Goal: Task Accomplishment & Management: Manage account settings

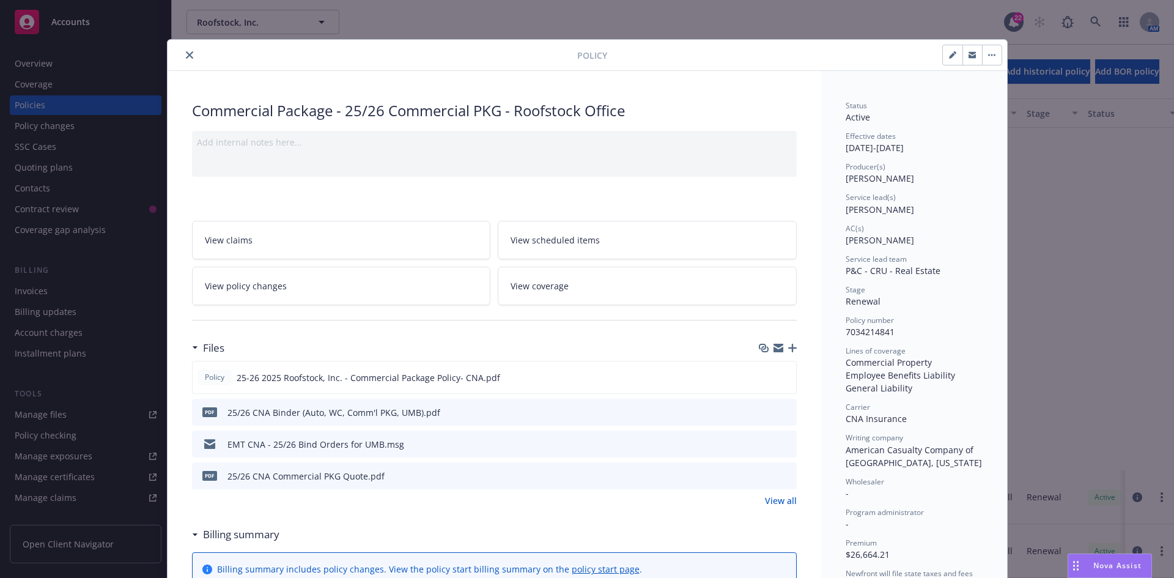
scroll to position [428, 0]
click at [186, 57] on icon "close" at bounding box center [189, 54] width 7 height 7
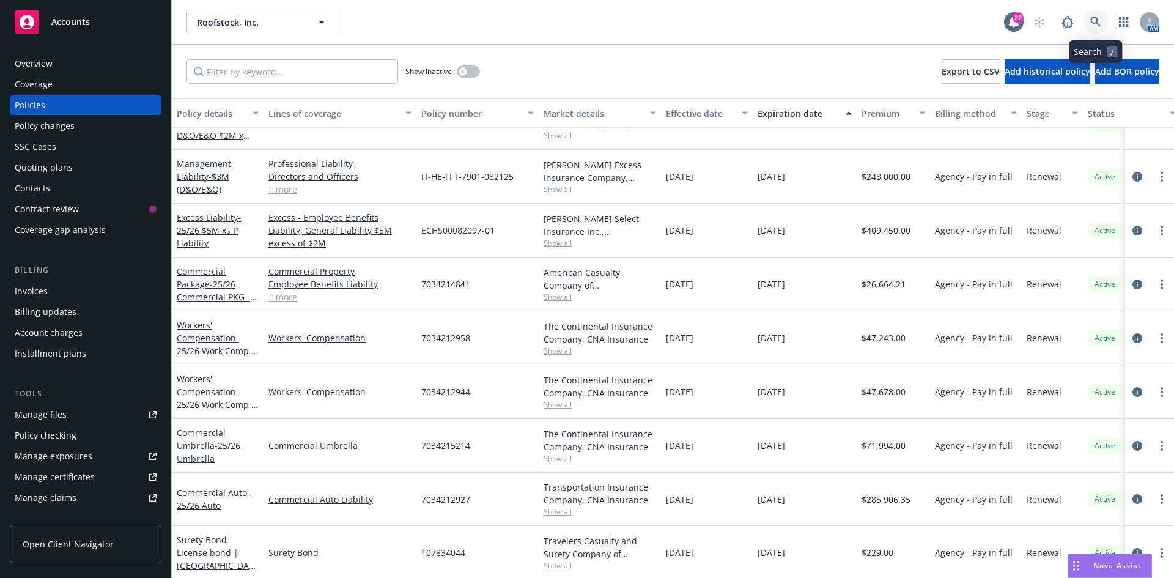
click at [1092, 18] on icon at bounding box center [1095, 22] width 10 height 10
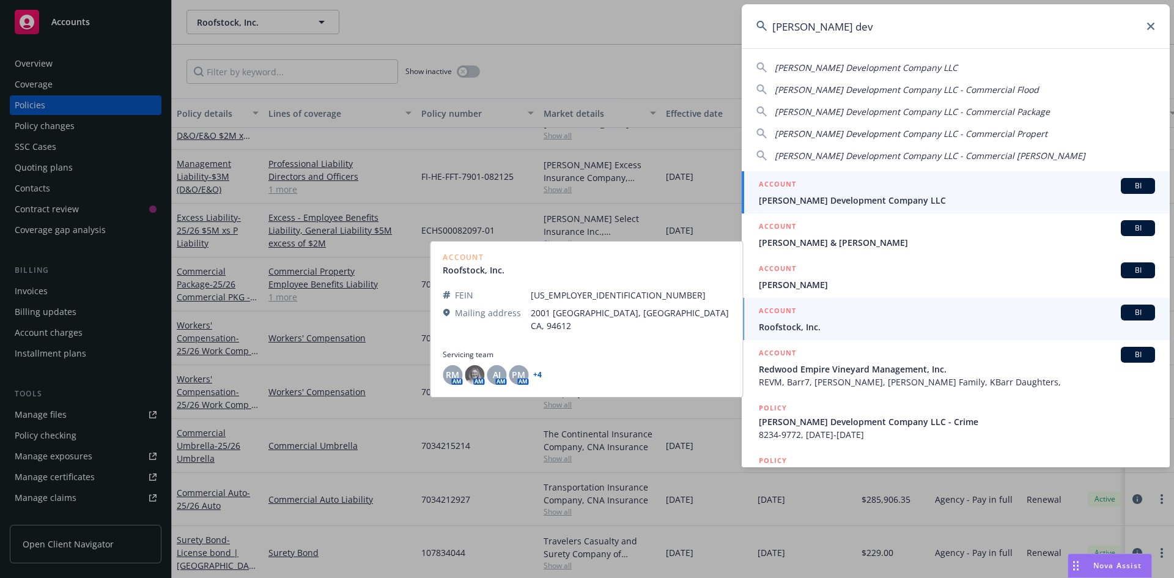
type input "jones dev"
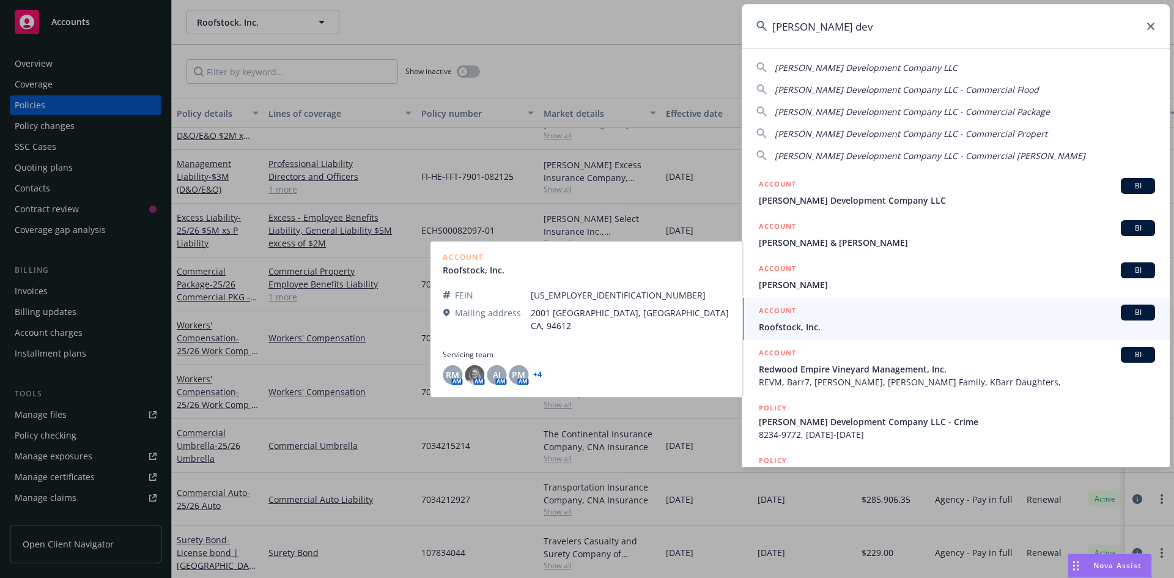
click at [836, 190] on div "ACCOUNT BI" at bounding box center [957, 186] width 396 height 16
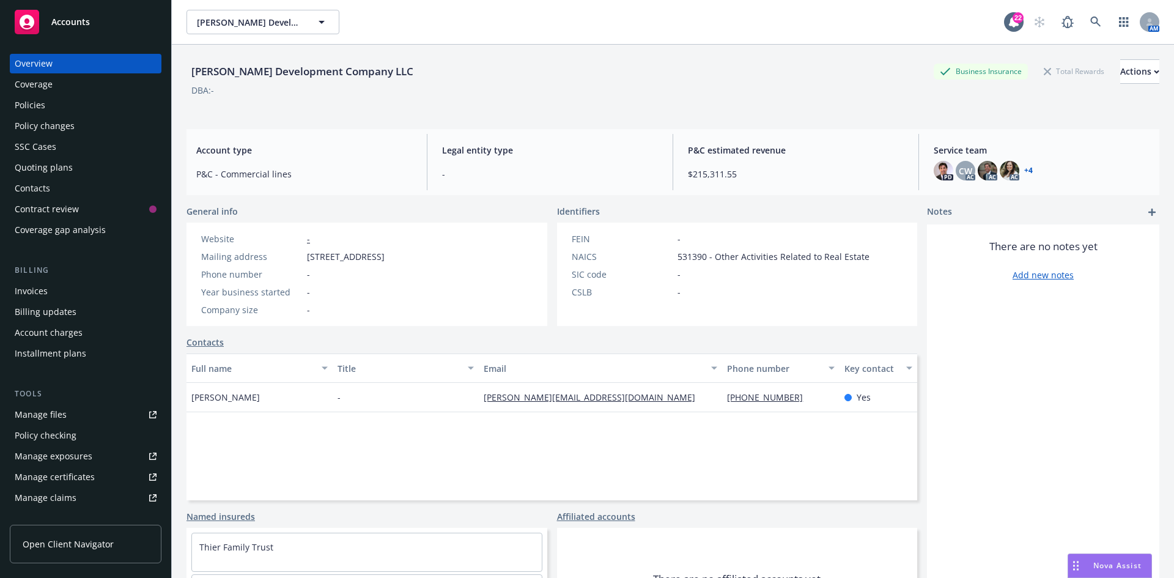
click at [28, 106] on div "Policies" at bounding box center [30, 105] width 31 height 20
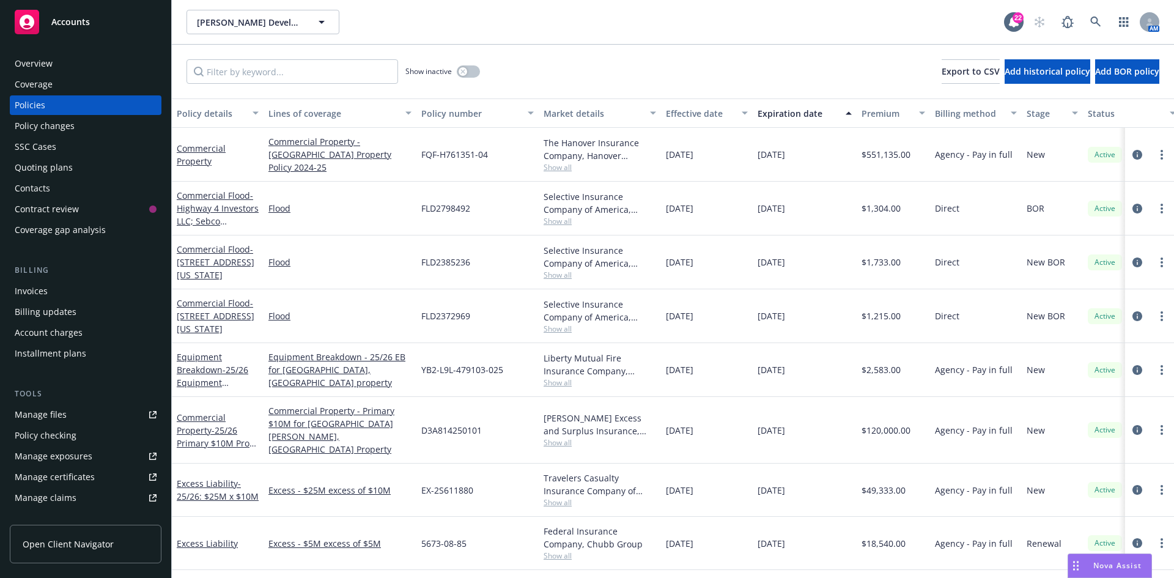
click at [75, 166] on div "Quoting plans" at bounding box center [86, 168] width 142 height 20
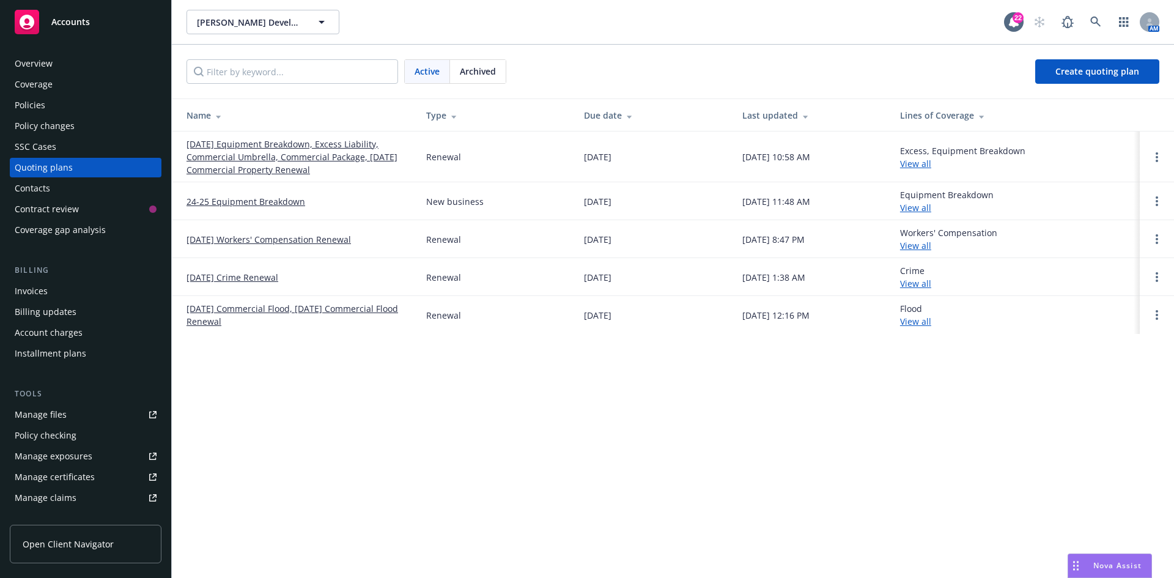
click at [278, 144] on link "[DATE] Equipment Breakdown, Excess Liability, Commercial Umbrella, Commercial P…" at bounding box center [296, 157] width 220 height 39
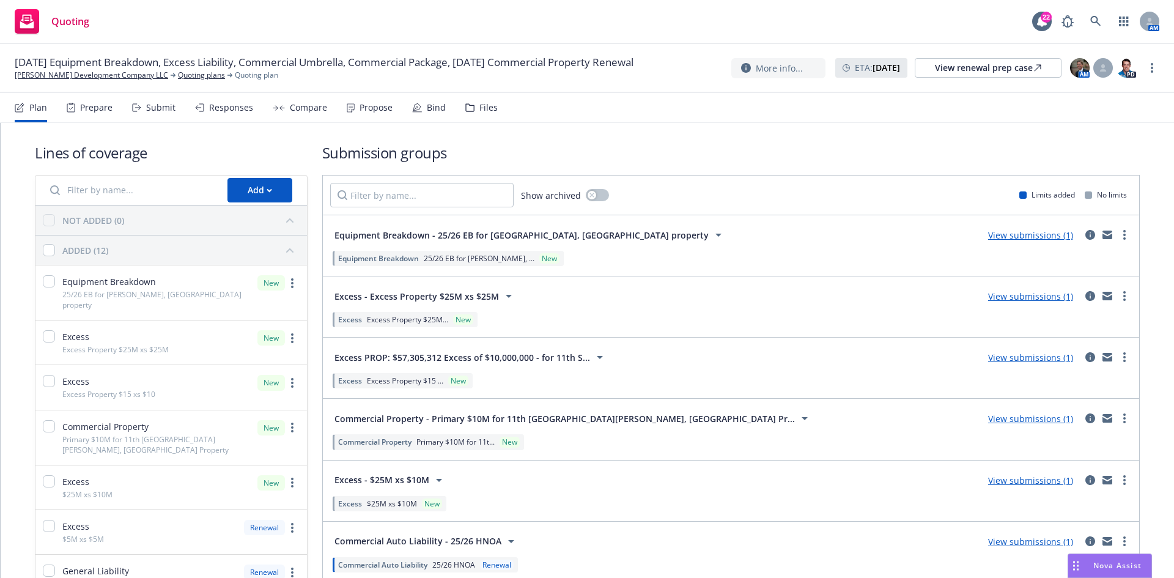
scroll to position [61, 0]
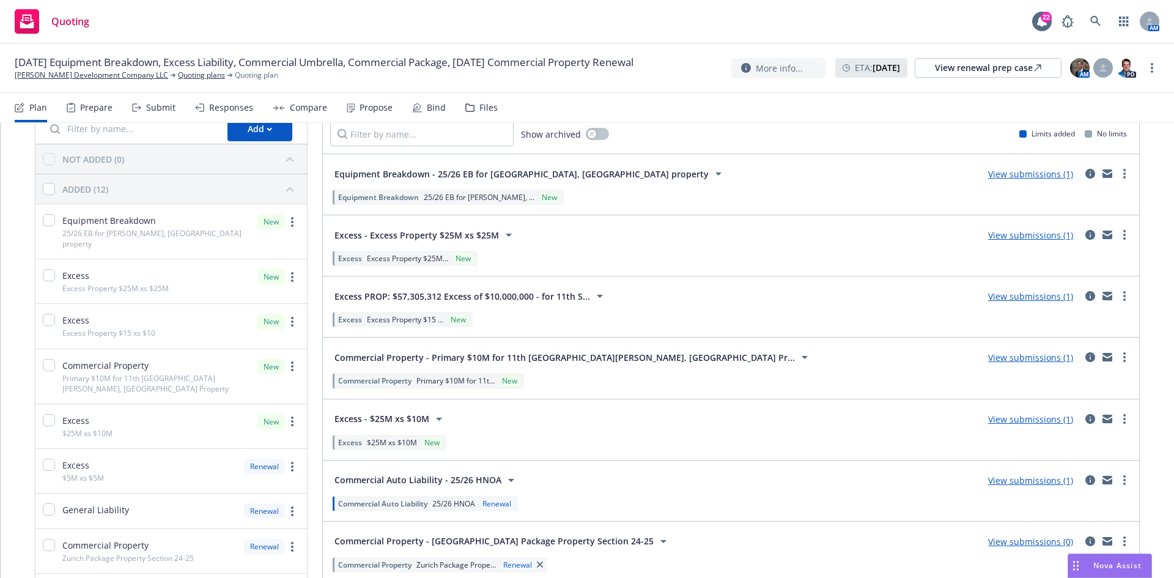
click at [527, 293] on span "Excess PROP: $57,305,312 Excess of $10,000,000 - for 11th S..." at bounding box center [462, 296] width 256 height 13
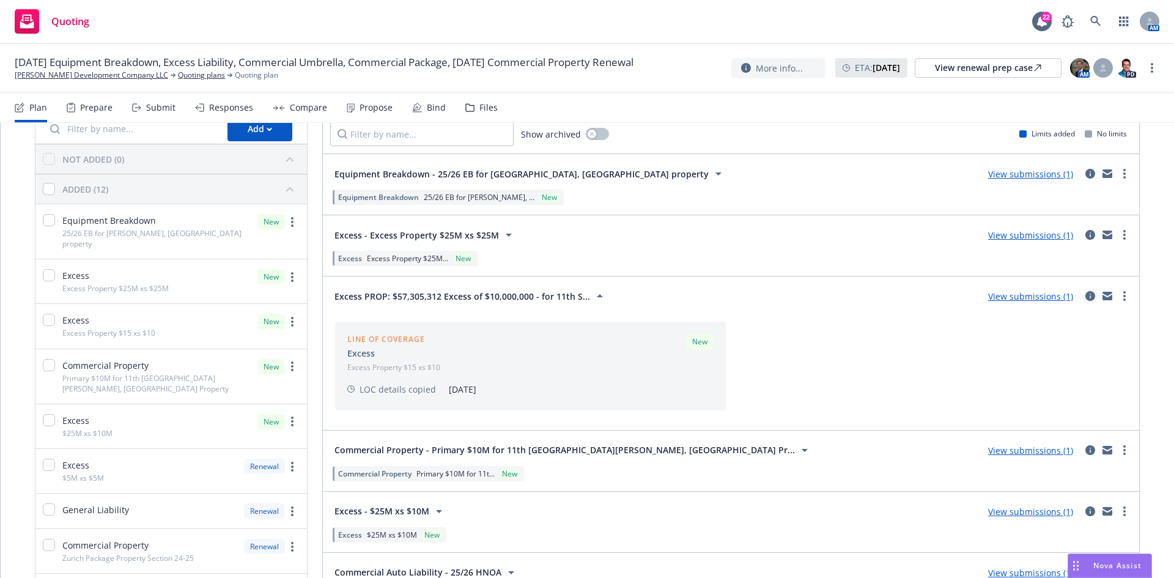
click at [1085, 297] on icon "circleInformation" at bounding box center [1090, 296] width 10 height 10
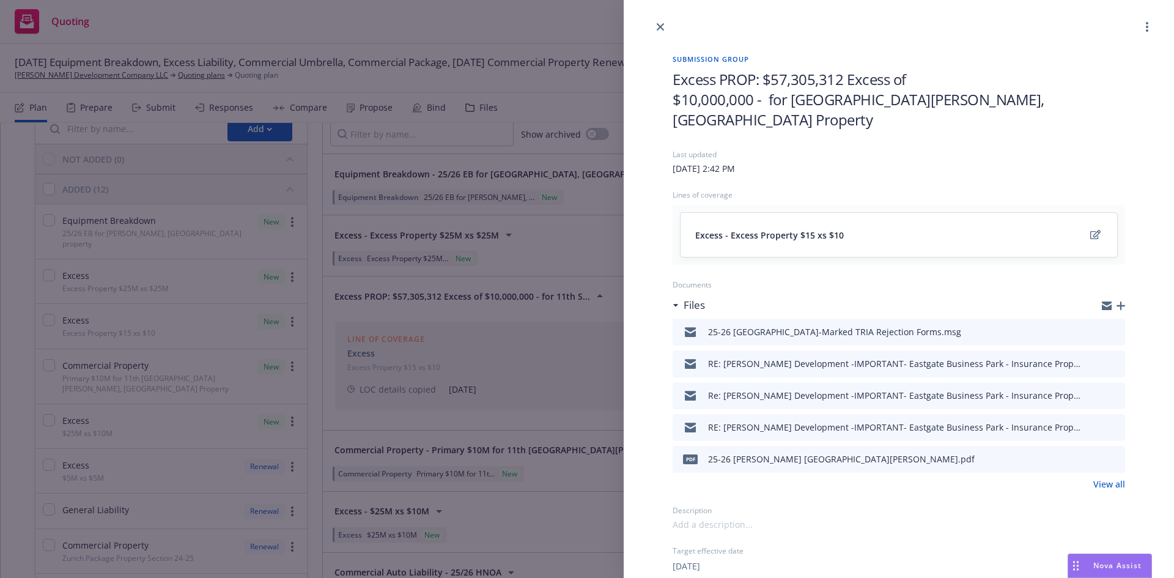
click at [863, 99] on span "Excess PROP: $57,305,312 Excess of $10,000,000 - for [GEOGRAPHIC_DATA][PERSON_N…" at bounding box center [899, 99] width 452 height 61
drag, startPoint x: 842, startPoint y: 76, endPoint x: 770, endPoint y: 75, distance: 72.1
click at [770, 75] on span "Excess PROP: $57,305,312 Excess of $10,000,000 - for [GEOGRAPHIC_DATA][PERSON_N…" at bounding box center [899, 99] width 452 height 61
click at [1038, 77] on h1 "Excess PROP: $43,017,772 part of $57,305,312 Excess of $10,000,000 - for [GEOGR…" at bounding box center [899, 99] width 452 height 61
drag, startPoint x: 1018, startPoint y: 81, endPoint x: 976, endPoint y: 83, distance: 41.6
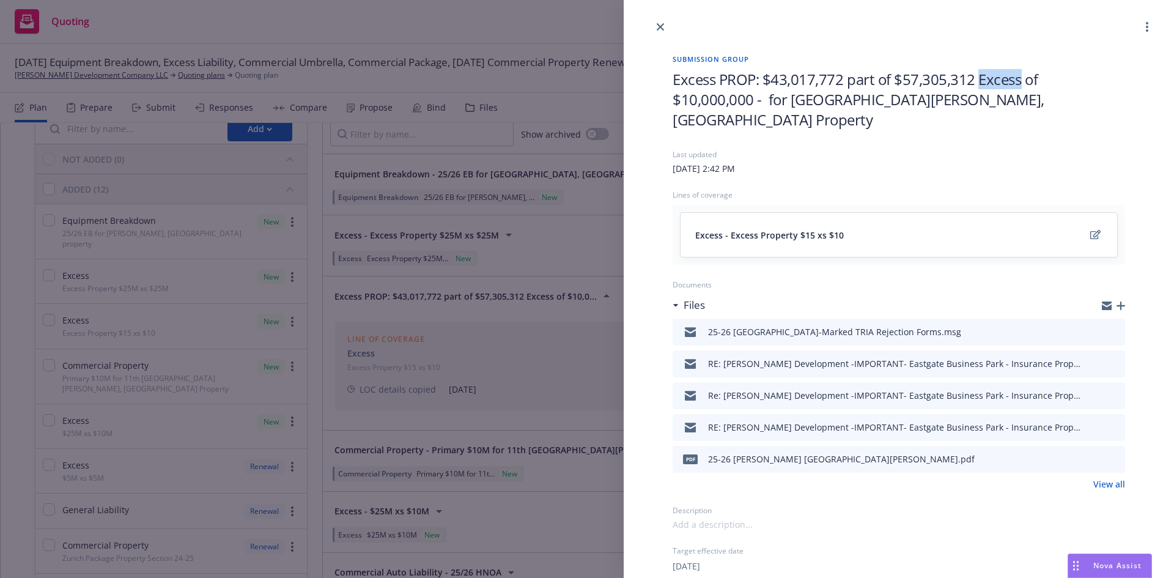
click at [976, 83] on span "Excess PROP: $43,017,772 part of $57,305,312 Excess of $10,000,000 - for [GEOGR…" at bounding box center [899, 99] width 452 height 61
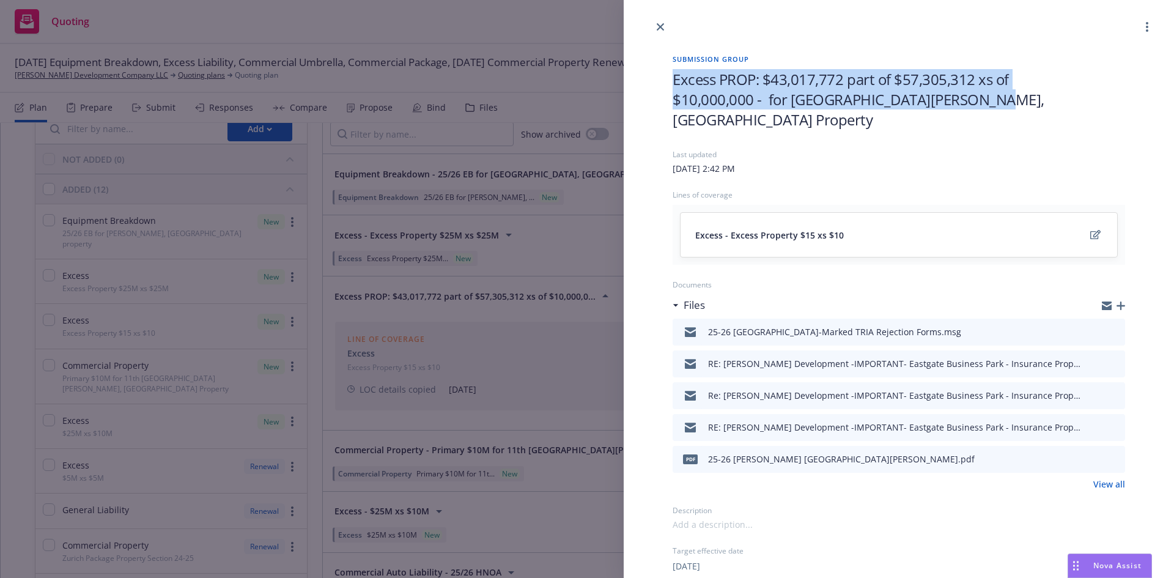
drag, startPoint x: 668, startPoint y: 78, endPoint x: 969, endPoint y: 105, distance: 302.0
click at [969, 105] on div "Submission group Excess PROP: $43,017,772 part of $57,305,312 xs of $10,000,000…" at bounding box center [899, 354] width 492 height 641
copy span "Excess PROP: $43,017,772 part of $57,305,312 xs of $10,000,000 - for [GEOGRAPHI…"
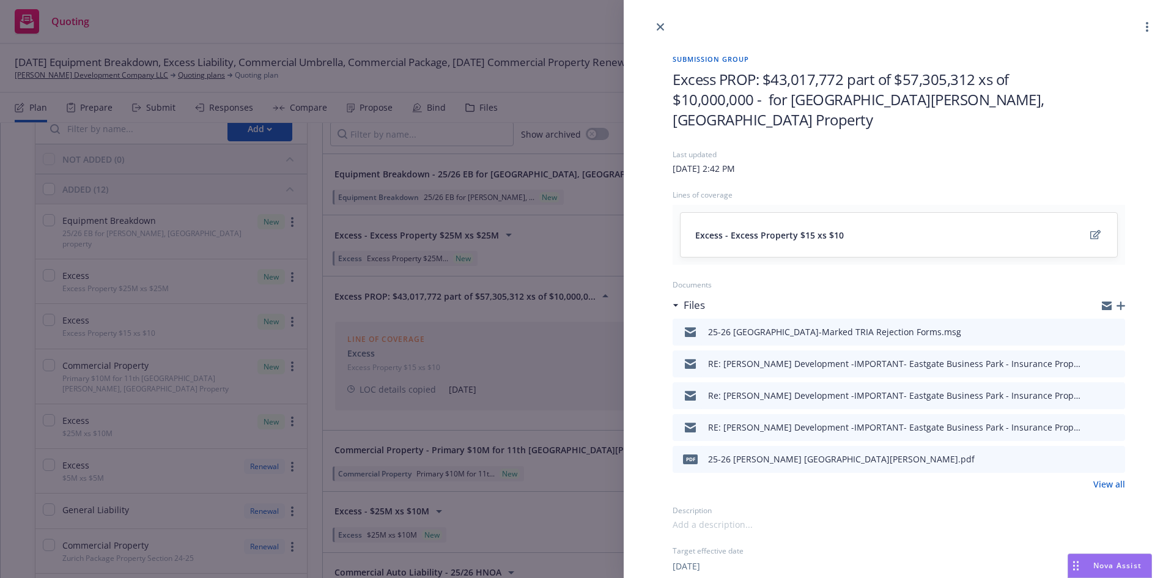
drag, startPoint x: 577, startPoint y: 265, endPoint x: 580, endPoint y: 260, distance: 6.3
click at [577, 265] on div "Submission group Excess PROP: $43,017,772 part of $57,305,312 xs of $10,000,000…" at bounding box center [587, 289] width 1174 height 578
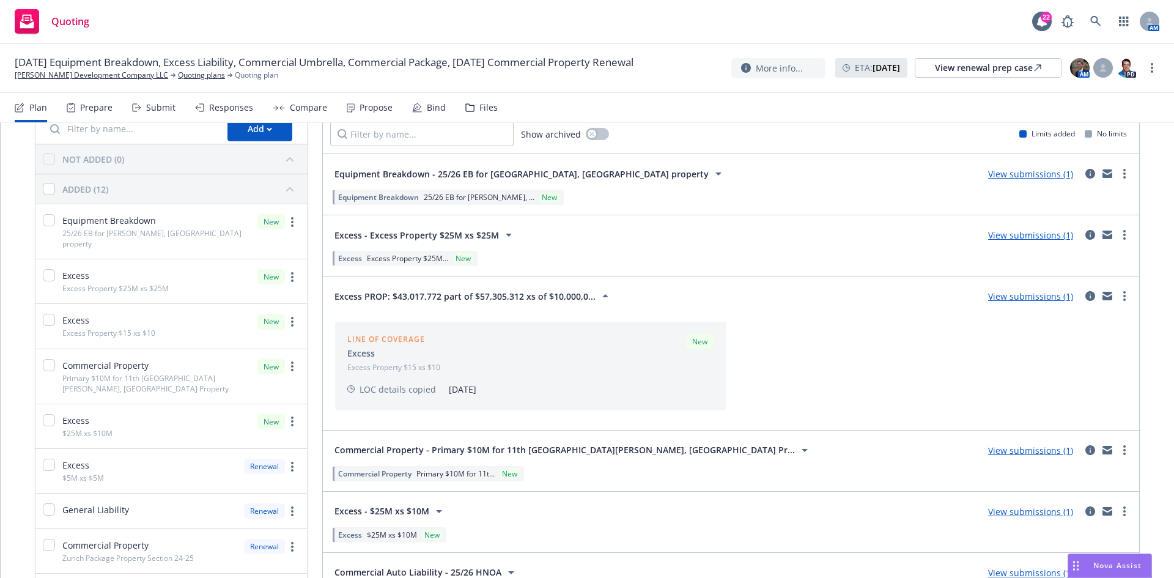
click at [600, 230] on div "Excess - Excess Property $25M xs $25M View submissions (1)" at bounding box center [730, 235] width 801 height 24
drag, startPoint x: 658, startPoint y: 241, endPoint x: 660, endPoint y: 184, distance: 57.5
click at [658, 240] on div "Excess - Excess Property $25M xs $25M View submissions (1)" at bounding box center [730, 235] width 801 height 24
click at [657, 163] on div "Equipment Breakdown - 25/26 EB for [PERSON_NAME], [GEOGRAPHIC_DATA] property Vi…" at bounding box center [730, 173] width 801 height 24
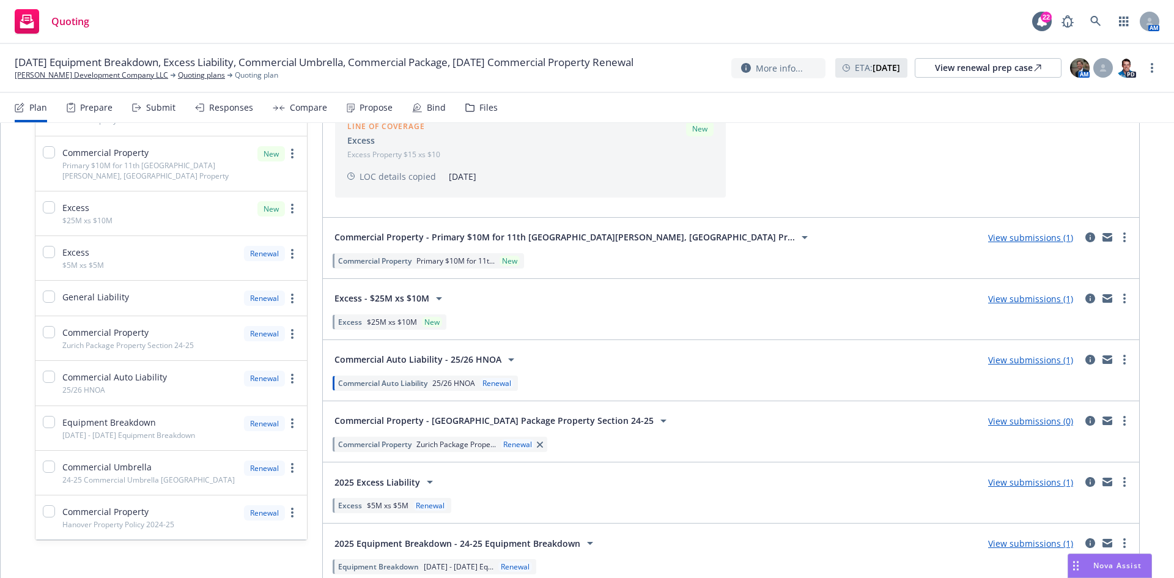
scroll to position [335, 0]
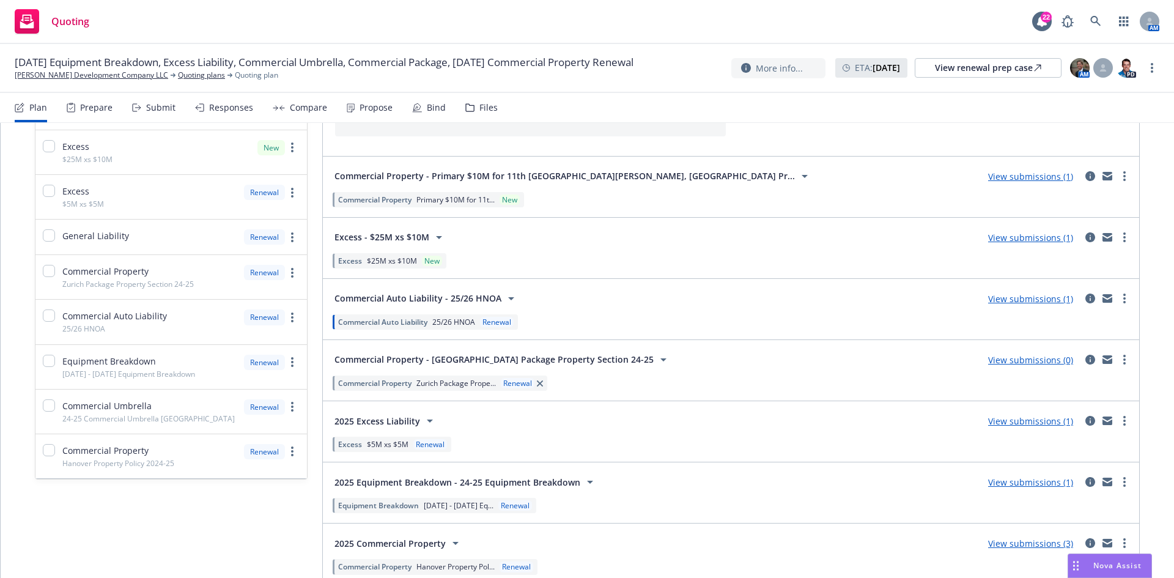
click at [988, 419] on link "View submissions (1)" at bounding box center [1030, 421] width 85 height 12
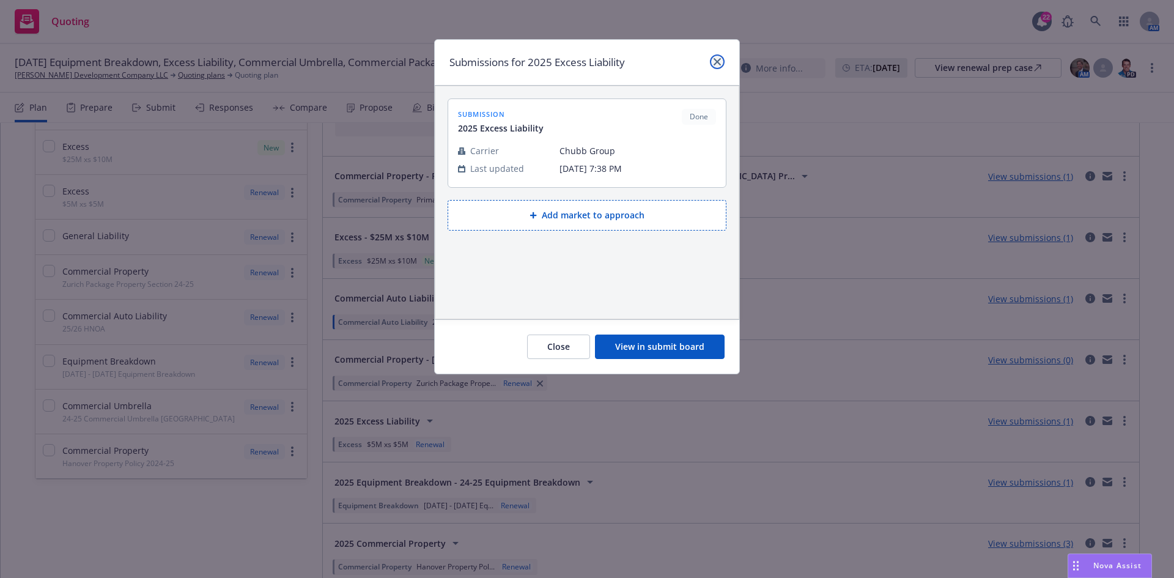
click at [721, 61] on link "close" at bounding box center [717, 61] width 15 height 15
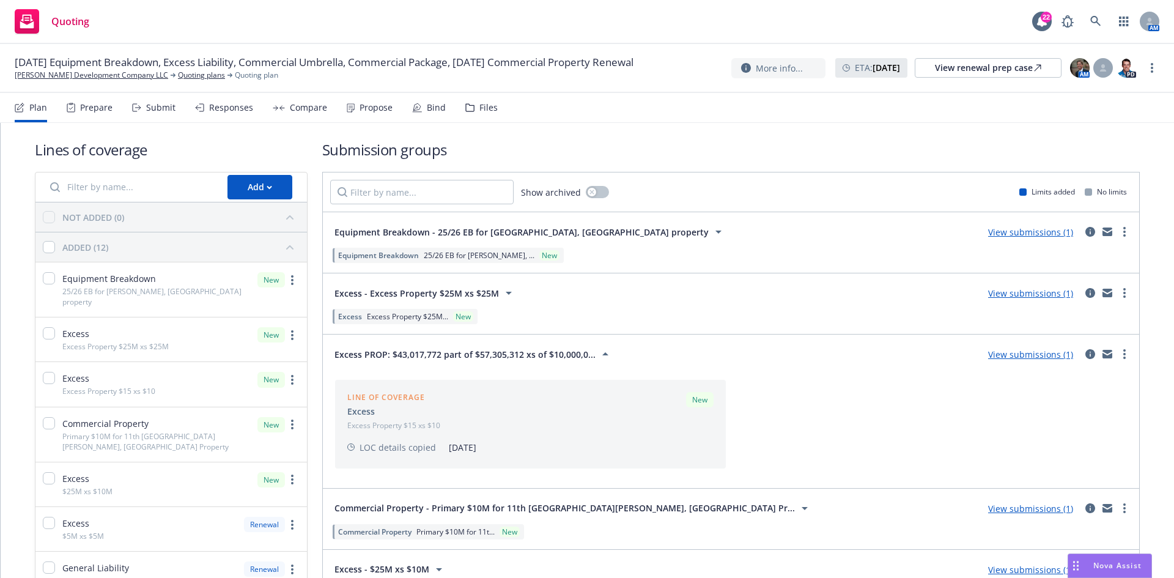
scroll to position [0, 0]
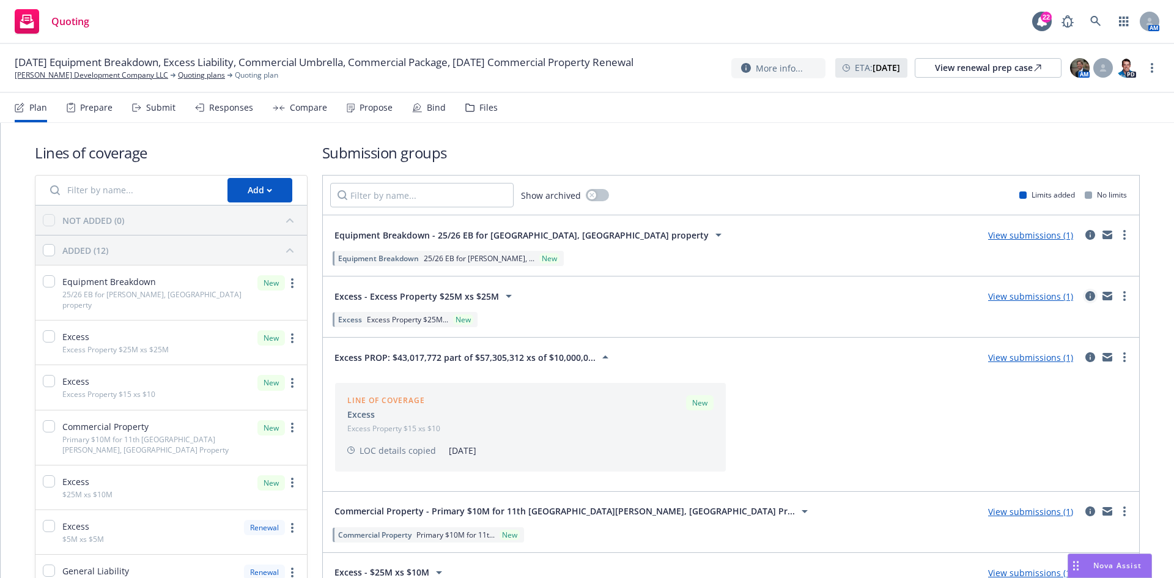
click at [1085, 296] on icon "circleInformation" at bounding box center [1090, 296] width 10 height 10
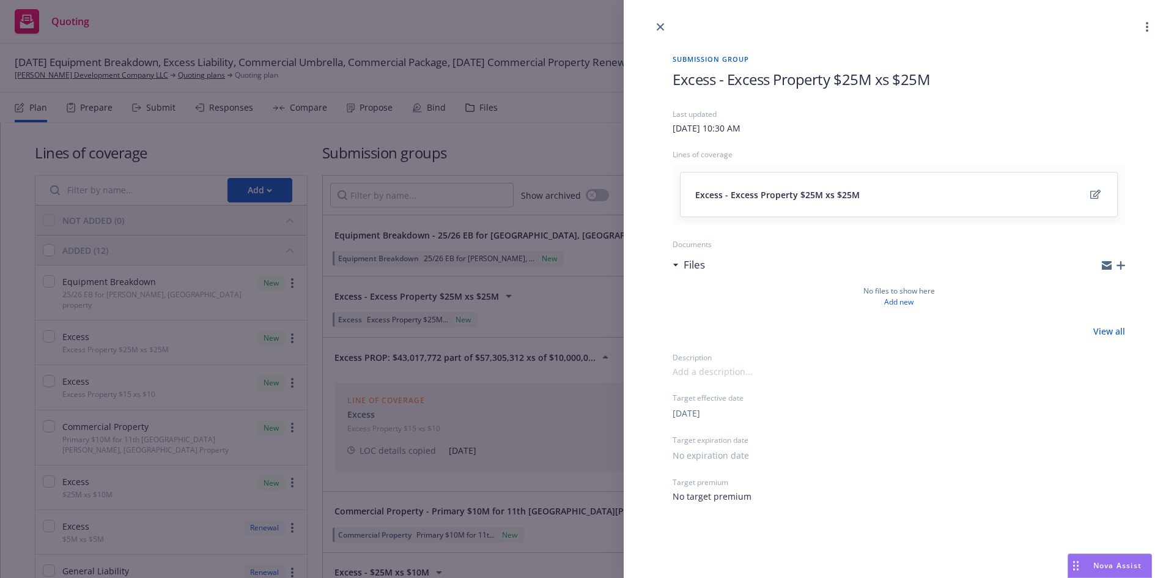
click at [836, 75] on span "Excess - Excess Property $25M xs $25M" at bounding box center [801, 79] width 257 height 20
drag, startPoint x: 930, startPoint y: 84, endPoint x: 665, endPoint y: 90, distance: 266.0
click at [665, 90] on div "Submission group Excess - Excess Property $25M xs $25M Last updated [DATE] 10:3…" at bounding box center [899, 278] width 492 height 488
paste span
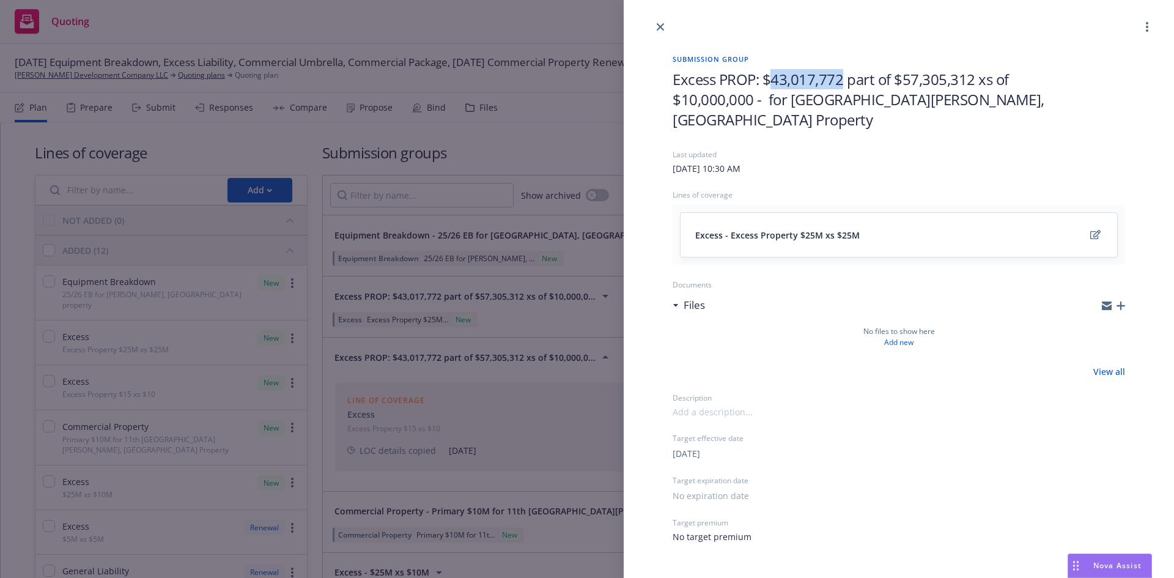
drag, startPoint x: 839, startPoint y: 80, endPoint x: 775, endPoint y: 85, distance: 65.0
click at [775, 85] on span "Excess PROP: $43,017,772 part of $57,305,312 xs of $10,000,000 - for [GEOGRAPHI…" at bounding box center [860, 99] width 375 height 61
click at [581, 125] on div "Submission group Excess PROP: $14,287,530 part of $57,305,312 xs of $10,000,000…" at bounding box center [587, 289] width 1174 height 578
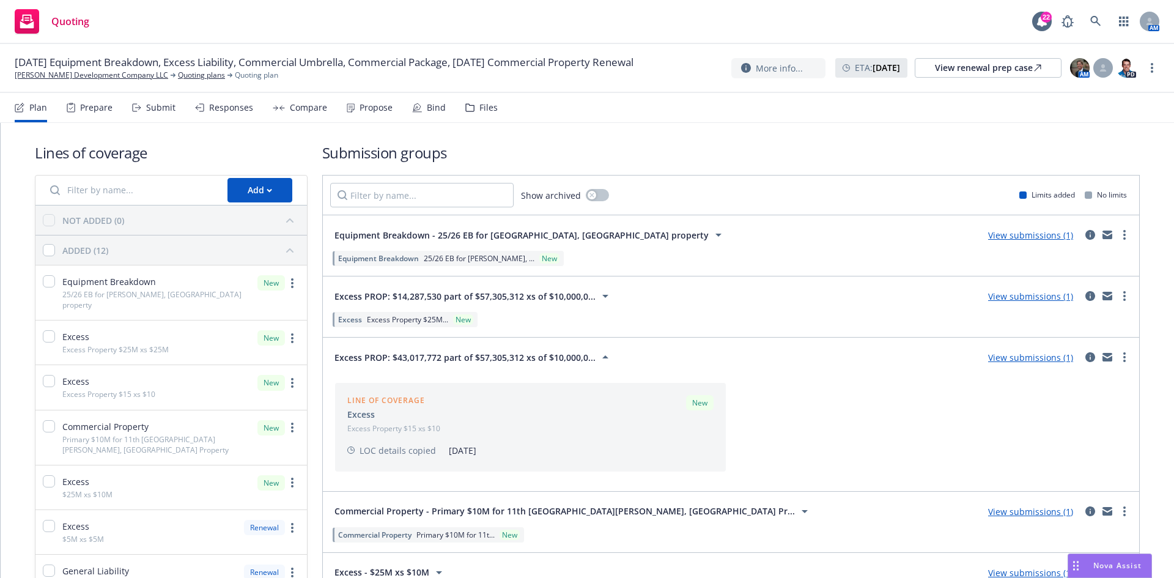
click at [1015, 357] on link "View submissions (1)" at bounding box center [1030, 358] width 85 height 12
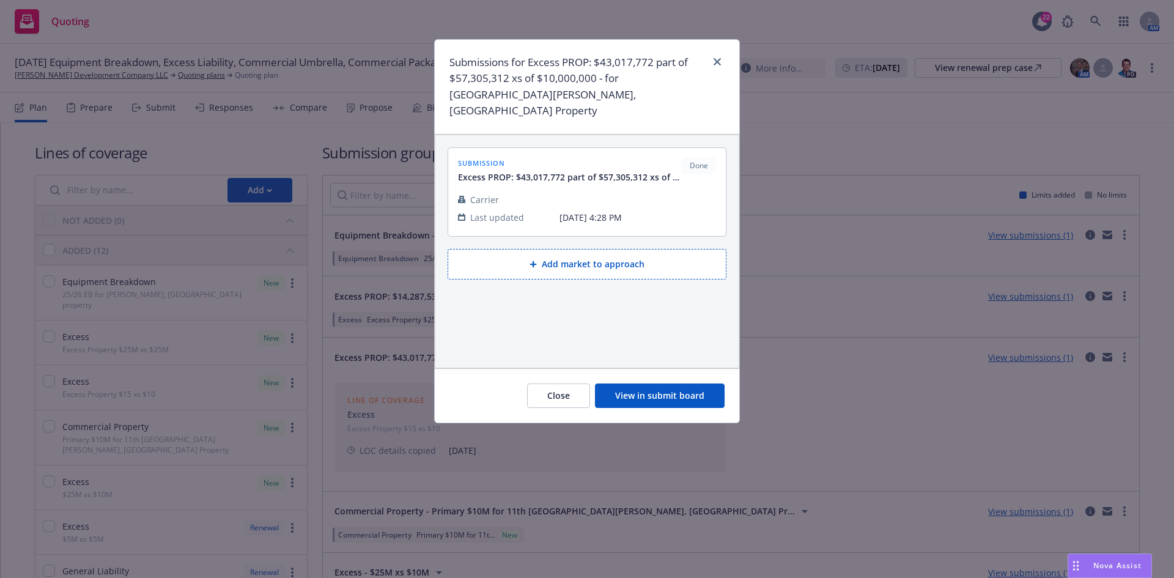
click at [676, 383] on button "View in submit board" at bounding box center [660, 395] width 130 height 24
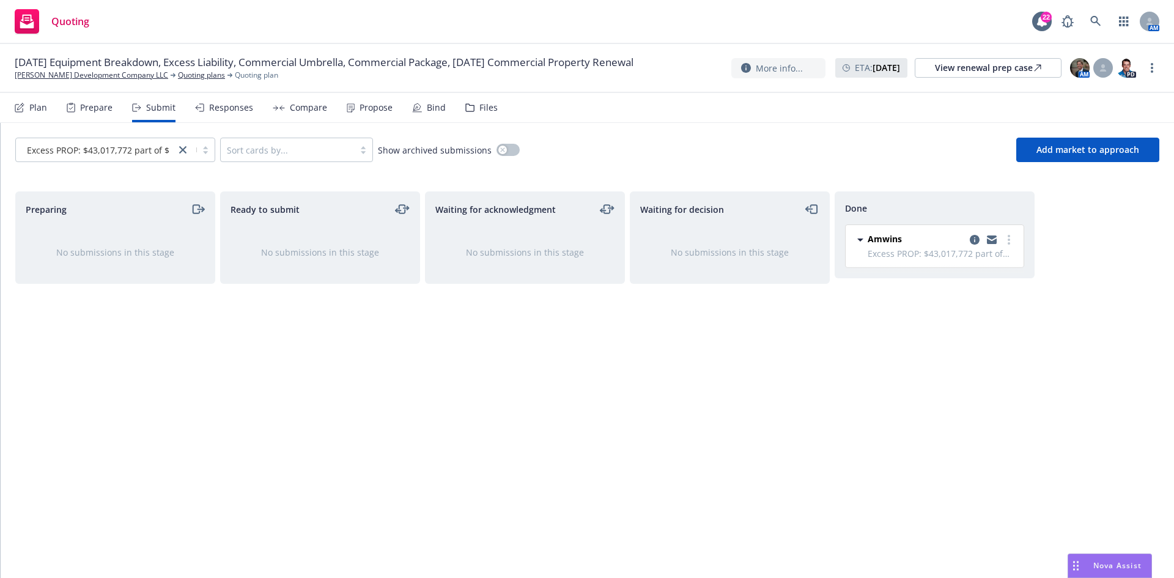
click at [222, 111] on div "Responses" at bounding box center [231, 108] width 44 height 10
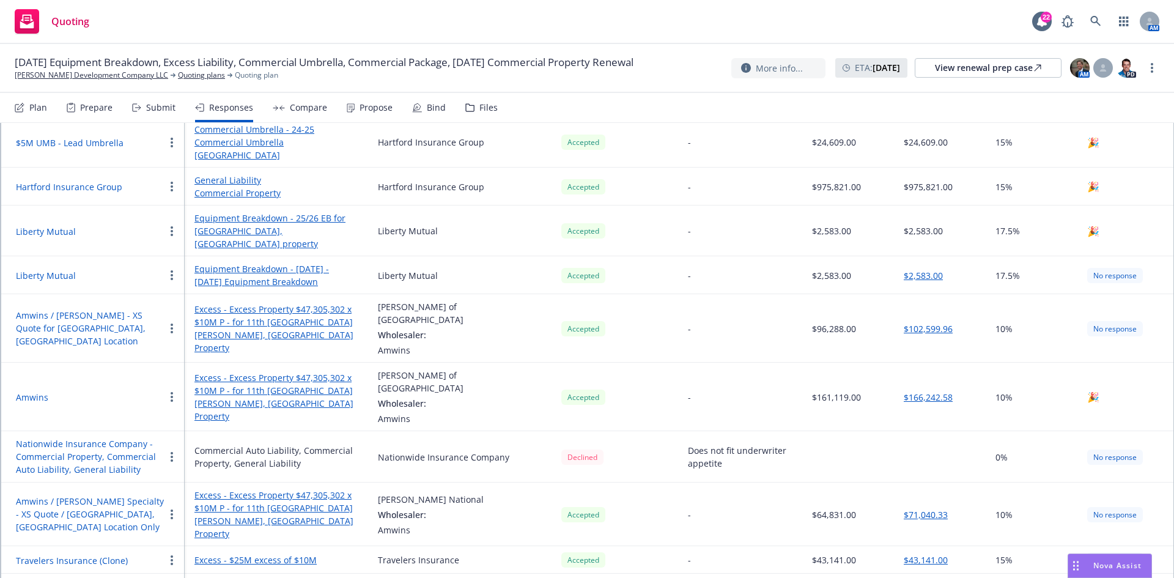
scroll to position [519, 0]
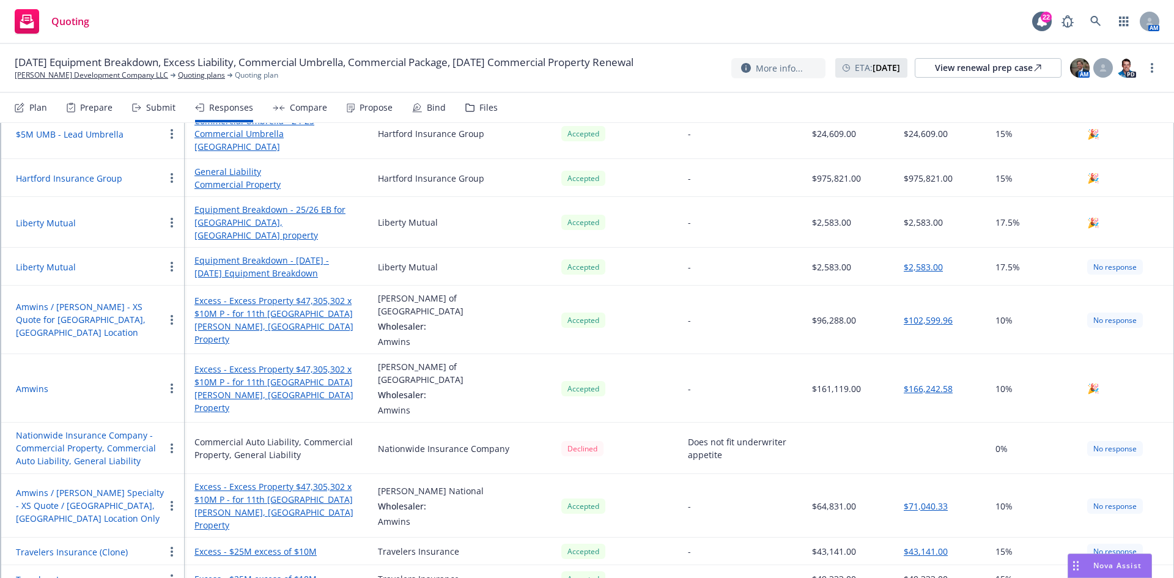
click at [463, 360] on div "[PERSON_NAME] of London Wholesaler: Amwins" at bounding box center [460, 388] width 164 height 56
click at [919, 382] on button "$166,242.58" at bounding box center [928, 388] width 49 height 13
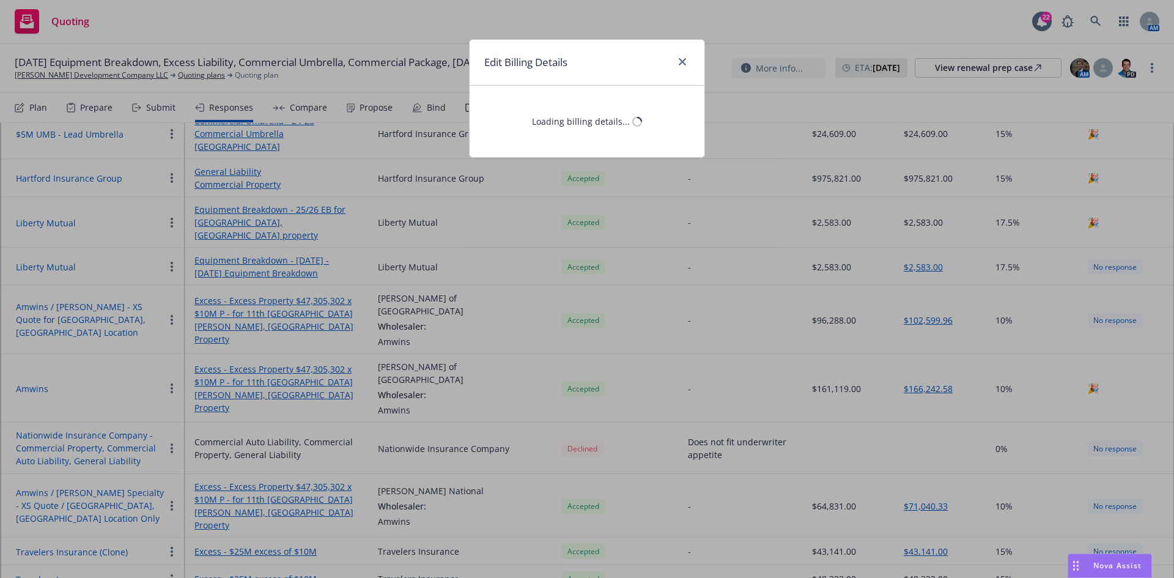
select select "CA"
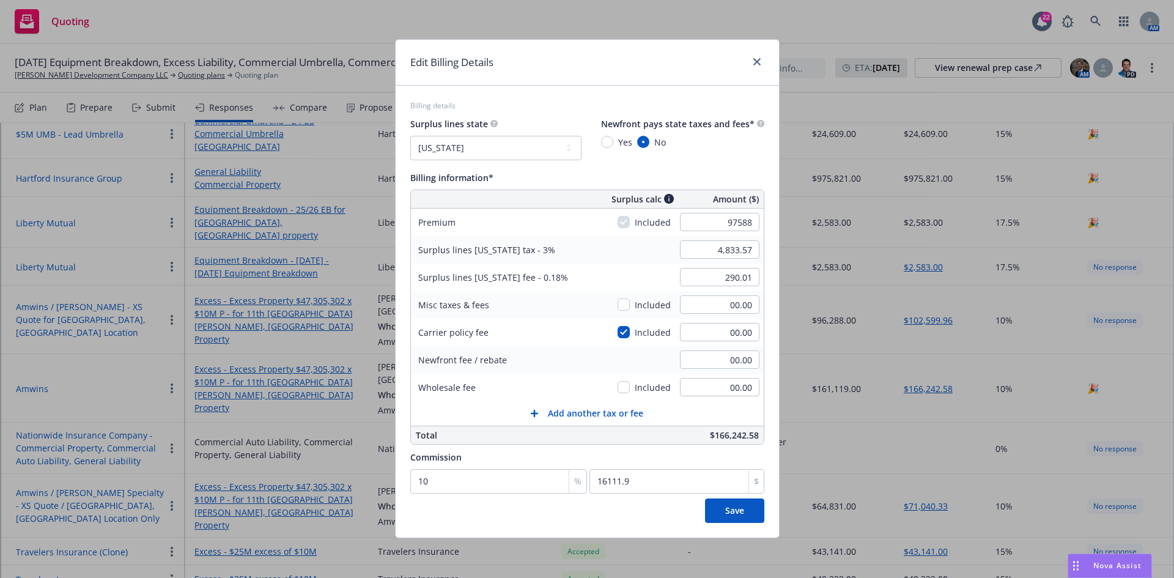
type input "97,588.00"
type input "2,927.64"
type input "175.66"
type input "9758.8"
click at [645, 265] on div "Surplus lines [US_STATE] fee - 0.18% 175.66" at bounding box center [587, 277] width 353 height 28
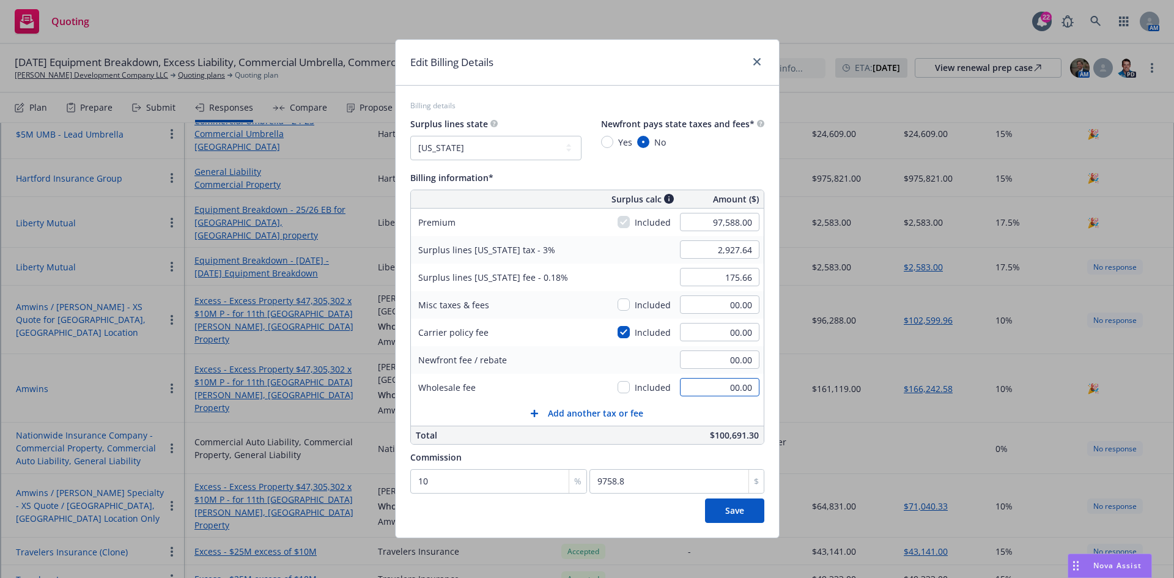
click at [724, 392] on input "00.00" at bounding box center [719, 387] width 79 height 18
type input "3,250.00"
click at [551, 378] on div "Wholesale fee" at bounding box center [502, 388] width 183 height 28
click at [722, 510] on button "Save" at bounding box center [734, 510] width 59 height 24
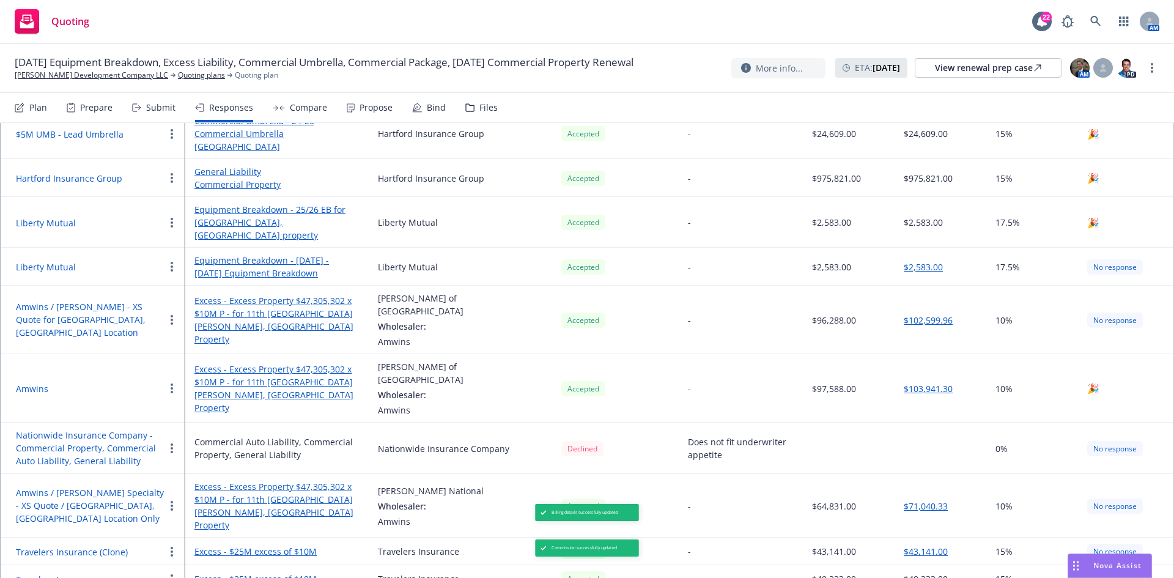
click at [237, 294] on link "Excess - Excess Property $47,305,302 x $10M P - for 11th [GEOGRAPHIC_DATA][PERS…" at bounding box center [276, 319] width 164 height 51
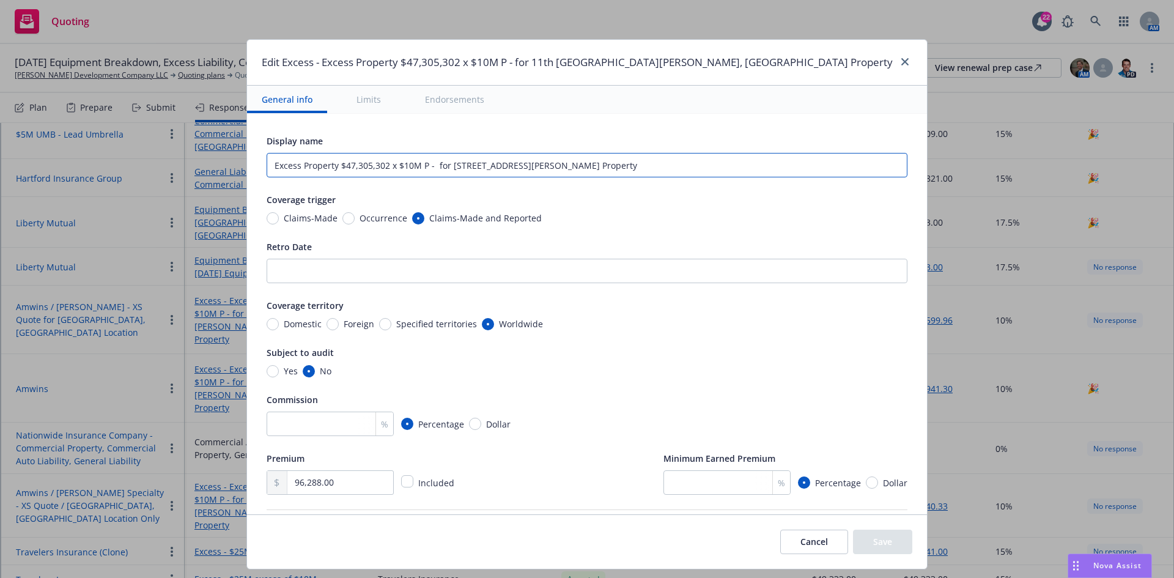
drag, startPoint x: 525, startPoint y: 163, endPoint x: 435, endPoint y: 168, distance: 90.0
click at [435, 168] on input "Excess Property $47,305,302 x $10M P - for [STREET_ADDRESS][PERSON_NAME] Proper…" at bounding box center [587, 165] width 641 height 24
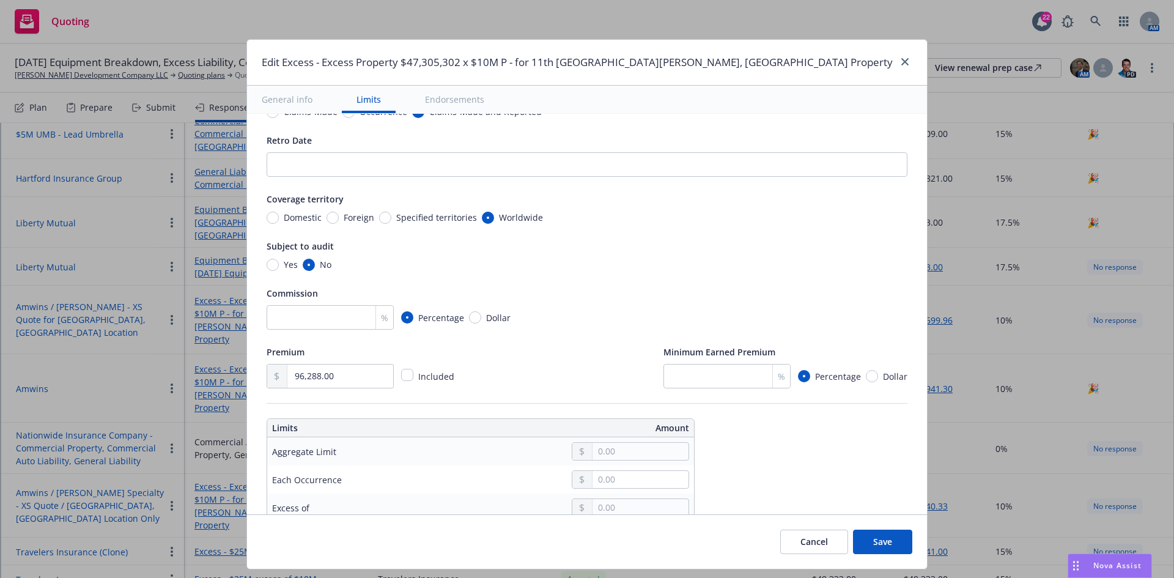
scroll to position [122, 0]
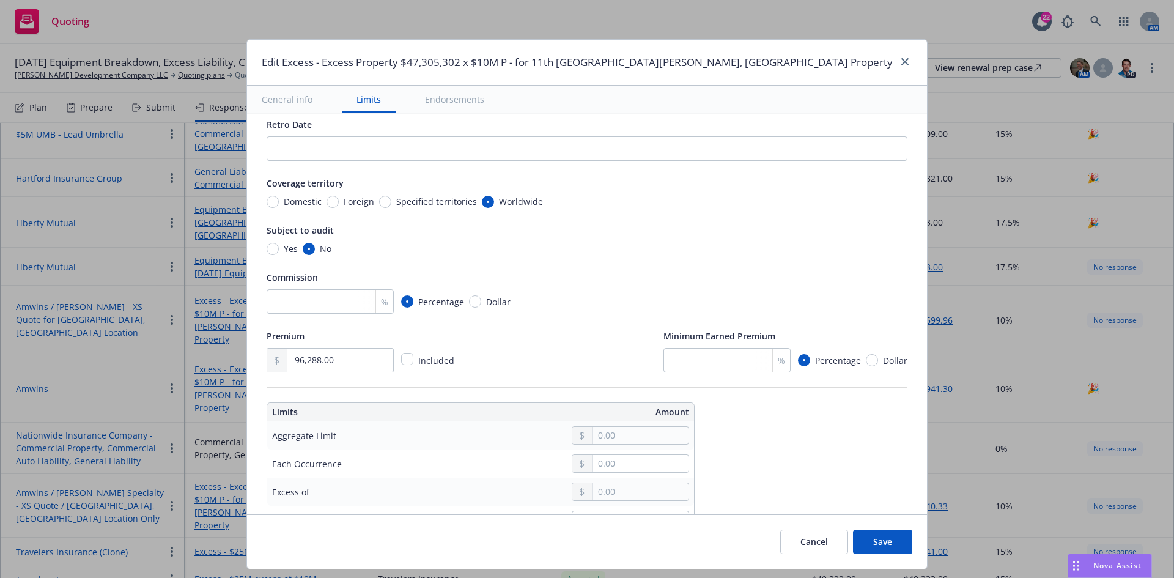
type input "Excess Property $14,287,530 p/o $57,305,312 xs $10M- for [GEOGRAPHIC_DATA][PERS…"
click at [853, 540] on button "Save" at bounding box center [882, 541] width 59 height 24
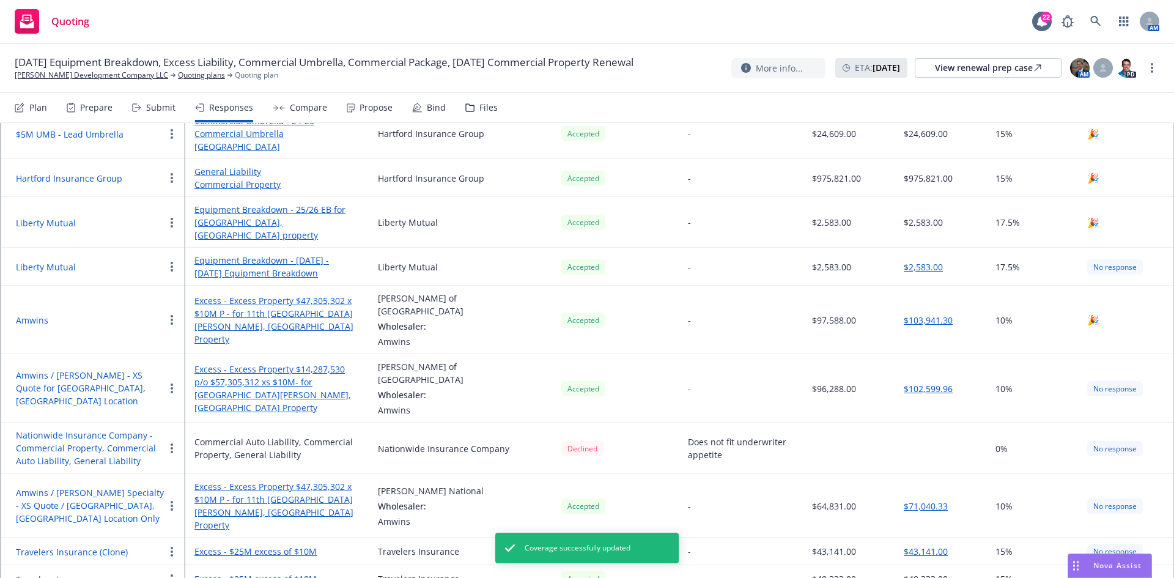
click at [904, 382] on button "$102,599.96" at bounding box center [928, 388] width 49 height 13
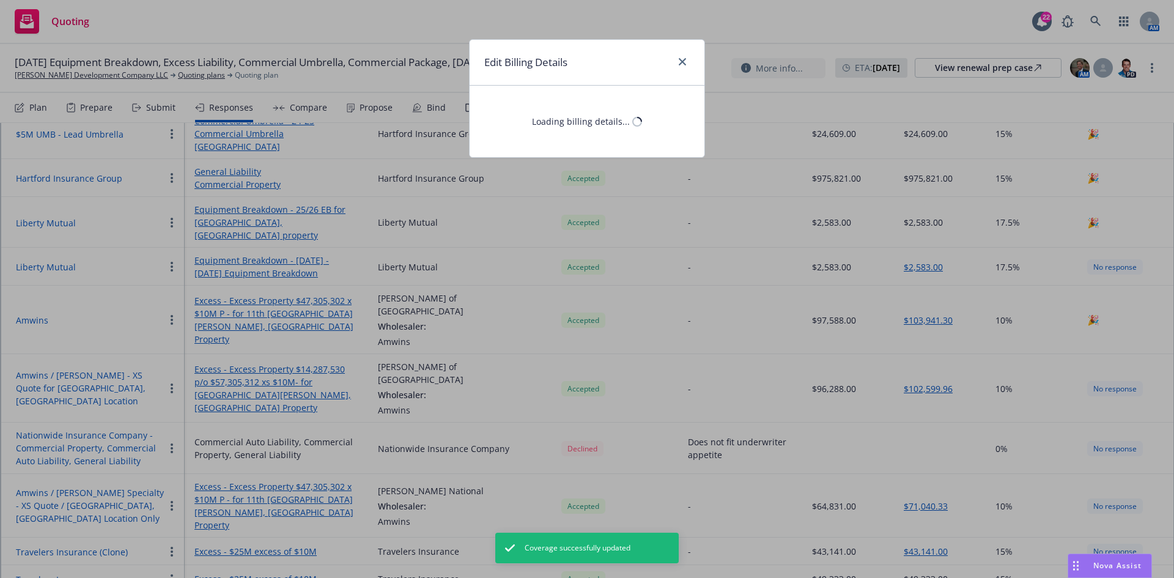
select select "CA"
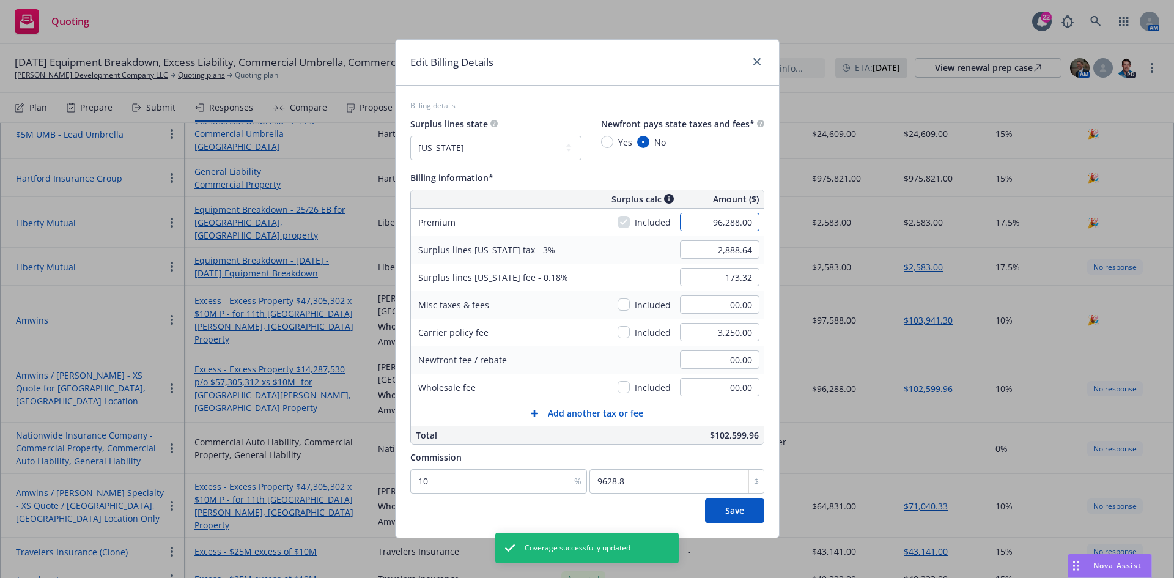
click at [707, 220] on input "96,288.00" at bounding box center [719, 222] width 79 height 18
type input "62,331.00"
type input "1,869.93"
type input "112.20"
type input "6233.1"
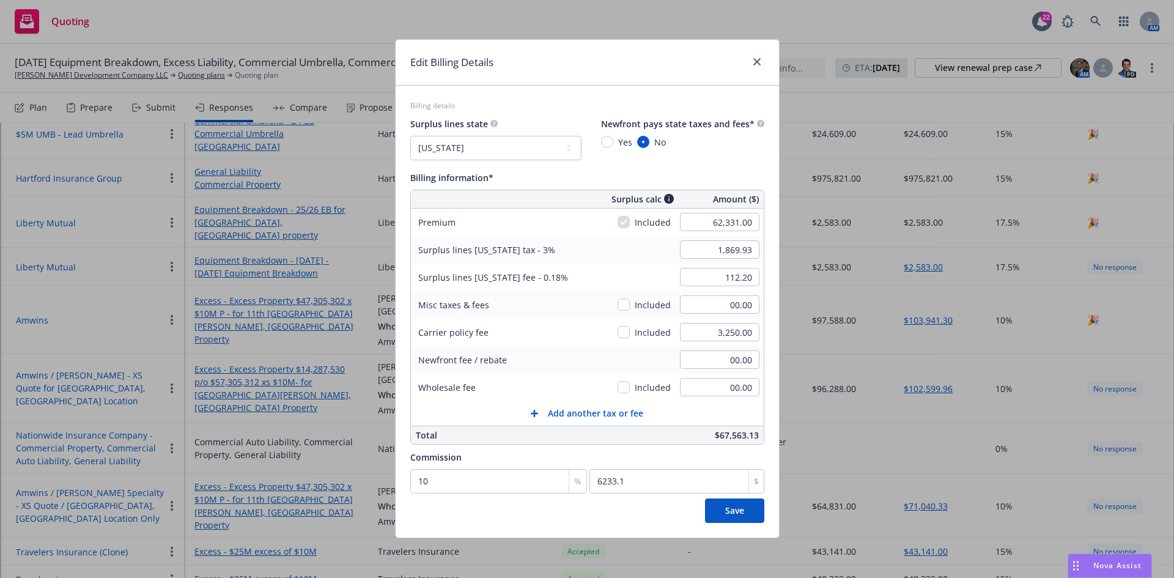
click at [569, 364] on div "Newfront fee / rebate" at bounding box center [502, 360] width 183 height 28
click at [720, 339] on input "3,250.00" at bounding box center [719, 332] width 79 height 18
type input "1,000.00"
click at [714, 308] on input "00.00" at bounding box center [719, 304] width 79 height 18
click at [625, 331] on input "checkbox" at bounding box center [623, 332] width 12 height 12
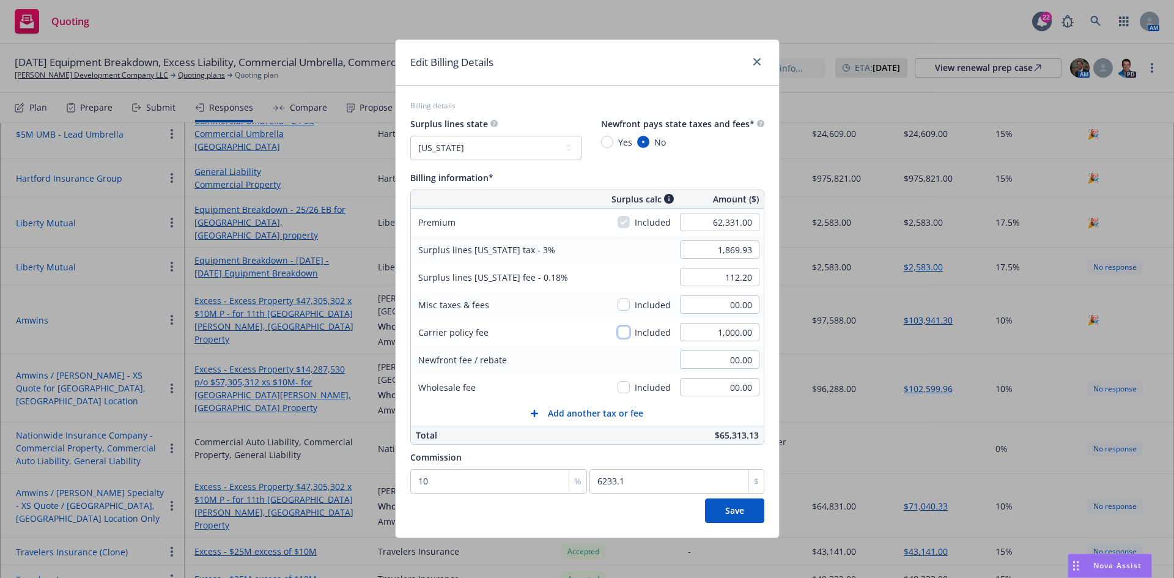
checkbox input "true"
type input "1,899.93"
type input "114.00"
click at [715, 383] on input "00.00" at bounding box center [719, 387] width 79 height 18
type input "2,600.00"
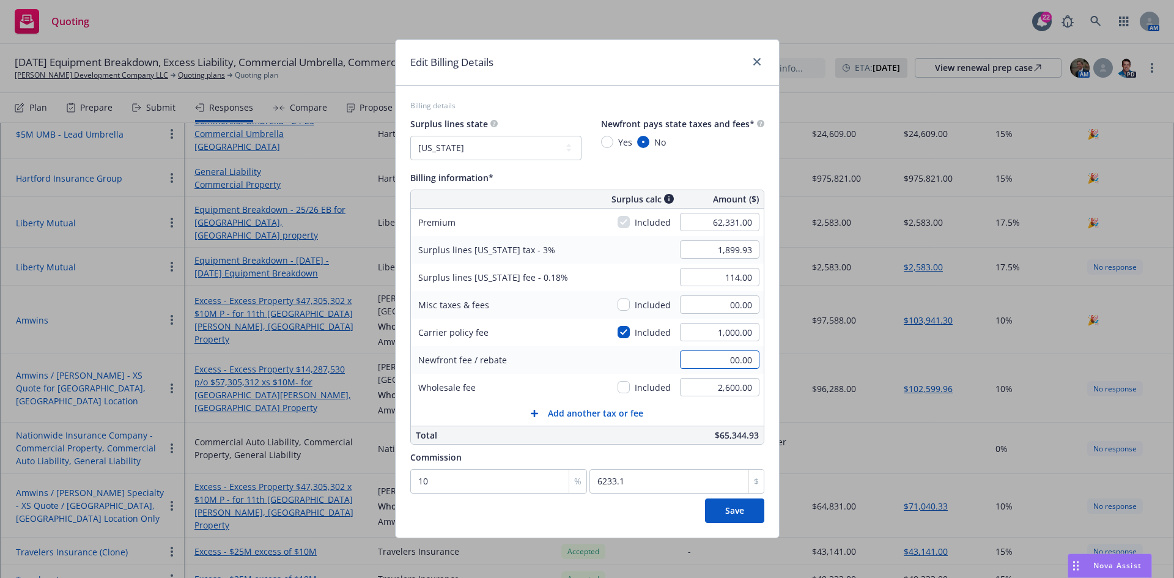
click at [711, 357] on input "00.00" at bounding box center [719, 359] width 79 height 18
click at [727, 333] on input "1,000.00" at bounding box center [719, 332] width 79 height 18
click at [727, 335] on input "1,000.00" at bounding box center [719, 332] width 79 height 18
type input "1,500.00"
type input "1,914.93"
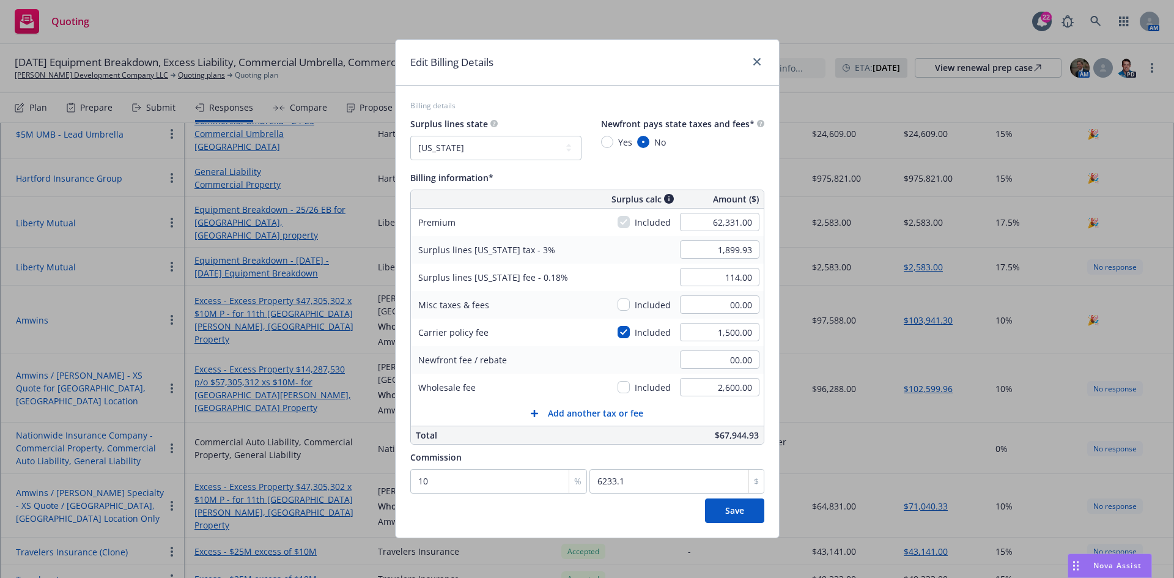
type input "114.90"
click at [571, 352] on div "Newfront fee / rebate" at bounding box center [502, 360] width 183 height 28
click at [740, 517] on button "Save" at bounding box center [734, 510] width 59 height 24
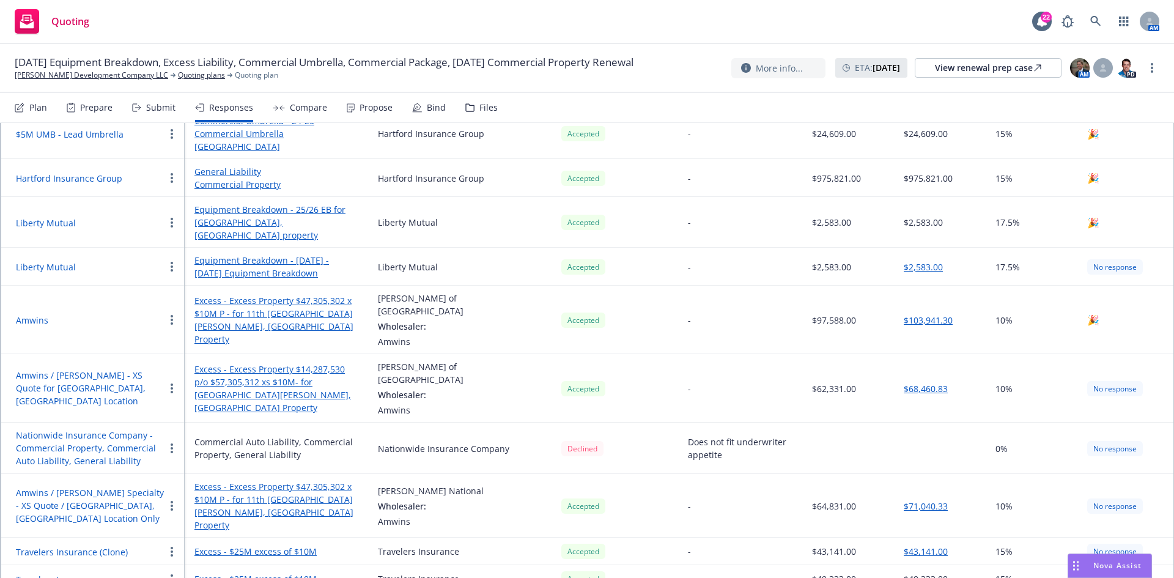
click at [363, 106] on div "Propose" at bounding box center [375, 108] width 33 height 10
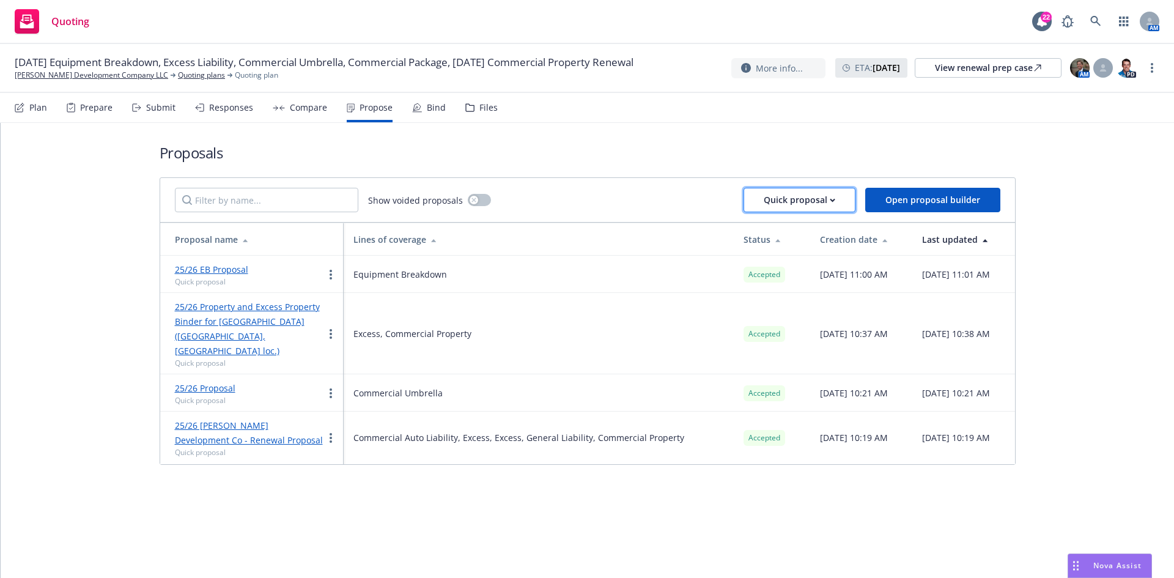
click at [829, 197] on div "Quick proposal" at bounding box center [800, 199] width 72 height 23
click at [807, 234] on span "Upload quick proposal" at bounding box center [808, 232] width 122 height 12
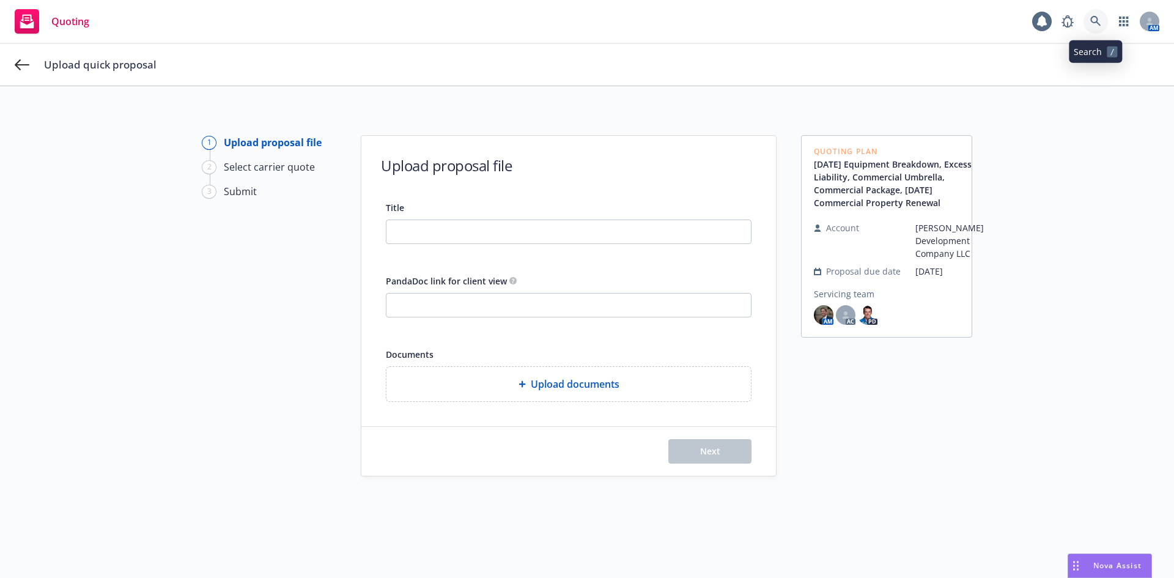
click at [1094, 23] on icon at bounding box center [1095, 21] width 11 height 11
click at [1089, 120] on div "1 Upload proposal file 2 Select carrier quote 3 Submit Upload proposal file Tit…" at bounding box center [587, 354] width 1174 height 536
click at [20, 64] on icon at bounding box center [22, 64] width 15 height 15
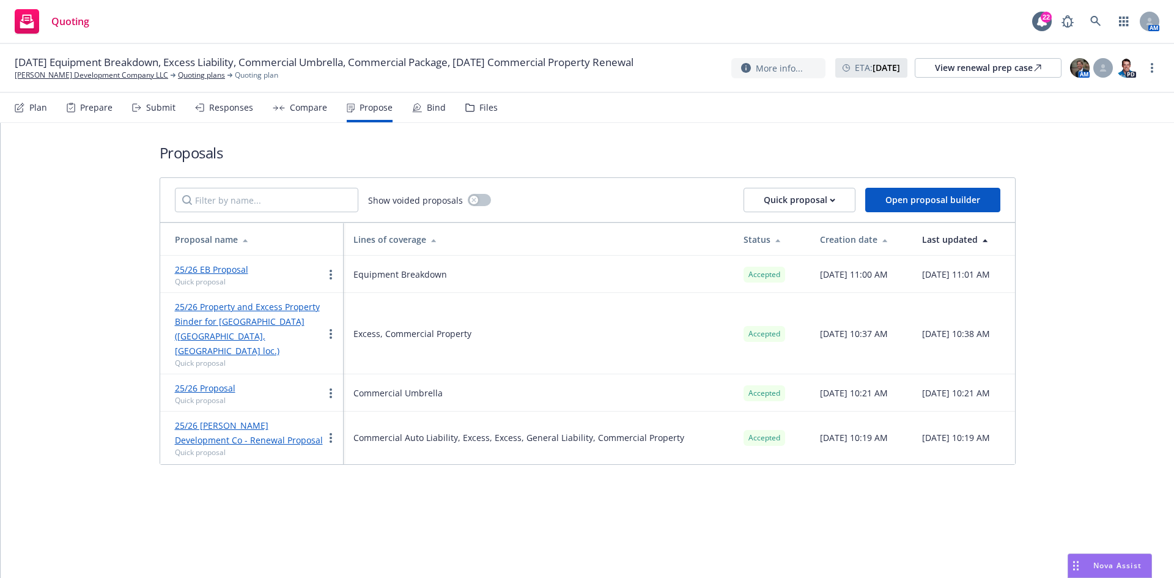
click at [224, 315] on div "25/26 Property and Excess Property Binder for [GEOGRAPHIC_DATA] ([GEOGRAPHIC_DA…" at bounding box center [249, 333] width 149 height 69
click at [234, 317] on link "25/26 Property and Excess Property Binder for [GEOGRAPHIC_DATA] ([GEOGRAPHIC_DA…" at bounding box center [247, 329] width 145 height 56
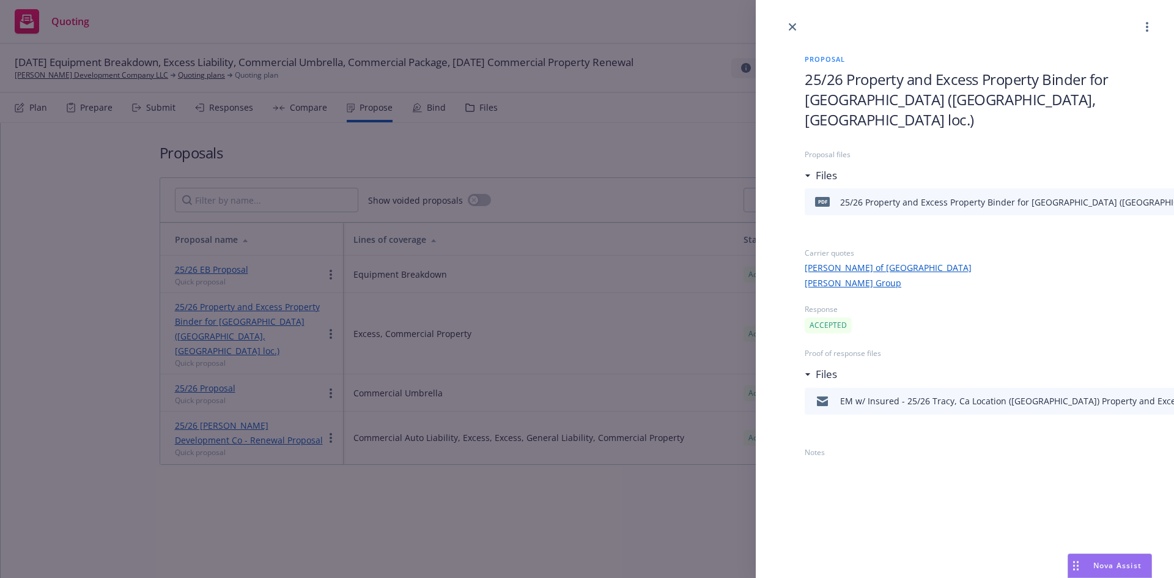
scroll to position [0, 190]
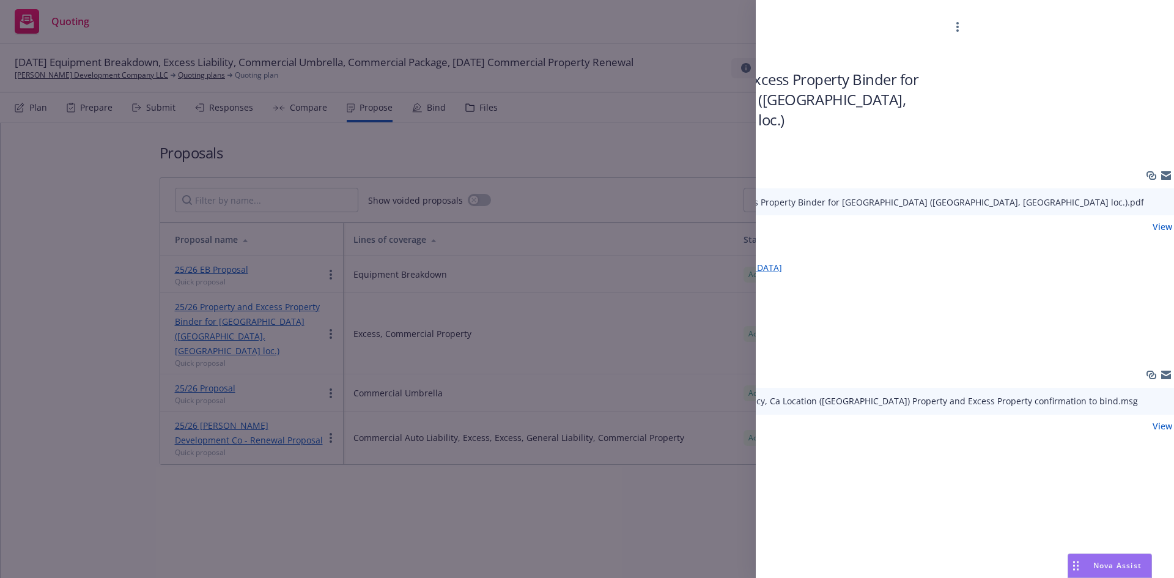
click at [1161, 174] on icon "button" at bounding box center [1166, 177] width 10 height 6
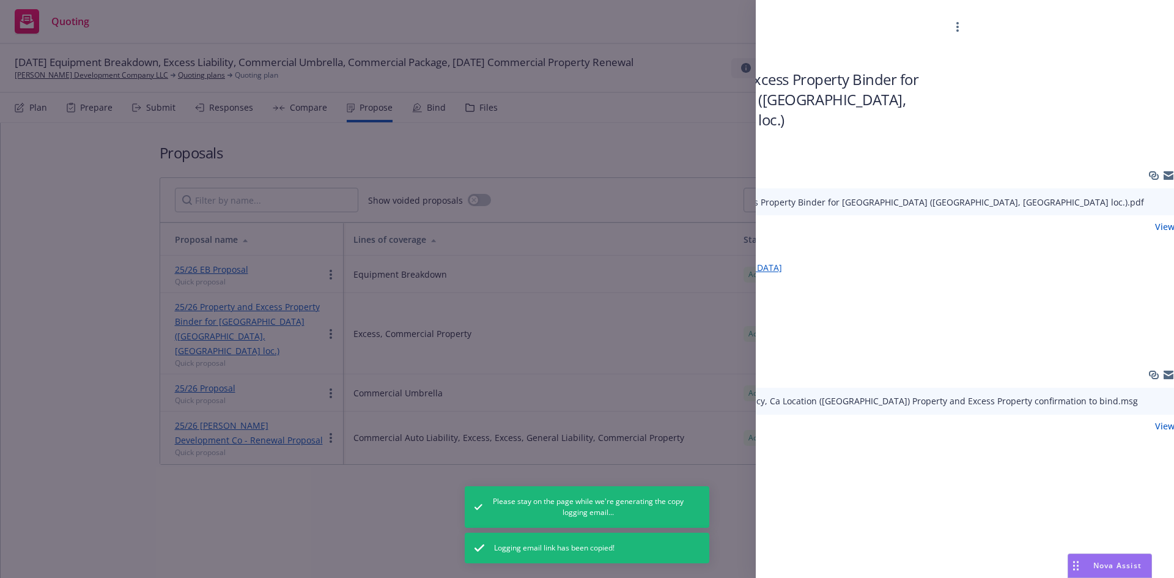
click at [1150, 196] on icon "download file" at bounding box center [1155, 201] width 10 height 10
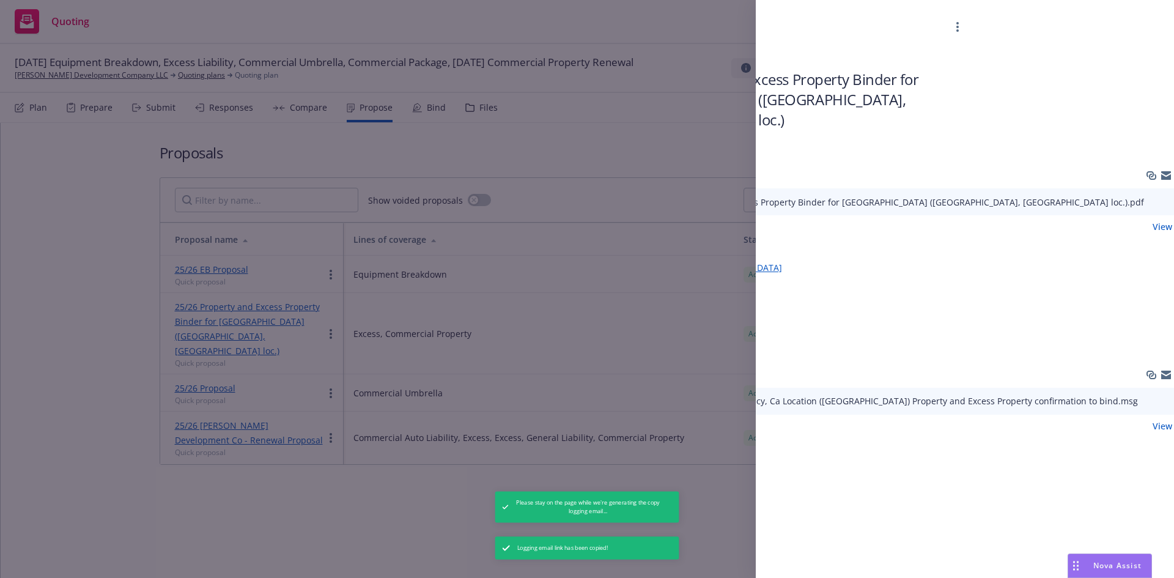
click at [608, 145] on div "Proposal 25/26 Property and Excess Property Binder for [GEOGRAPHIC_DATA] ([GEOG…" at bounding box center [587, 289] width 1174 height 578
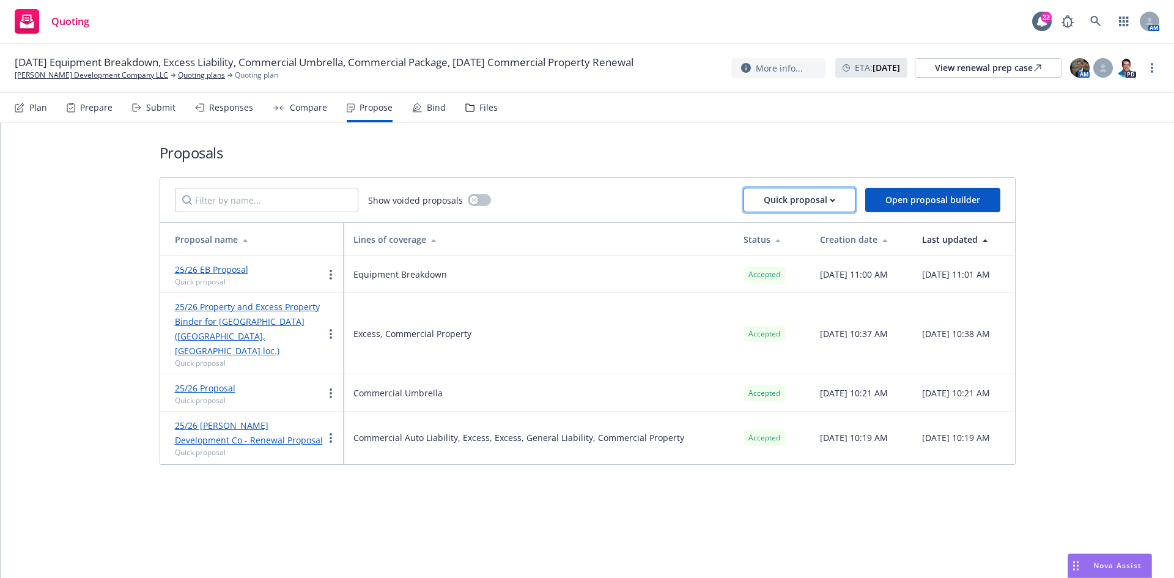
click at [835, 202] on icon "button" at bounding box center [833, 200] width 6 height 4
click at [795, 240] on link "Upload quick proposal" at bounding box center [837, 231] width 180 height 24
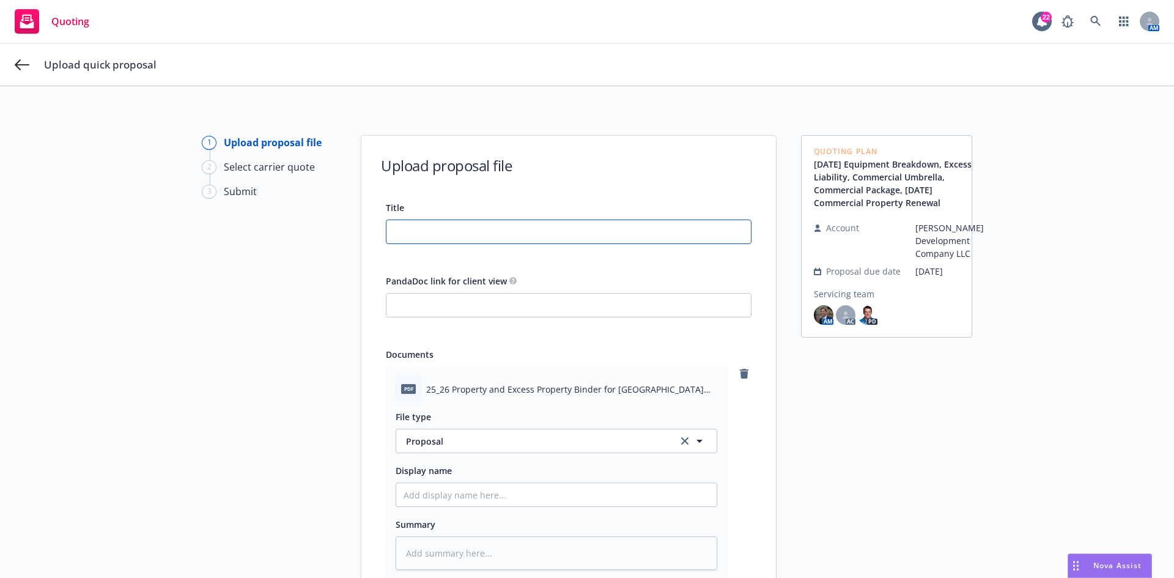
click at [476, 233] on input "Title" at bounding box center [568, 231] width 364 height 23
type textarea "x"
type input "2"
type textarea "x"
type input "25"
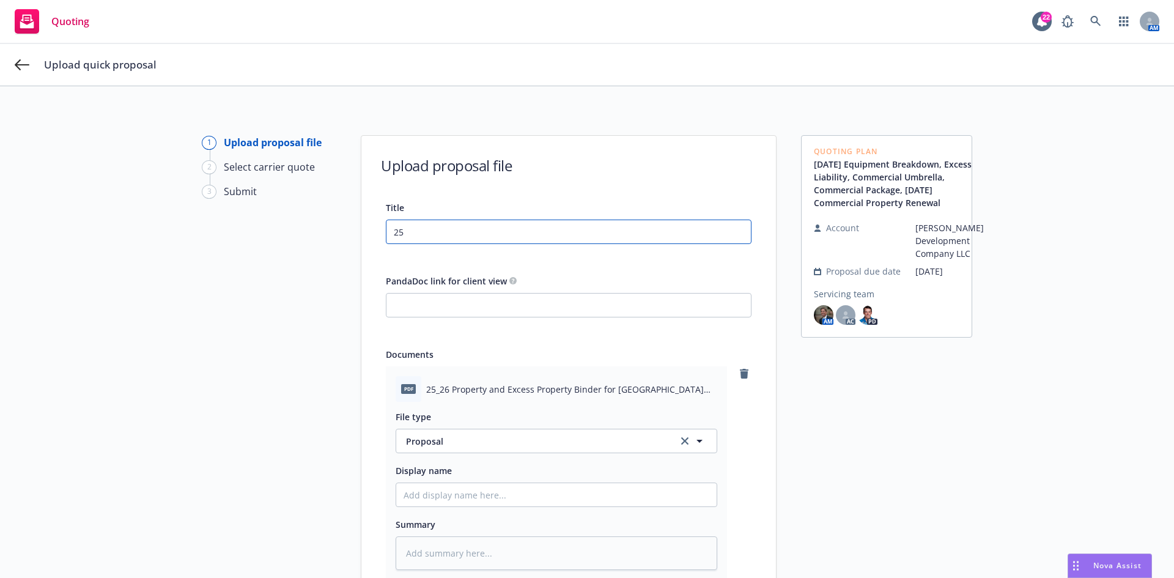
type textarea "x"
type input "25/"
type textarea "x"
type input "25/2"
type textarea "x"
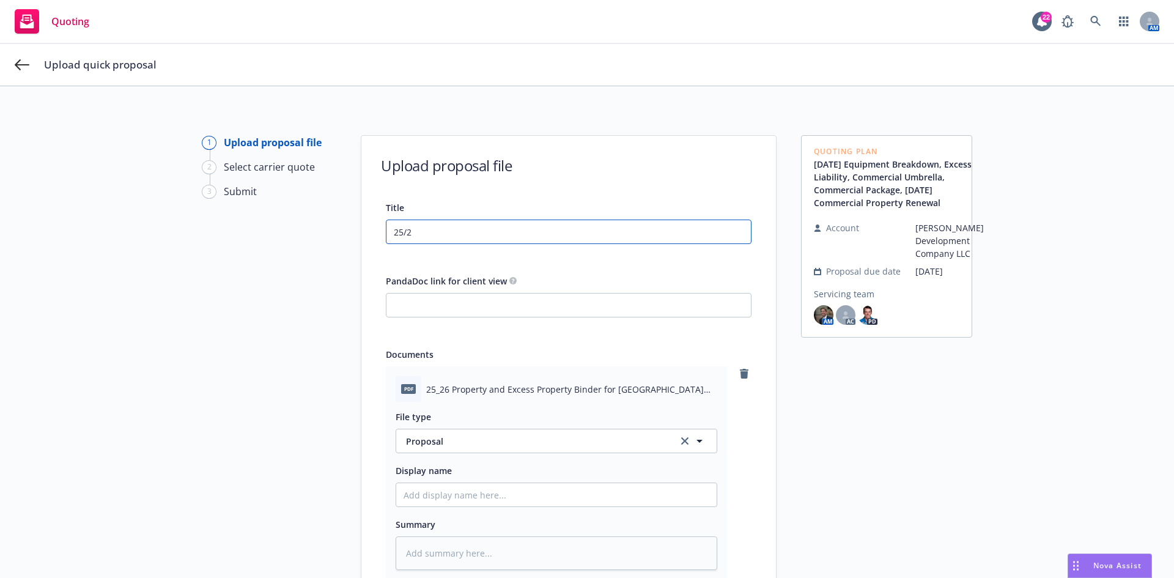
type input "25/26"
type textarea "x"
type input "25/26"
type textarea "x"
type input "25/26 X"
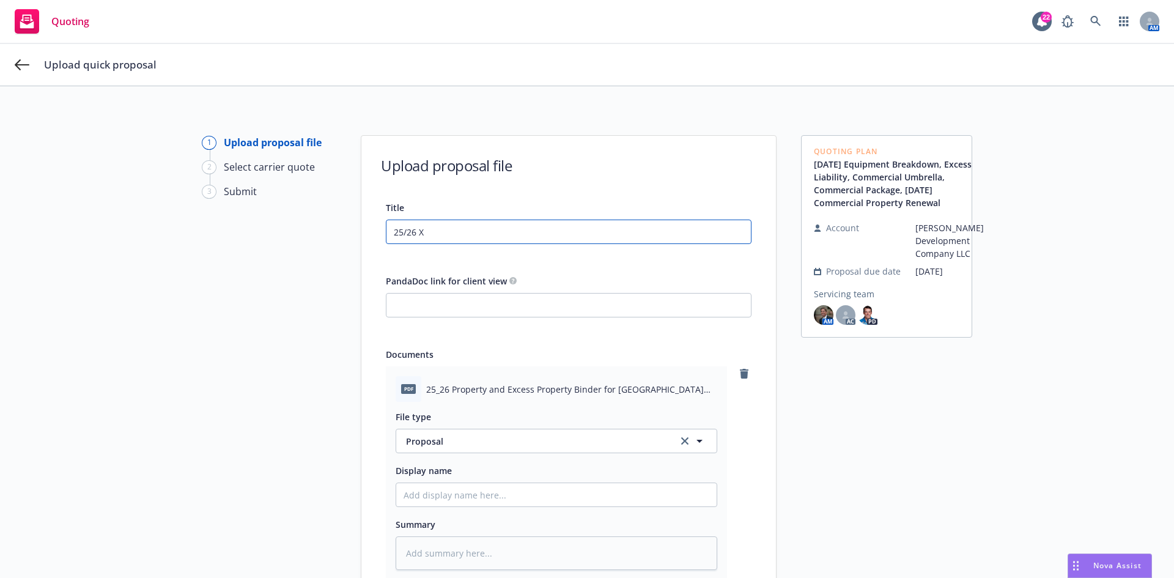
type textarea "x"
type input "25/26 XS"
type textarea "x"
type input "25/26 XS"
type textarea "x"
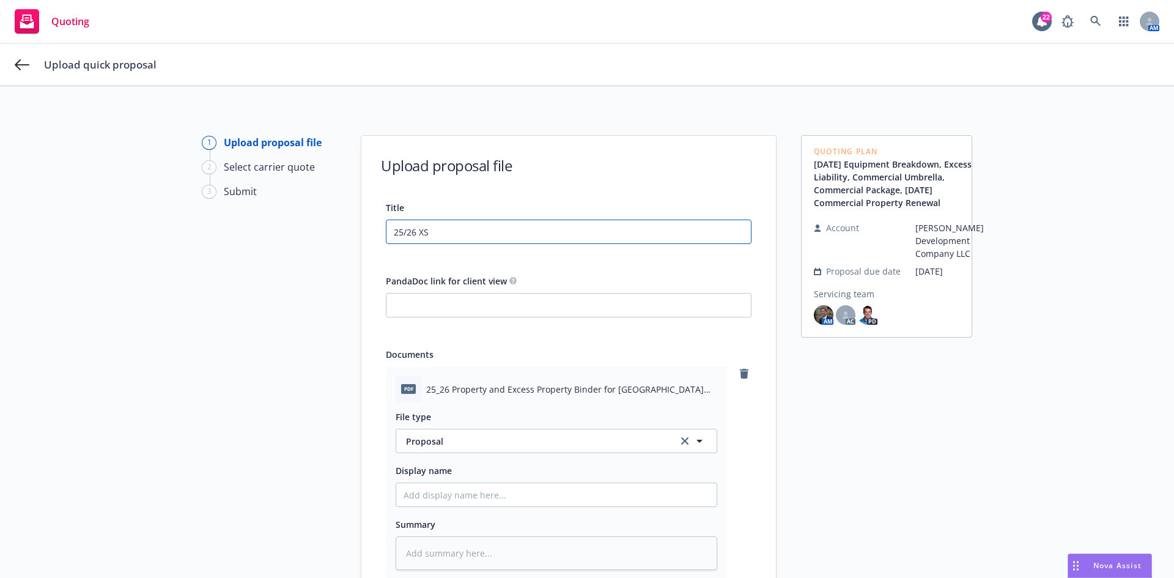
type input "25/26 XS P"
type textarea "x"
type input "25/26 XS Pr"
type textarea "x"
type input "25/26 XS Pro"
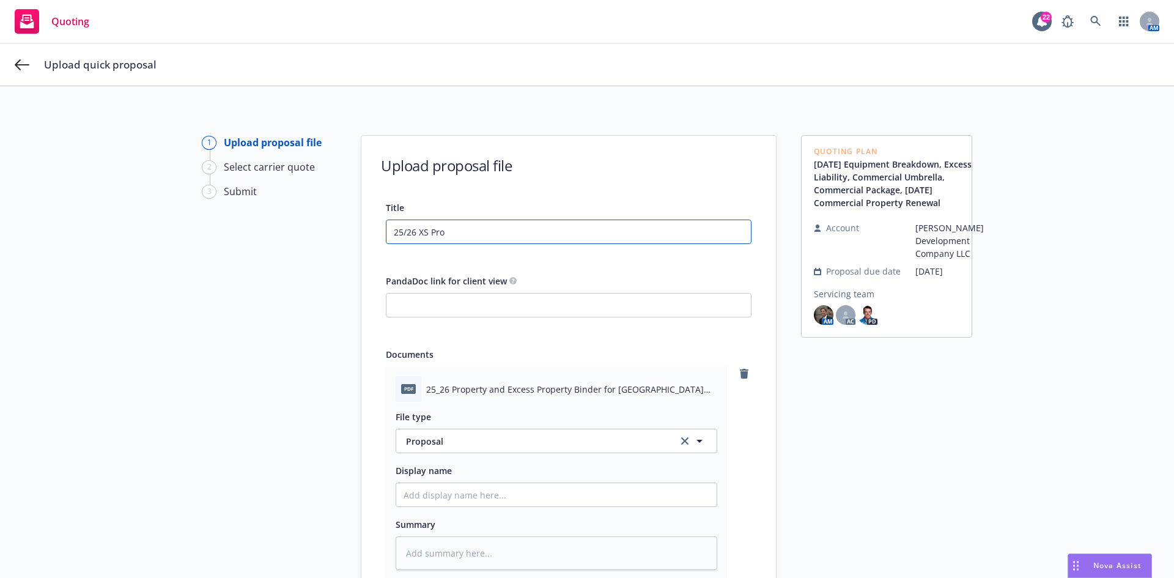
type textarea "x"
type input "25/26 XS Prop"
type textarea "x"
type input "25/26 XS Prope"
type textarea "x"
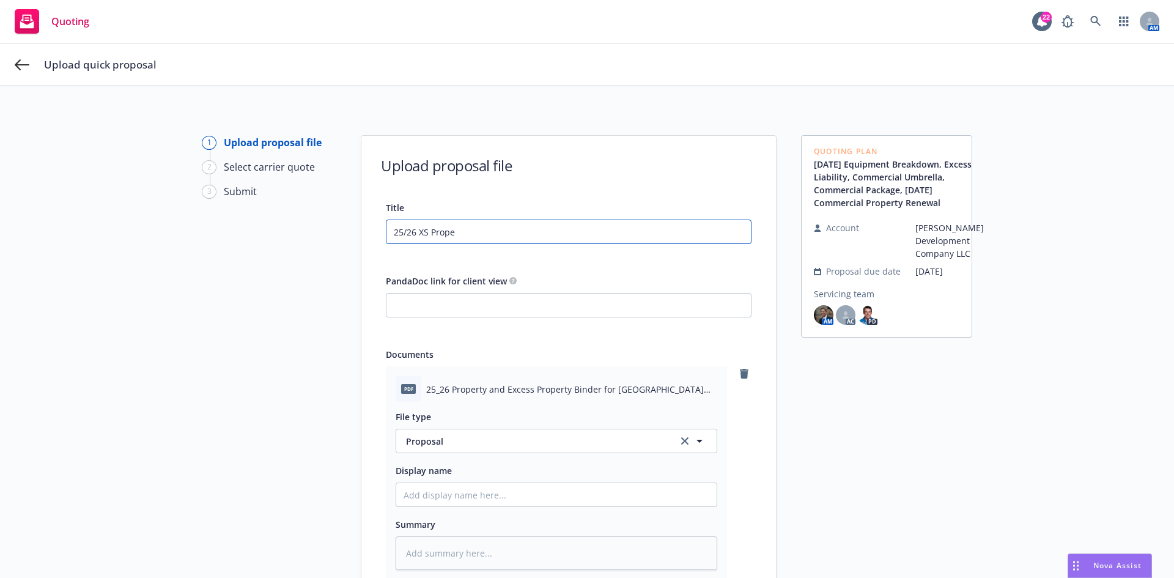
type input "25/26 XS Proper"
type textarea "x"
type input "25/26 XS Propert"
type textarea "x"
type input "25/26 XS Property"
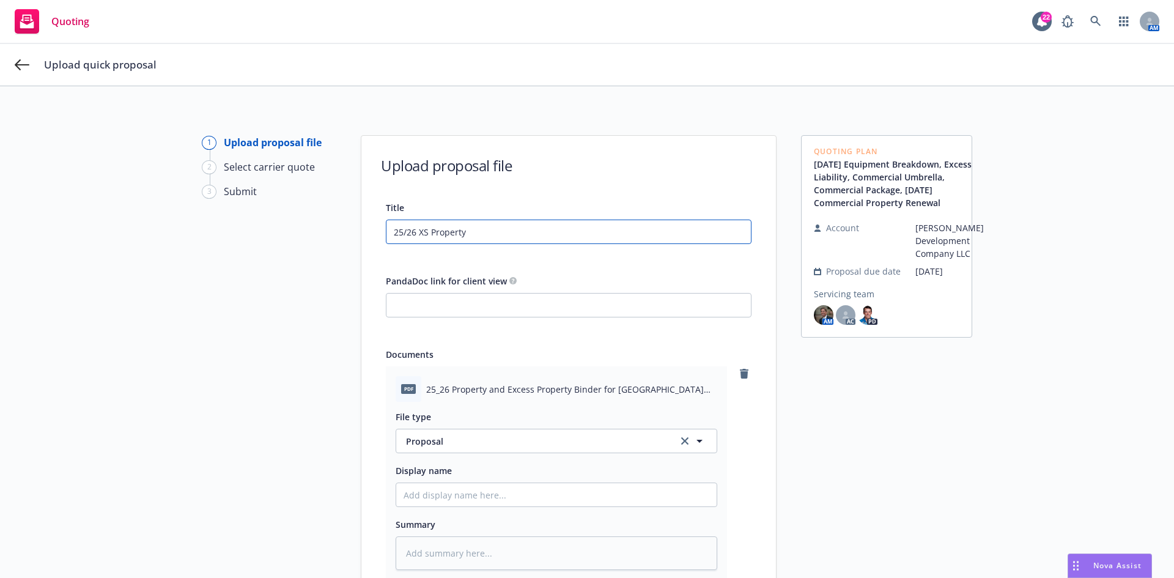
type textarea "x"
type input "25/26 XS Property"
type textarea "x"
type input "25/26 XS Property P"
type textarea "x"
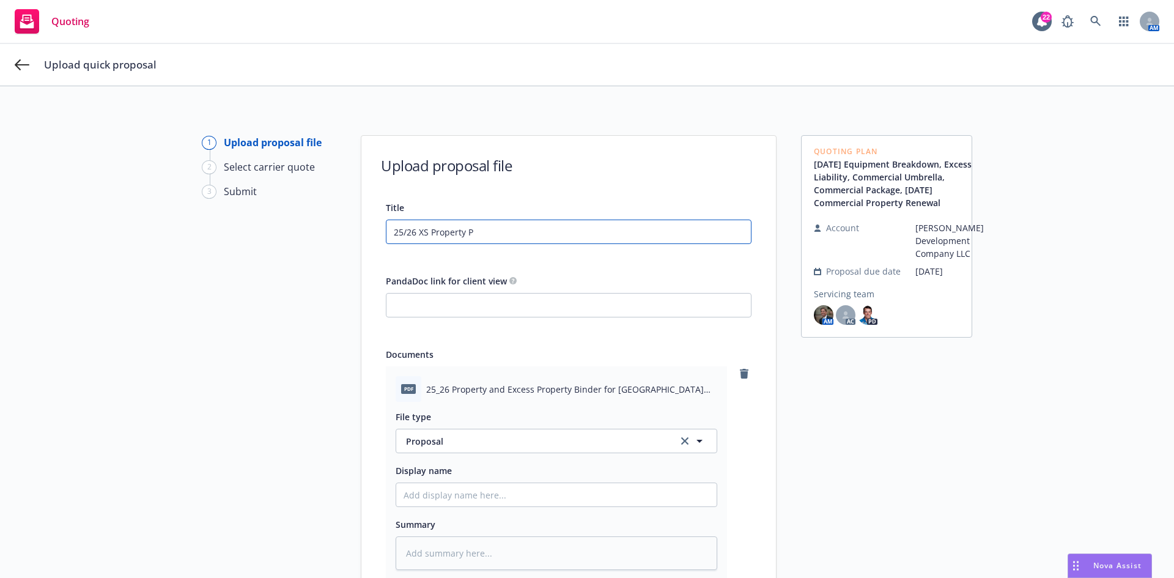
type input "25/26 XS Property Pr"
type textarea "x"
type input "25/26 XS Property Pro"
type textarea "x"
type input "25/26 XS Property Prop"
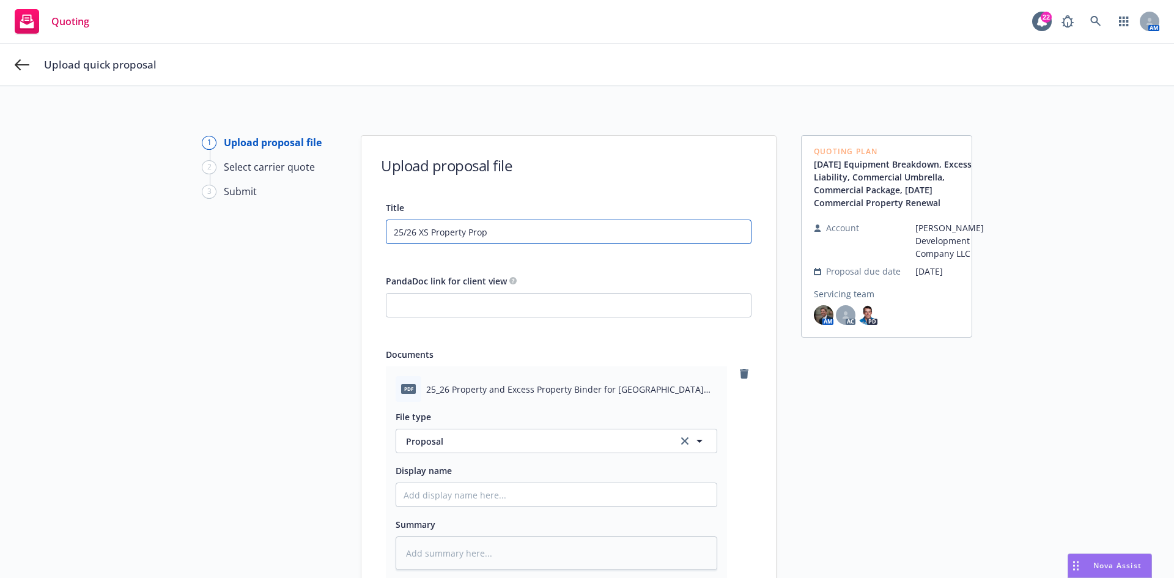
type textarea "x"
type input "25/26 XS Property Propo"
type textarea "x"
type input "25/26 XS Property Propos"
type textarea "x"
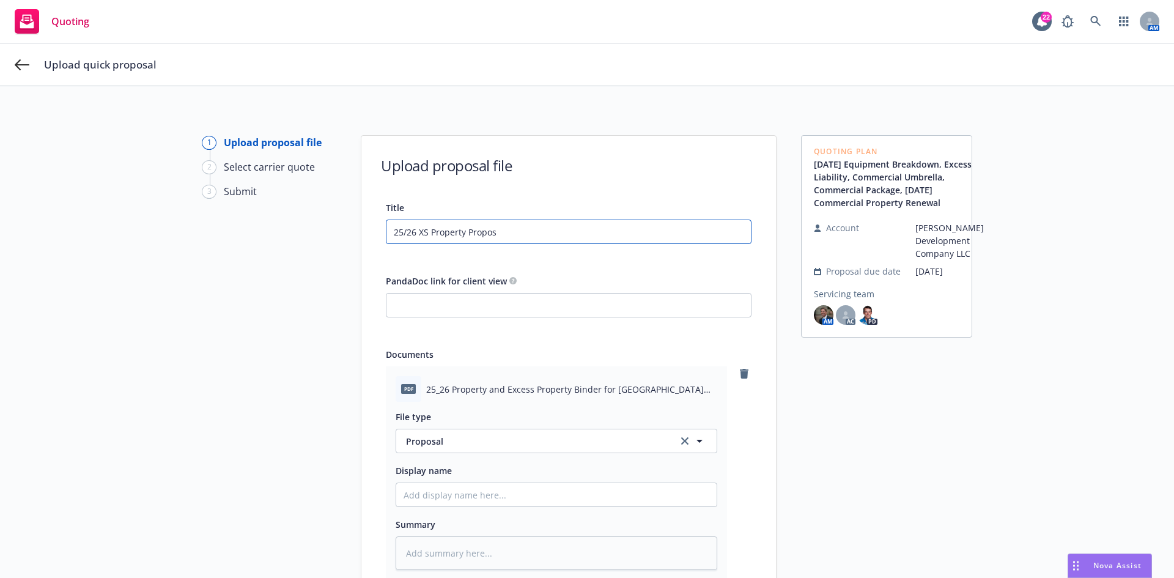
type input "25/26 XS Property Proposa"
type textarea "x"
type input "25/26 XS Property Proposal"
type textarea "x"
drag, startPoint x: 512, startPoint y: 230, endPoint x: 243, endPoint y: 215, distance: 269.4
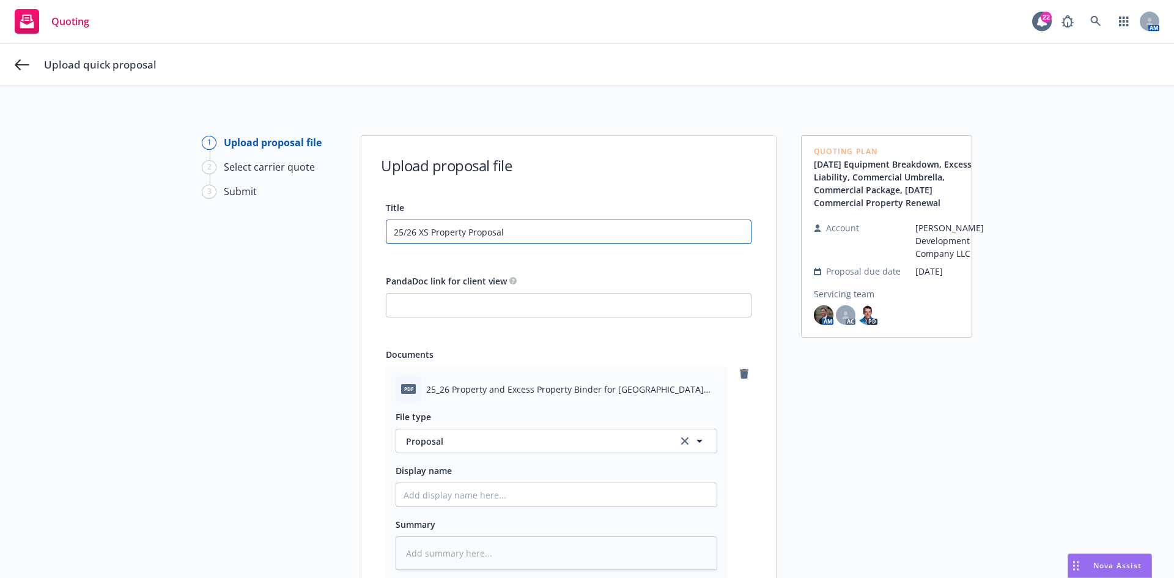
click at [243, 215] on div "1 Upload proposal file 2 Select carrier quote 3 Submit Upload proposal file Tit…" at bounding box center [587, 416] width 1144 height 562
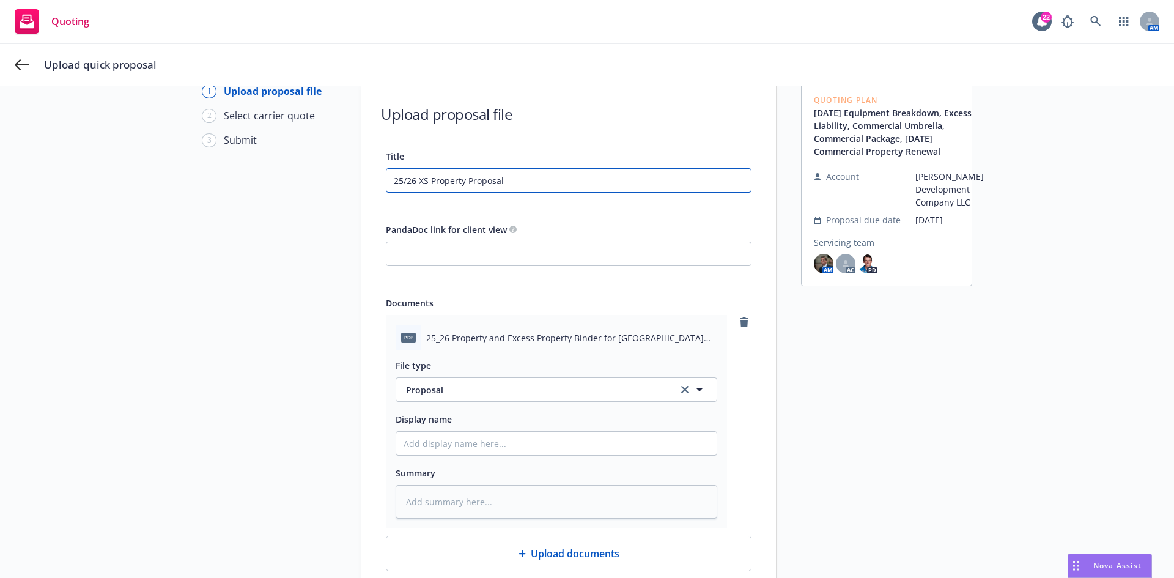
scroll to position [122, 0]
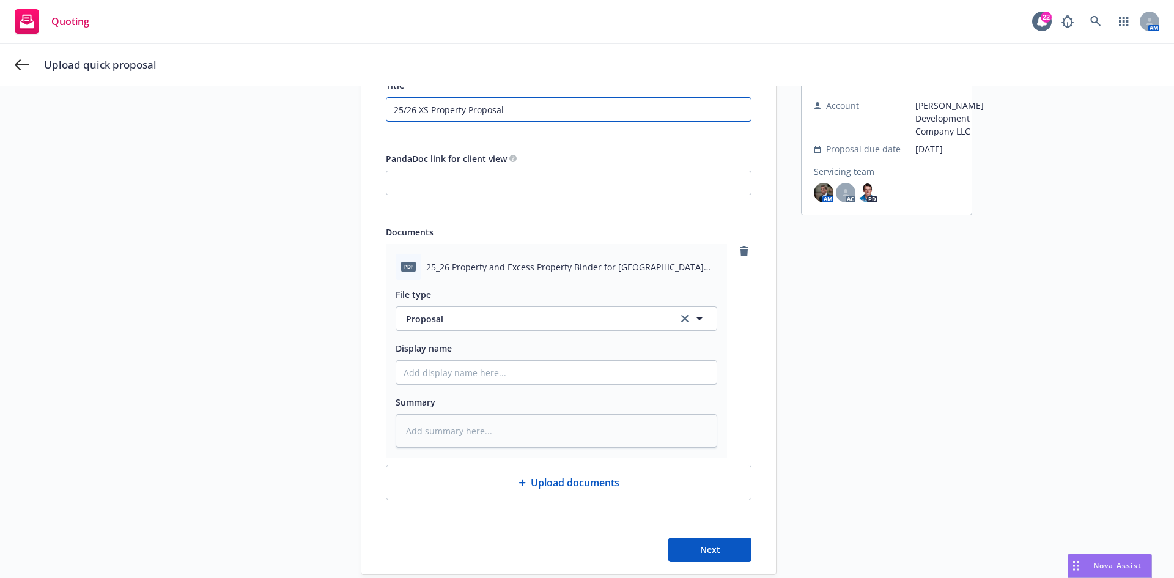
type input "25/26 XS Property Proposal"
click at [485, 375] on input "Display name" at bounding box center [556, 372] width 320 height 23
paste input "25/26 XS Property Proposal"
type textarea "x"
type input "25/26 XS Property Proposal"
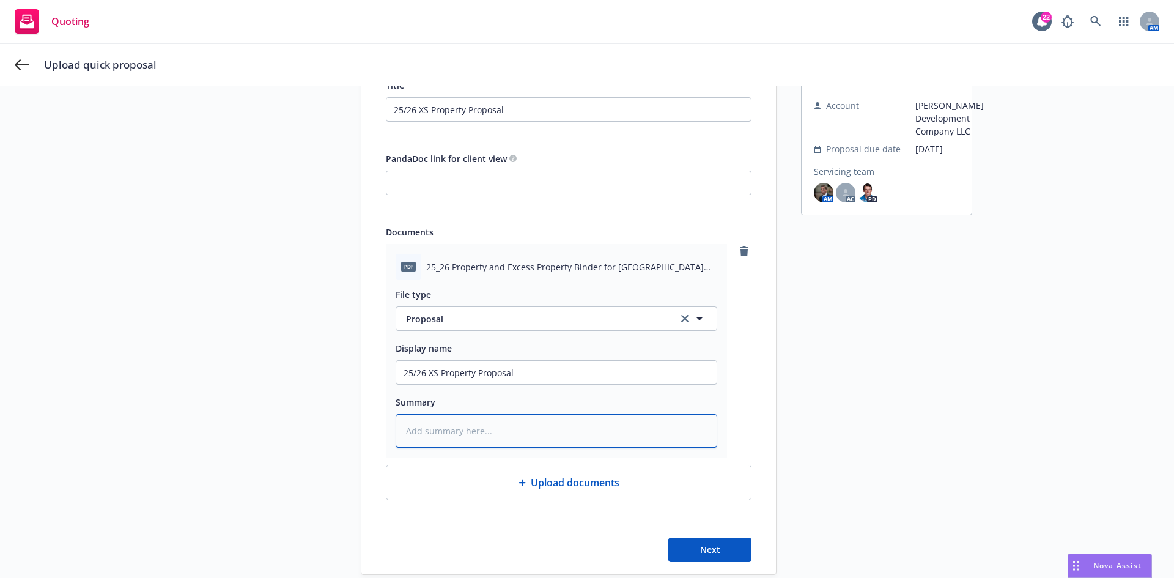
click at [433, 427] on textarea at bounding box center [557, 431] width 322 height 34
paste textarea "25/26 XS Property Proposal"
type textarea "x"
type textarea "25/26 XS Property Proposal"
click at [523, 378] on input "25/26 XS Property Proposal" at bounding box center [556, 372] width 320 height 23
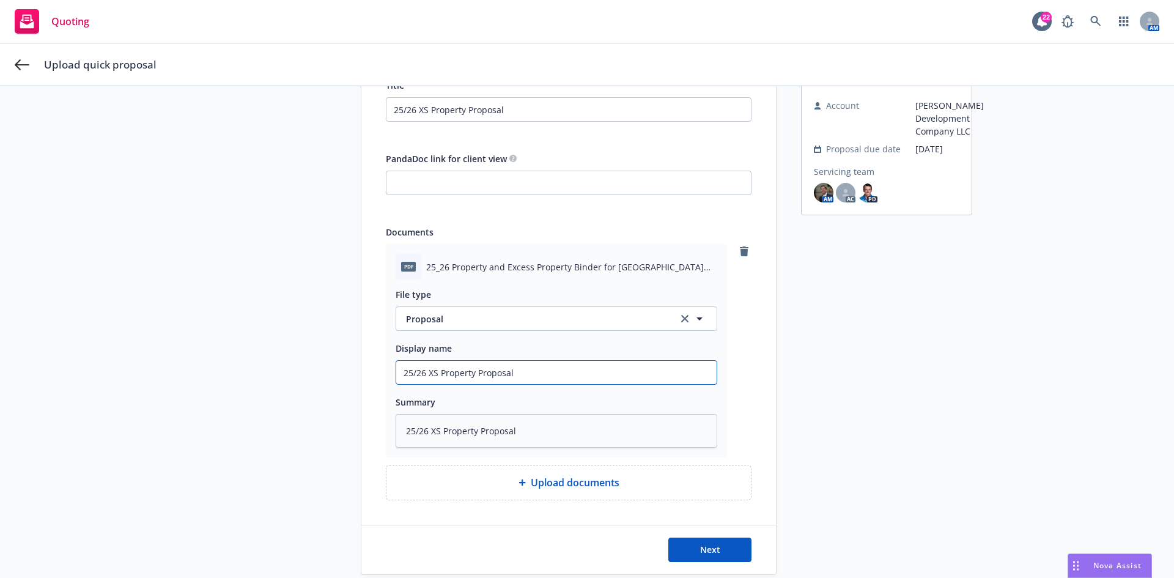
type textarea "x"
type input "25/26 XS Property Proposal -"
type textarea "x"
type input "25/26 XS Property Proposal -"
type textarea "x"
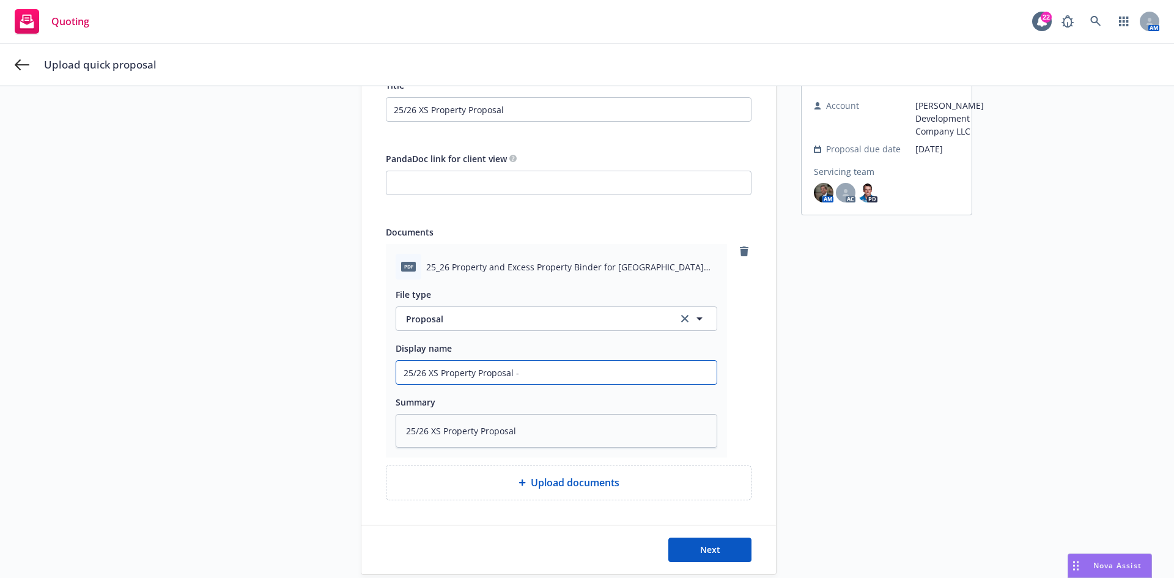
type input "25/26 XS Property Proposal - 1"
type textarea "x"
type input "25/26 XS Property Proposal - 11"
type textarea "x"
type input "25/26 XS Property Proposal - 11t"
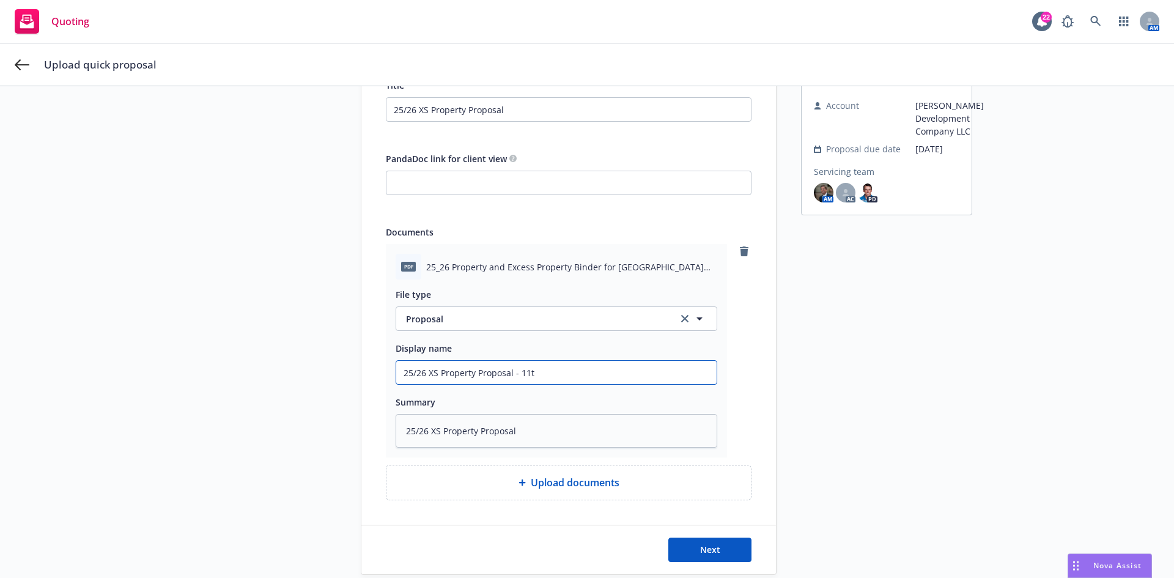
type textarea "x"
type input "25/26 XS Property Proposal - 11th"
type textarea "x"
type input "25/26 XS Property Proposal - 11th"
type textarea "x"
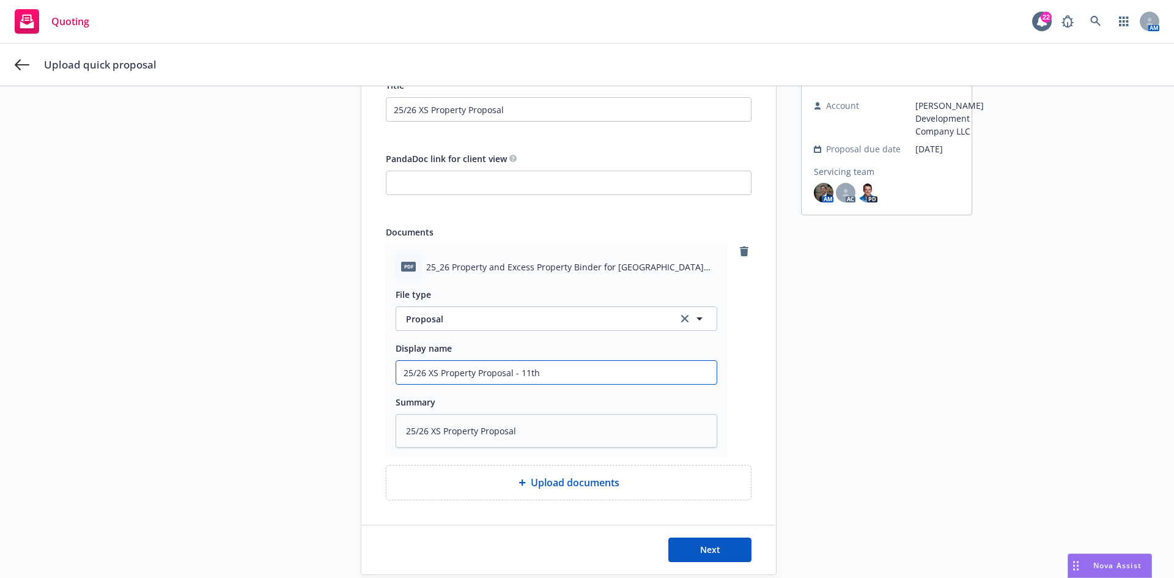
type input "25/26 XS Property Proposal - 11th S"
type textarea "x"
type input "25/26 XS Property Proposal - 11th St"
type textarea "x"
type input "25/26 XS Property Proposal - 11th St"
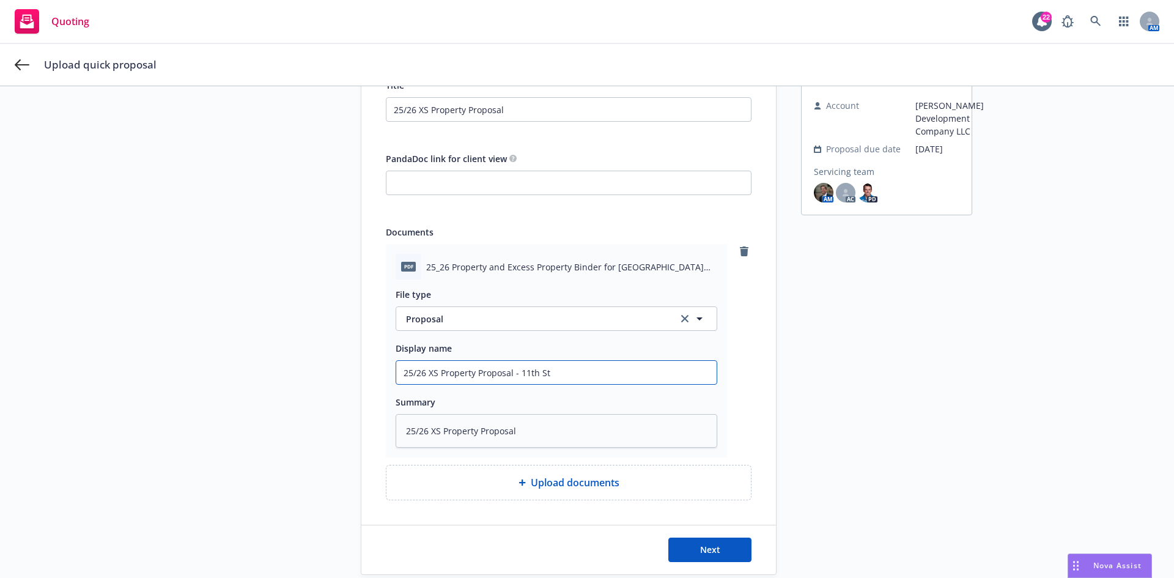
type textarea "x"
type input "25/26 XS Property Proposal - 11th St t"
type textarea "x"
type input "25/26 XS Property Proposal - 11th St tr"
type textarea "x"
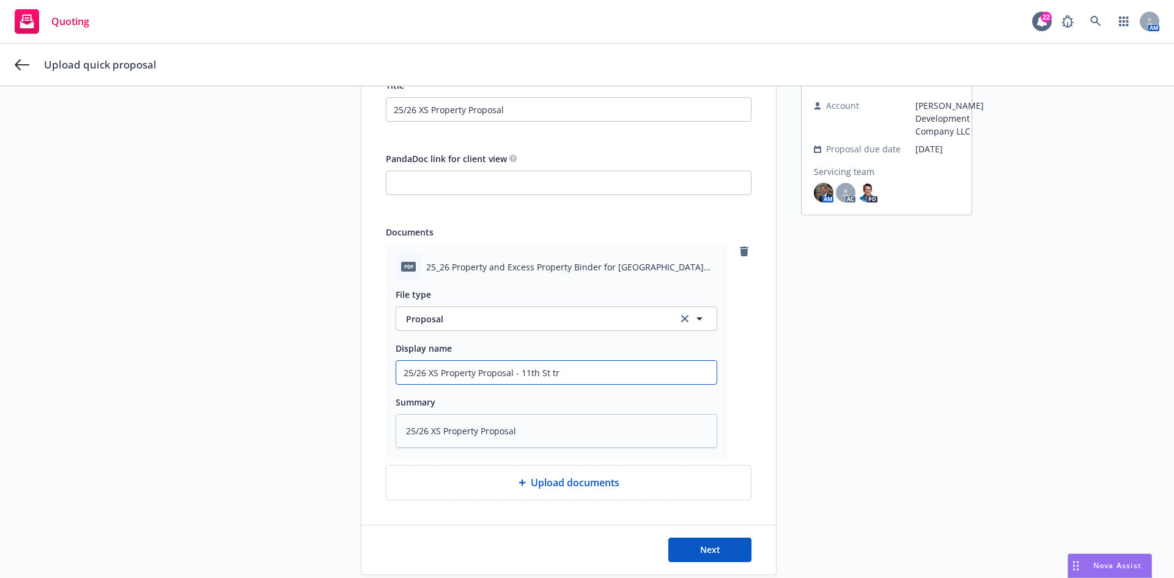
type input "25/26 XS Property Proposal - 11th [GEOGRAPHIC_DATA]"
type textarea "x"
type input "25/26 XS Property Proposal - 11th St trac"
type textarea "x"
type input "25/26 XS Property Proposal - 11th St [PERSON_NAME]"
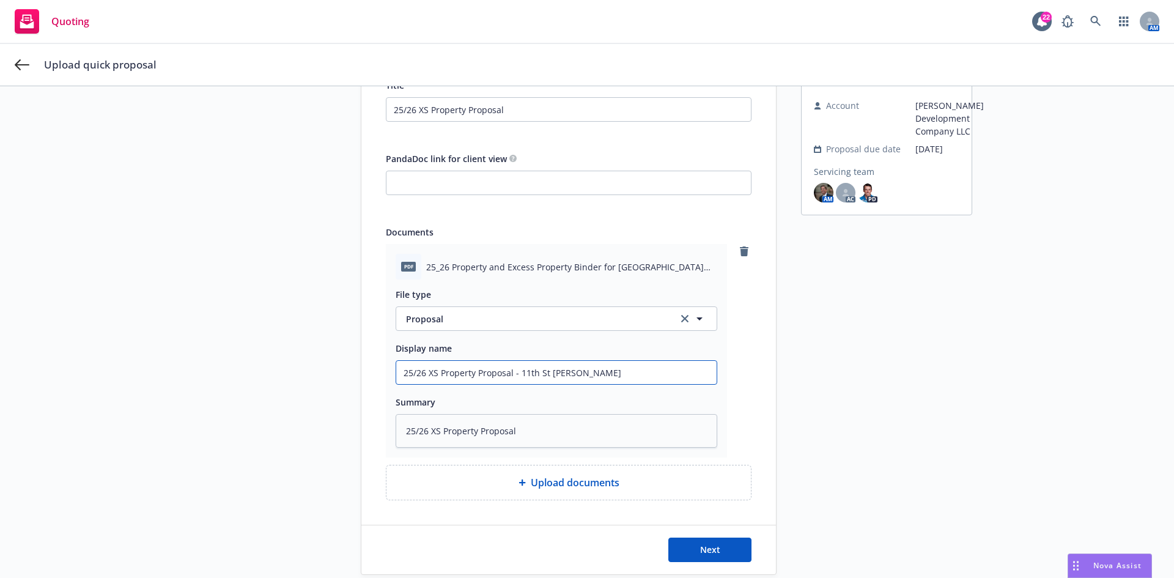
type textarea "x"
type input "25/26 XS Property Proposal - 11th [GEOGRAPHIC_DATA][PERSON_NAME],"
type textarea "x"
type input "25/26 XS Property Proposal - 11th [GEOGRAPHIC_DATA][PERSON_NAME],"
type textarea "x"
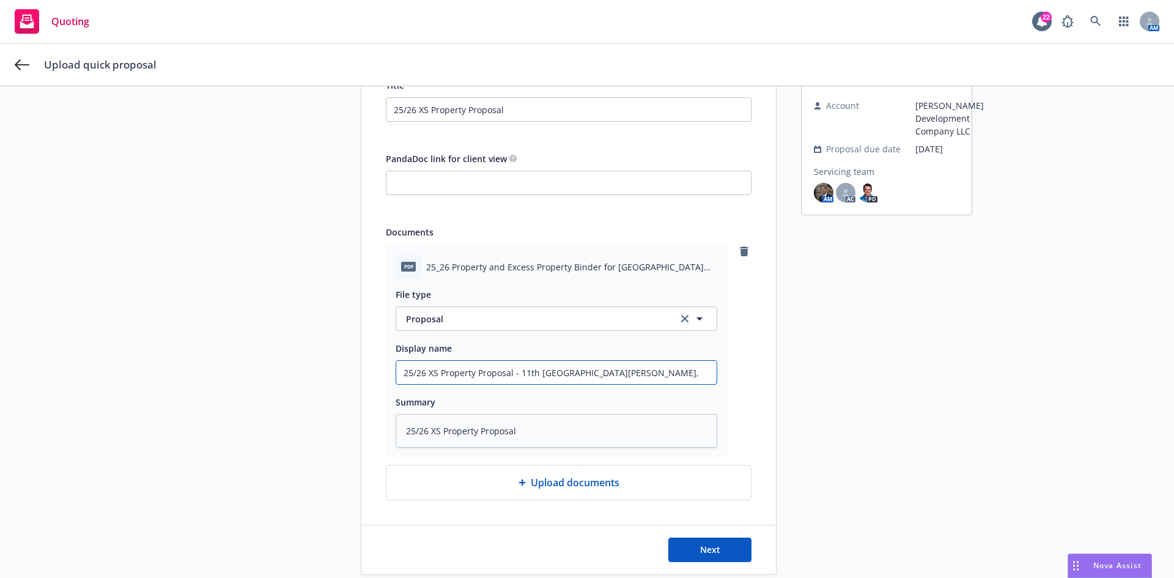
type input "25/26 XS Property Proposal - 11th [GEOGRAPHIC_DATA][PERSON_NAME], C"
type textarea "x"
drag, startPoint x: 608, startPoint y: 369, endPoint x: 286, endPoint y: 367, distance: 322.8
click at [286, 367] on div "1 Upload proposal file 2 Select carrier quote 3 Submit Upload proposal file Tit…" at bounding box center [587, 294] width 1144 height 562
type input "25/26 XS Property Proposal - 11th [GEOGRAPHIC_DATA], [GEOGRAPHIC_DATA]"
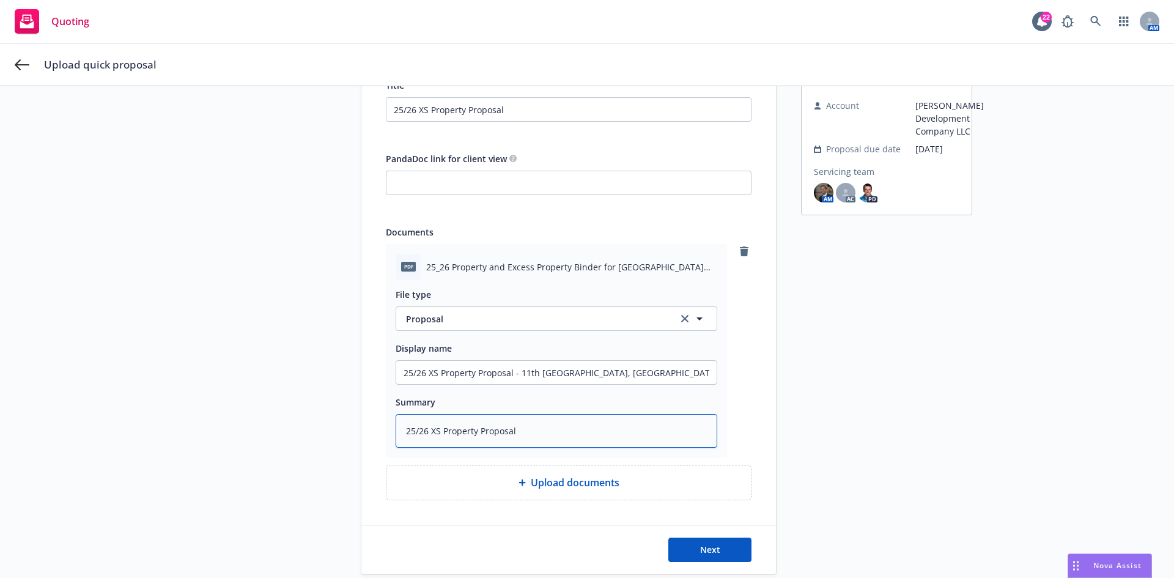
drag, startPoint x: 580, startPoint y: 433, endPoint x: 314, endPoint y: 402, distance: 267.8
click at [314, 402] on div "1 Upload proposal file 2 Select carrier quote 3 Submit Upload proposal file Tit…" at bounding box center [587, 294] width 1144 height 562
paste textarea "- 11th [GEOGRAPHIC_DATA], [GEOGRAPHIC_DATA]"
type textarea "x"
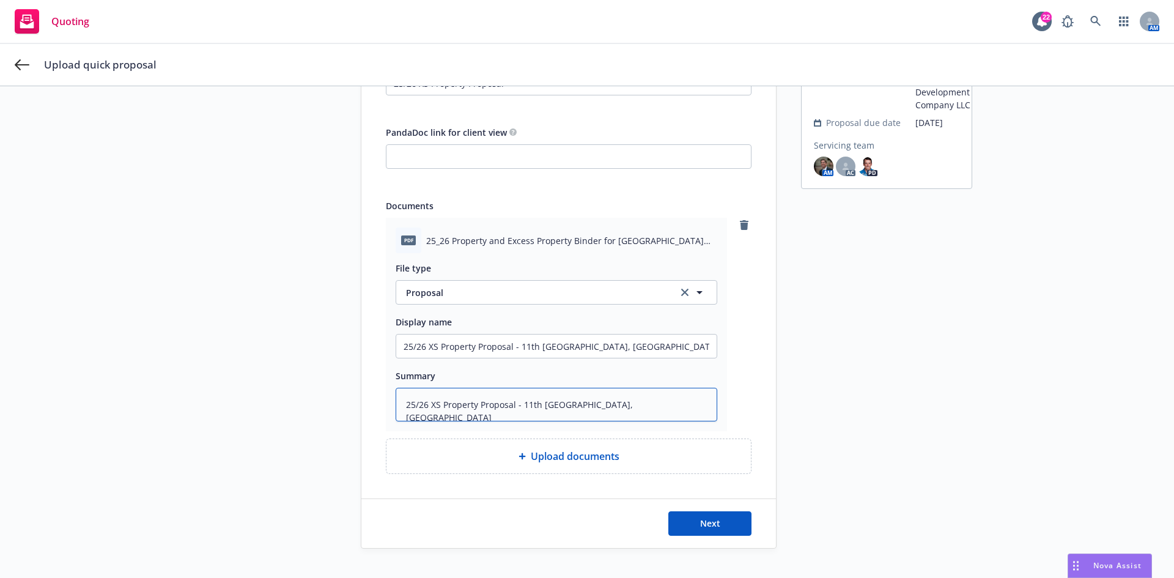
scroll to position [168, 0]
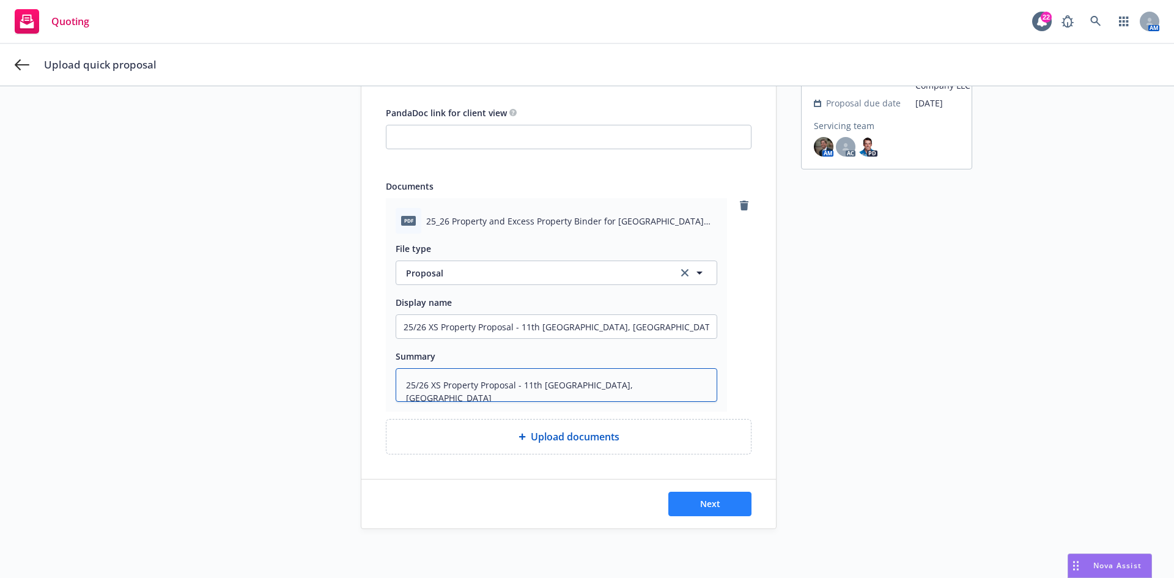
type textarea "25/26 XS Property Proposal - 11th [GEOGRAPHIC_DATA], [GEOGRAPHIC_DATA]"
click at [712, 502] on span "Next" at bounding box center [710, 504] width 20 height 12
type textarea "x"
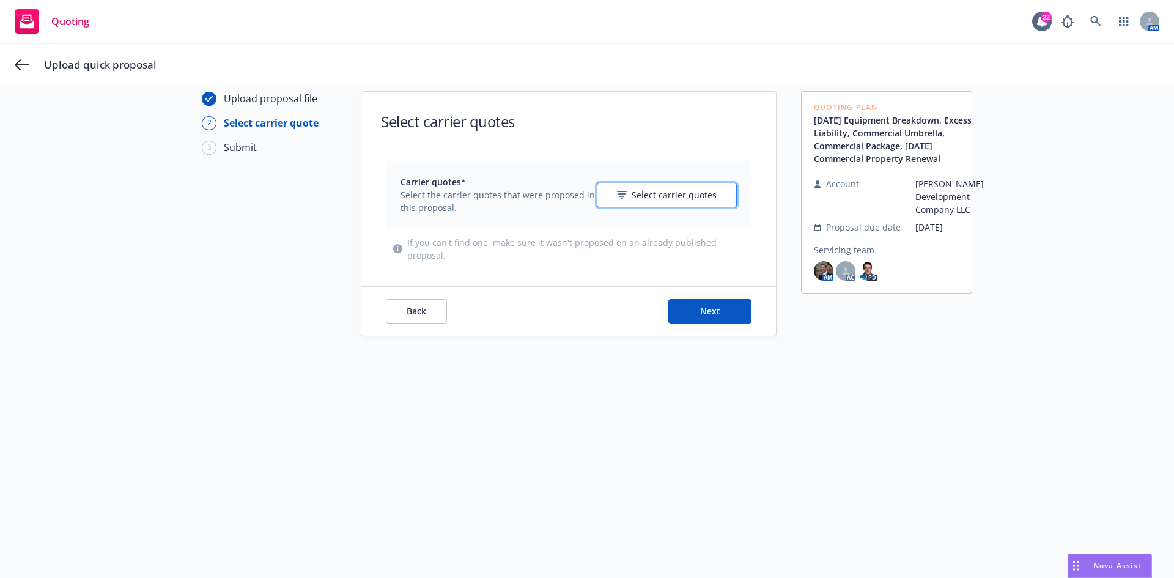
click at [655, 197] on span "Select carrier quotes" at bounding box center [674, 194] width 85 height 13
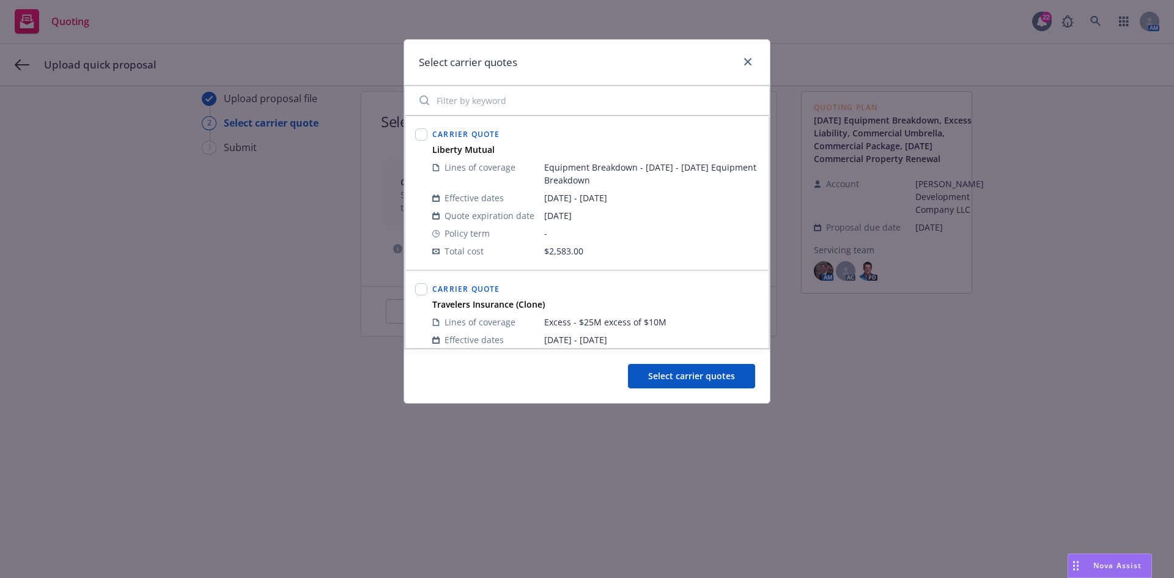
click at [531, 95] on input "Filter by keyword" at bounding box center [587, 100] width 350 height 24
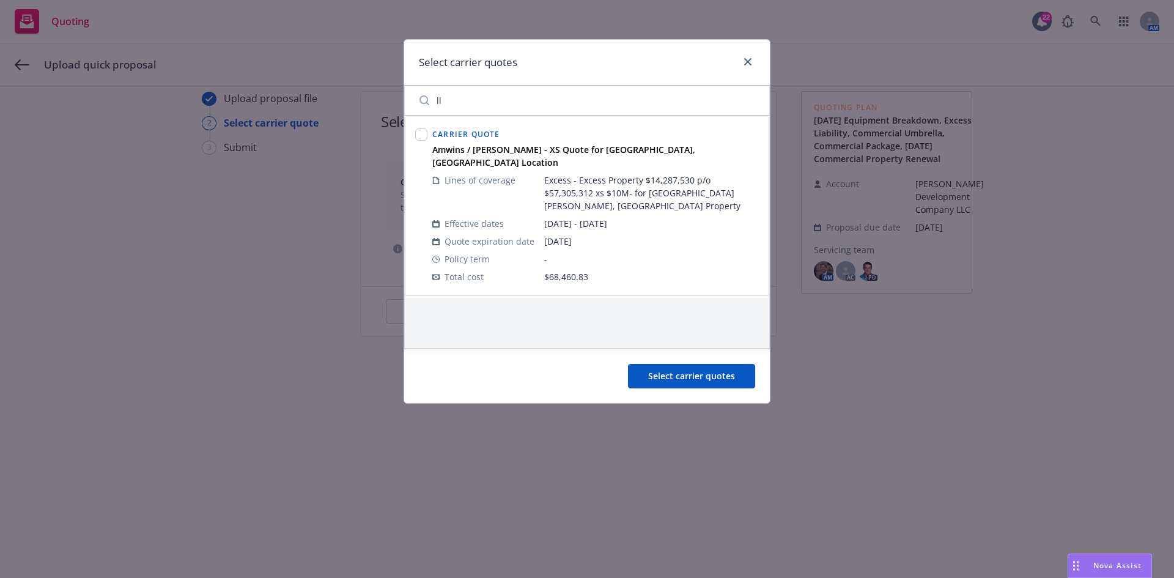
type input "ll"
click at [420, 135] on input "checkbox" at bounding box center [421, 134] width 12 height 12
checkbox input "true"
click at [695, 376] on span "Select carrier quotes" at bounding box center [691, 376] width 87 height 12
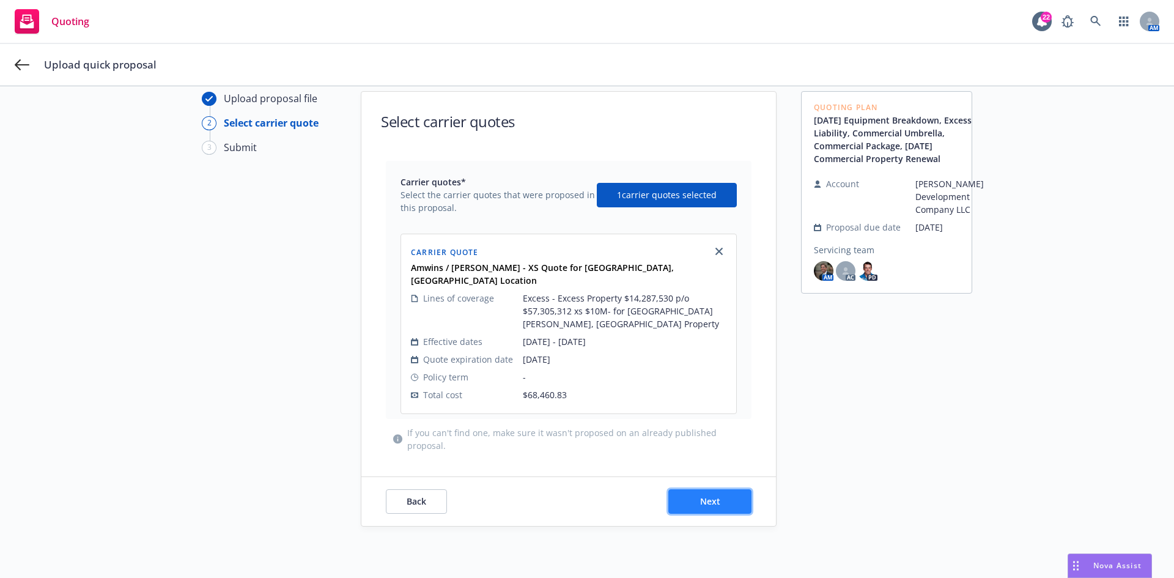
click at [715, 495] on span "Next" at bounding box center [710, 501] width 20 height 12
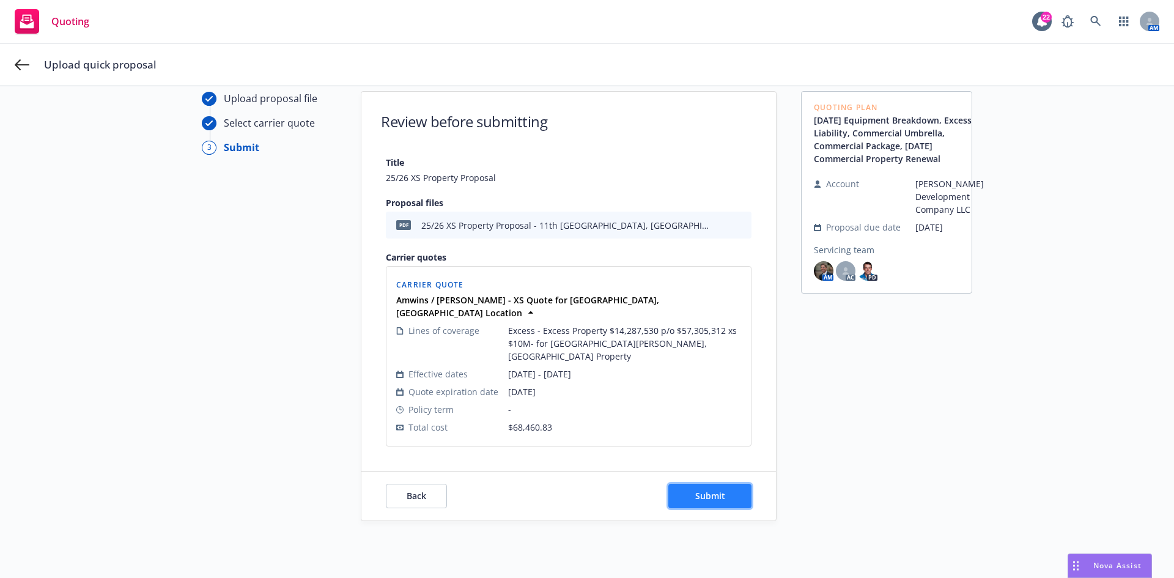
click at [709, 490] on span "Submit" at bounding box center [710, 496] width 30 height 12
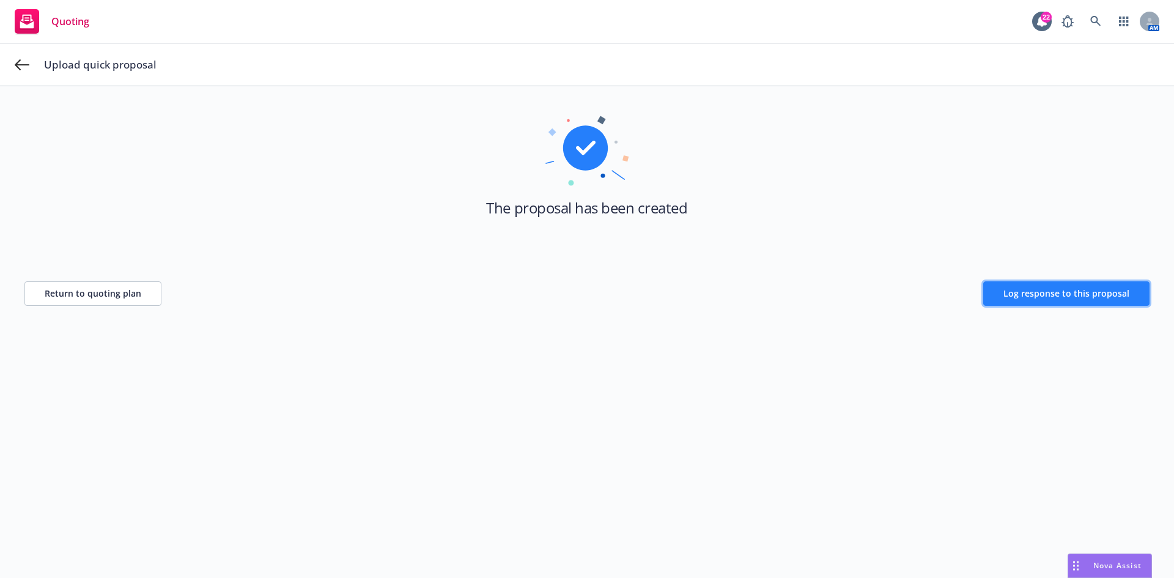
click at [1036, 295] on span "Log response to this proposal" at bounding box center [1066, 293] width 126 height 12
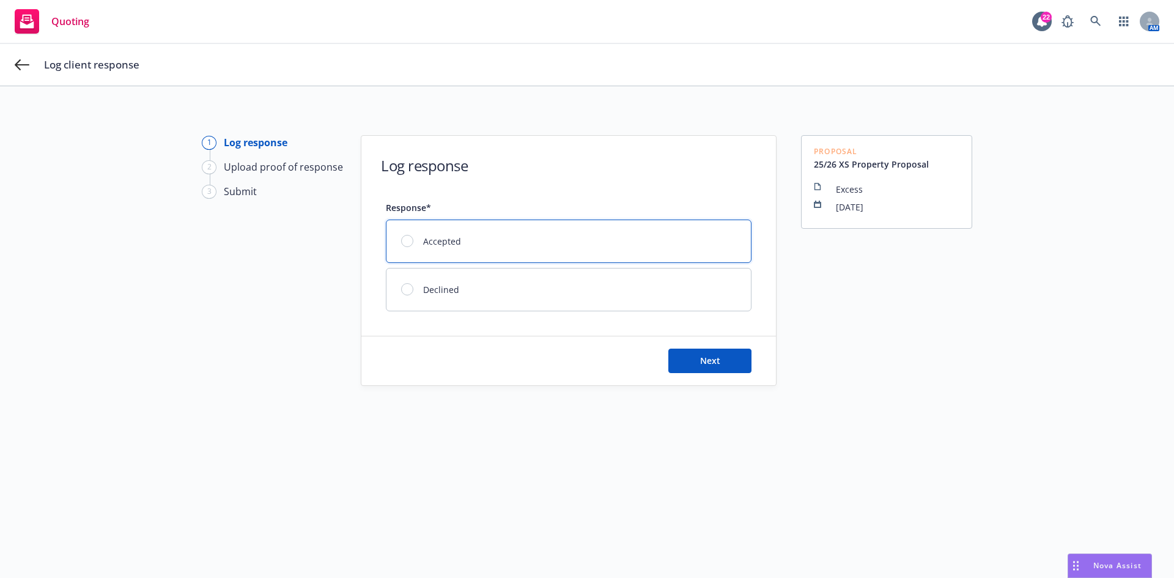
click at [453, 240] on span "Accepted" at bounding box center [442, 241] width 38 height 13
click at [690, 356] on button "Next" at bounding box center [709, 360] width 83 height 24
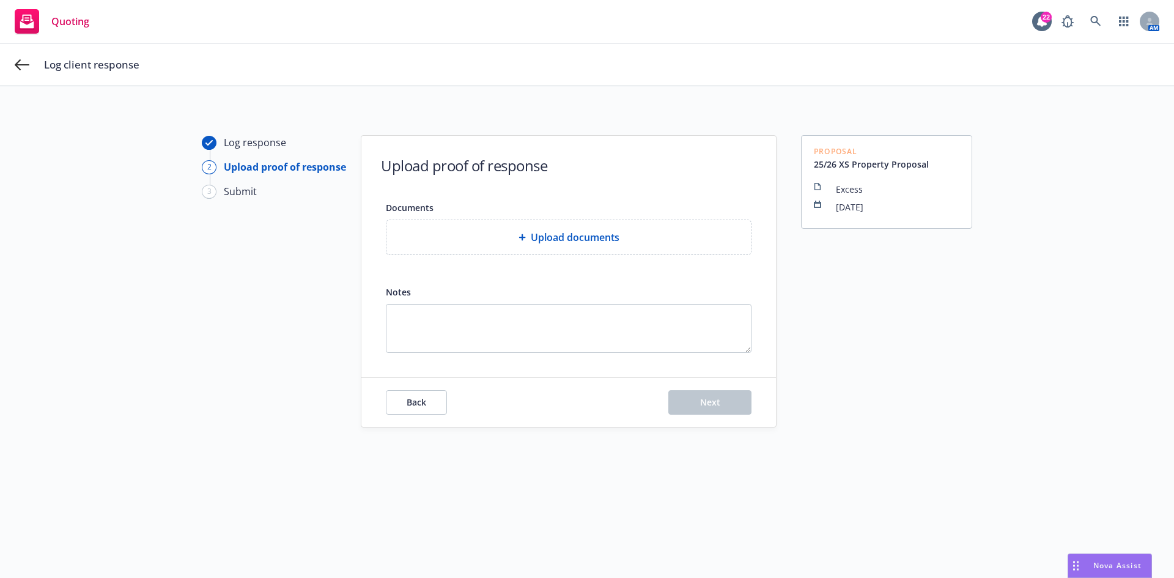
click at [509, 298] on div "Notes" at bounding box center [569, 291] width 366 height 15
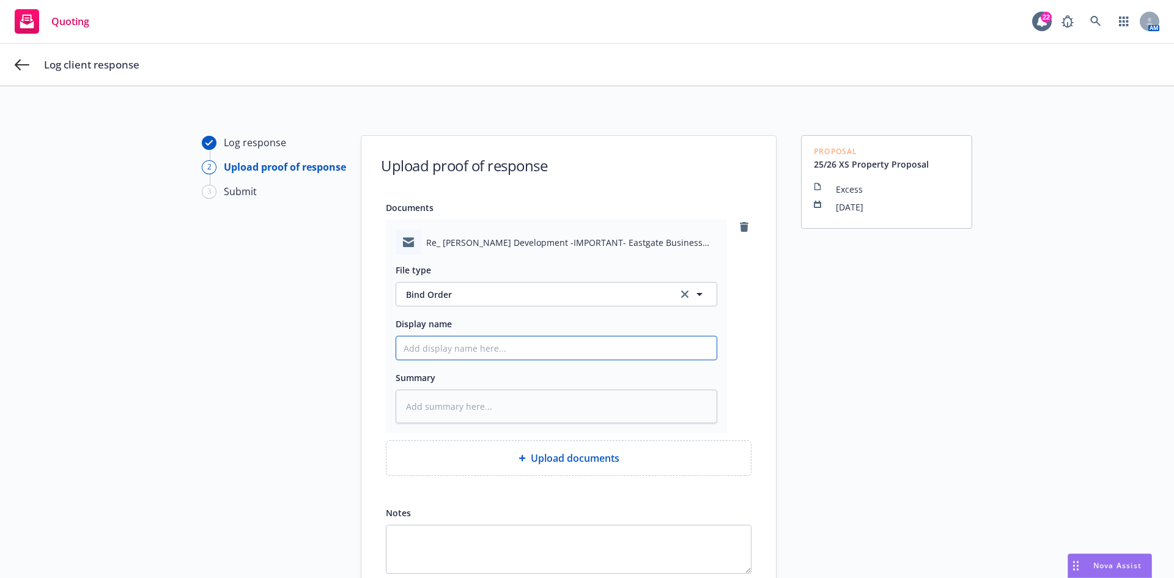
click at [482, 345] on input "Display name" at bounding box center [556, 347] width 320 height 23
type textarea "x"
type input "E"
type textarea "x"
type input "EM"
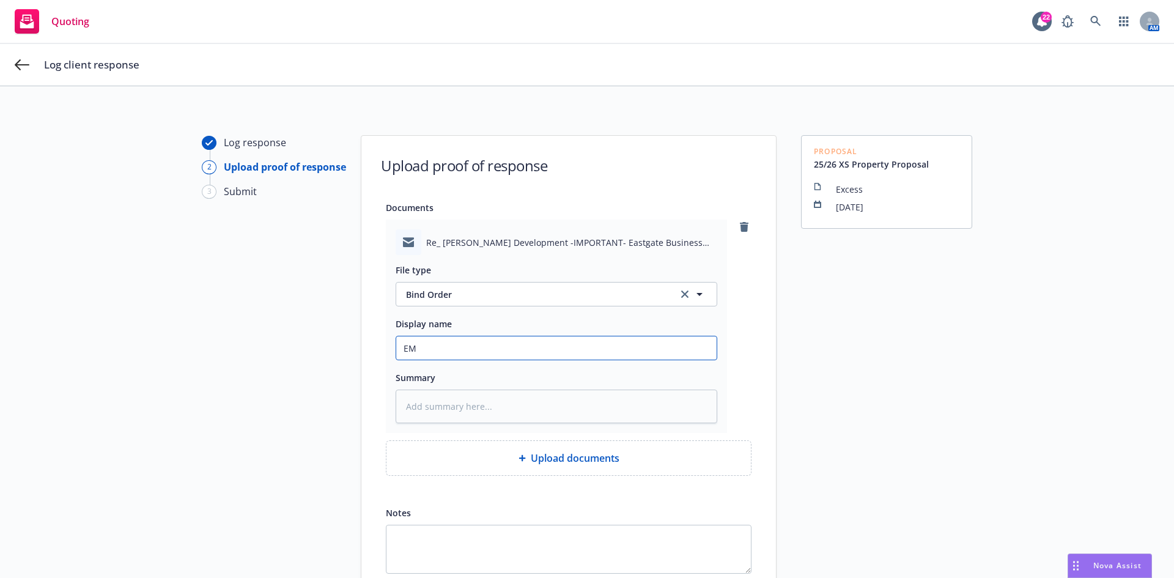
type textarea "x"
type input "EMF"
type textarea "x"
type input "EMF"
type textarea "x"
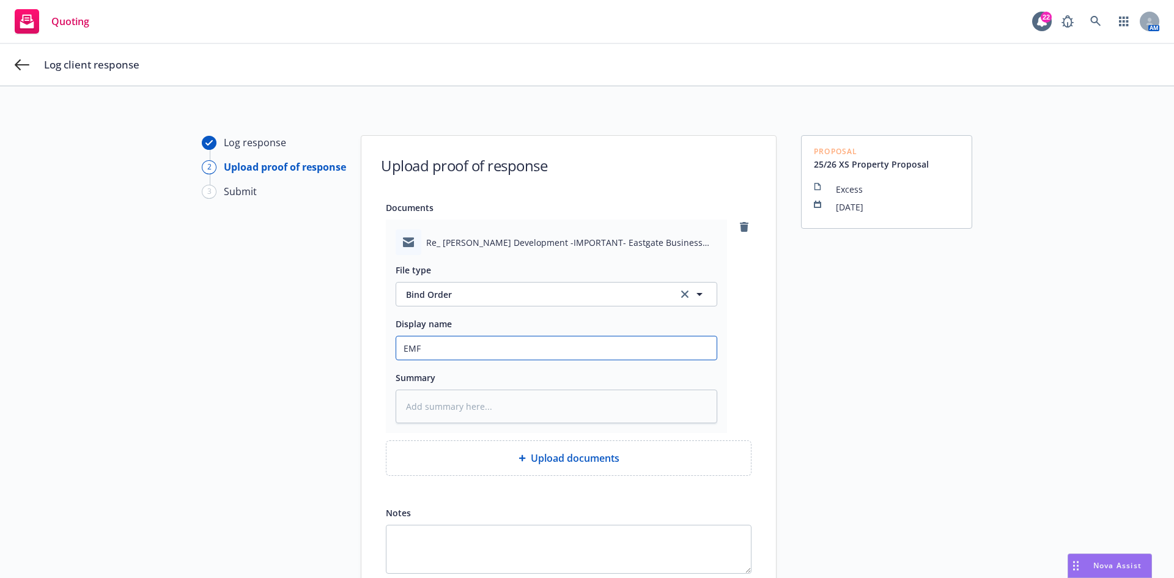
type input "EMF I"
type textarea "x"
type input "EMF In"
type textarea "x"
type input "EMF Ins"
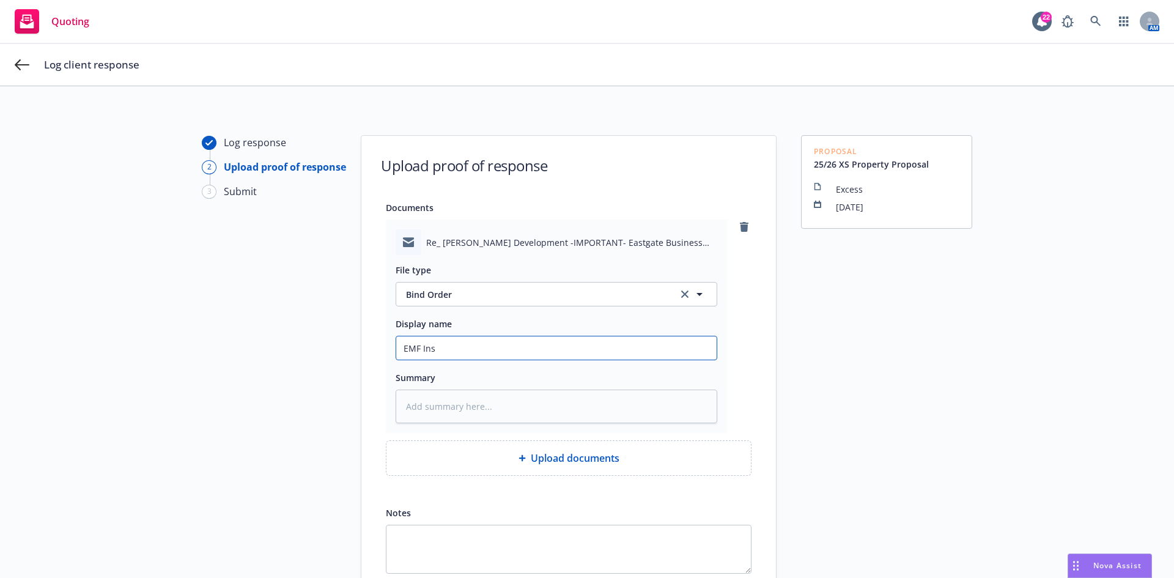
type textarea "x"
type input "EMF Insu"
type textarea "x"
type input "EMF Insur"
type textarea "x"
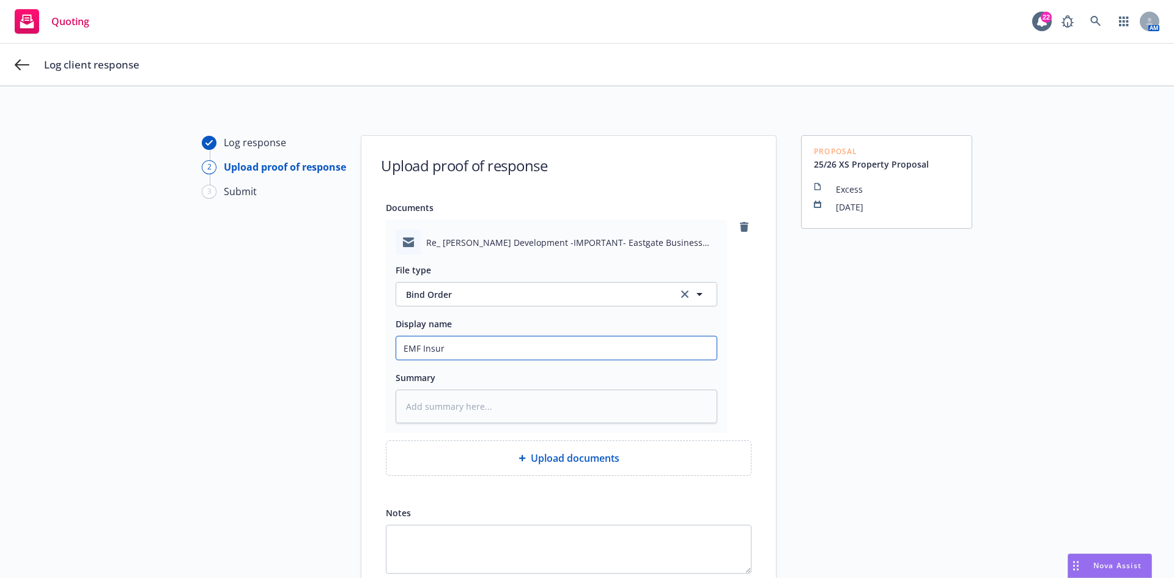
type input "EMF Insure"
type textarea "x"
type input "EMF Insured"
type textarea "x"
type input "EMF Insured"
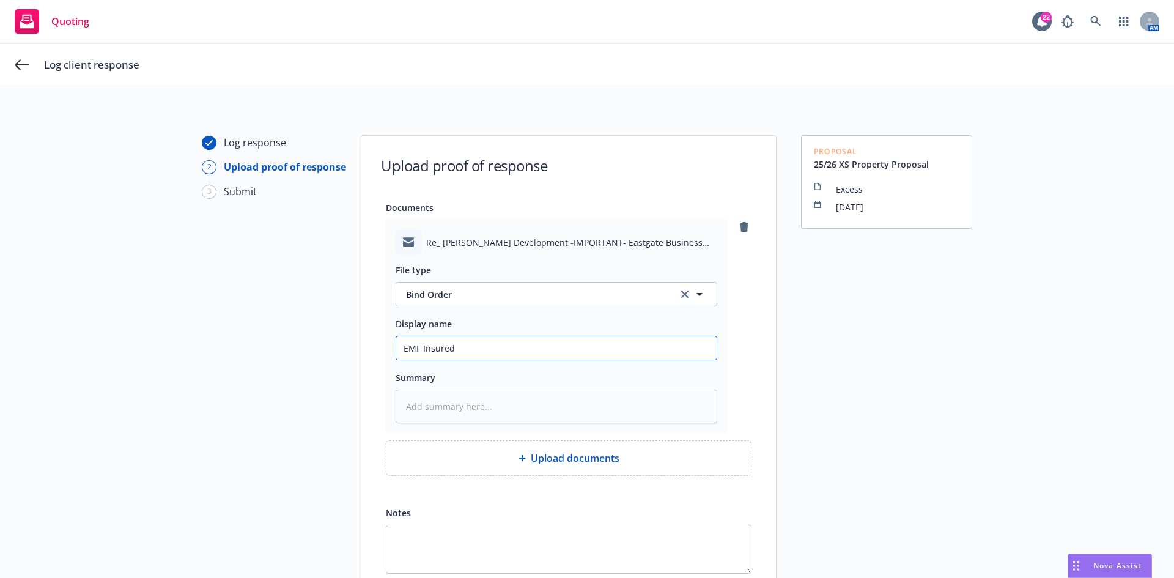
type textarea "x"
type input "EMF Insured -"
type textarea "x"
type input "EMF Insured -"
type textarea "x"
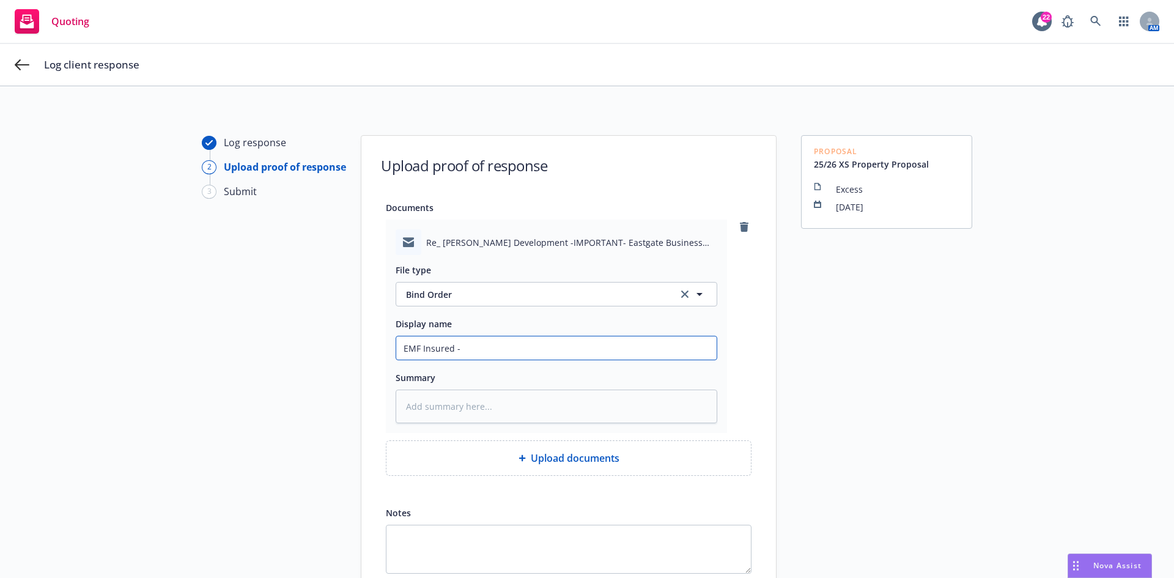
type input "EMF Insured - A"
type textarea "x"
type input "EMF Insured - Ac"
type textarea "x"
type input "EMF Insured - Acc"
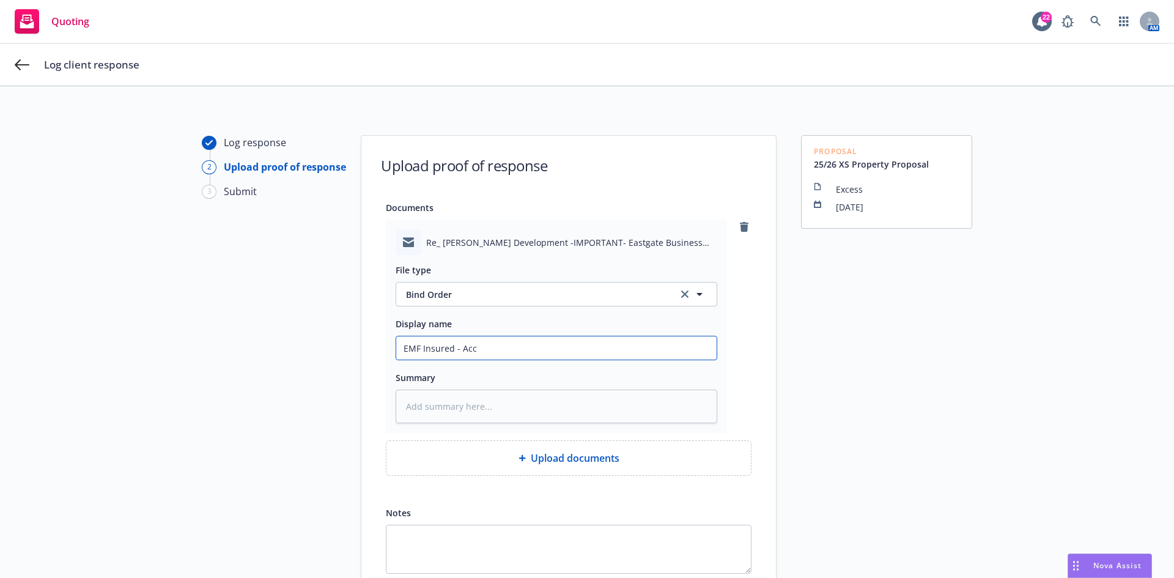
type textarea "x"
type input "EMF Insured - Acce"
type textarea "x"
type input "EMF Insured - Accep"
type textarea "x"
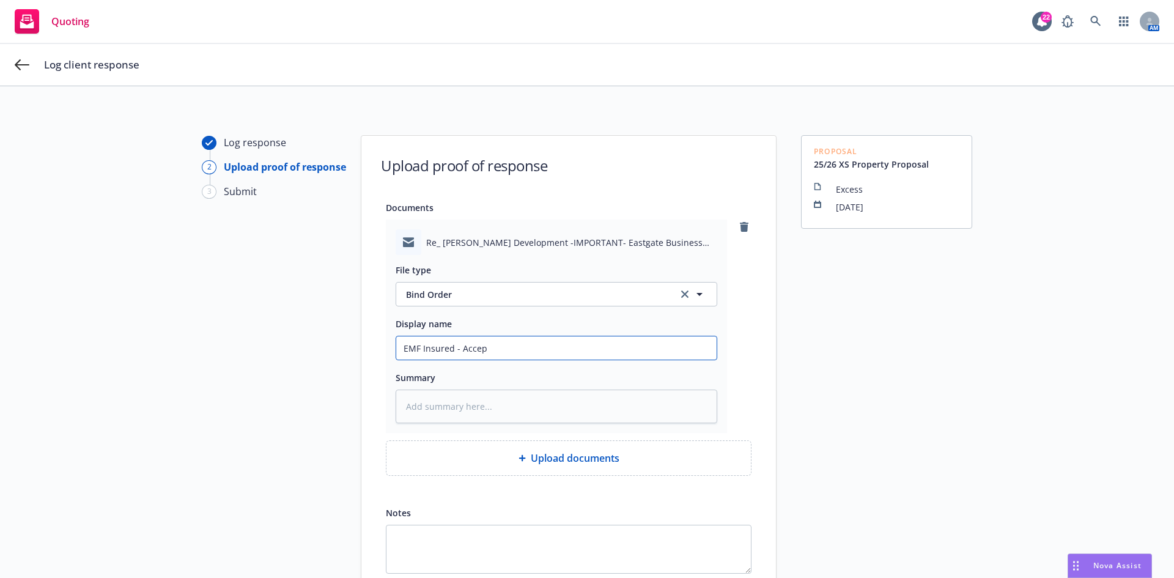
type input "EMF Insured - Accept"
type textarea "x"
type input "EMF Insured - Accepta"
type textarea "x"
type input "EMF Insured - Acceptan"
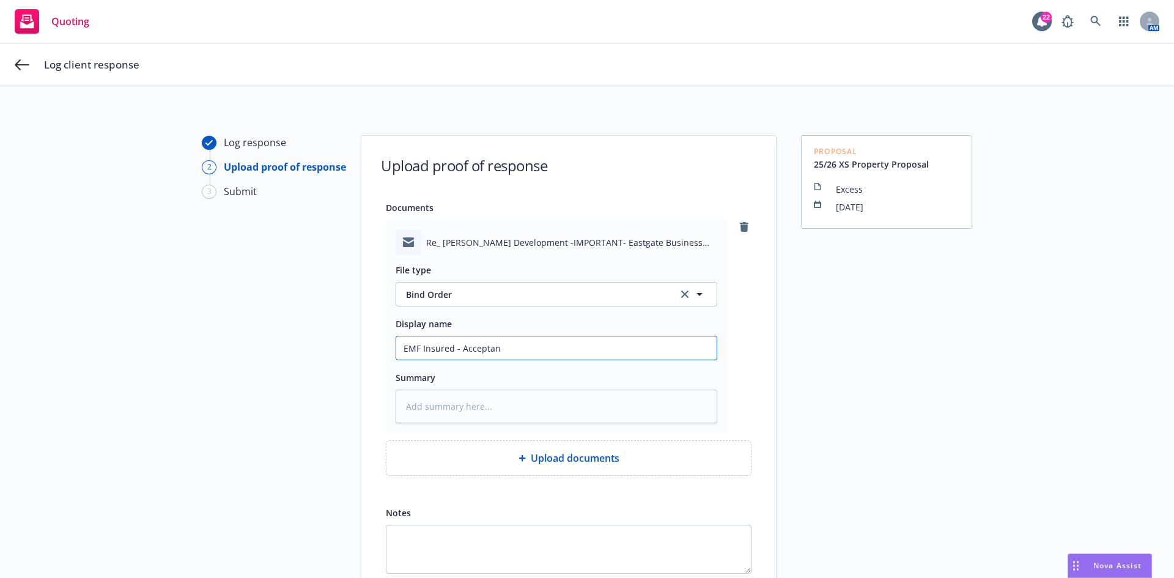
type textarea "x"
type input "EMF Insured - Acceptanc"
type textarea "x"
type input "EMF Insured - Acceptance"
type textarea "x"
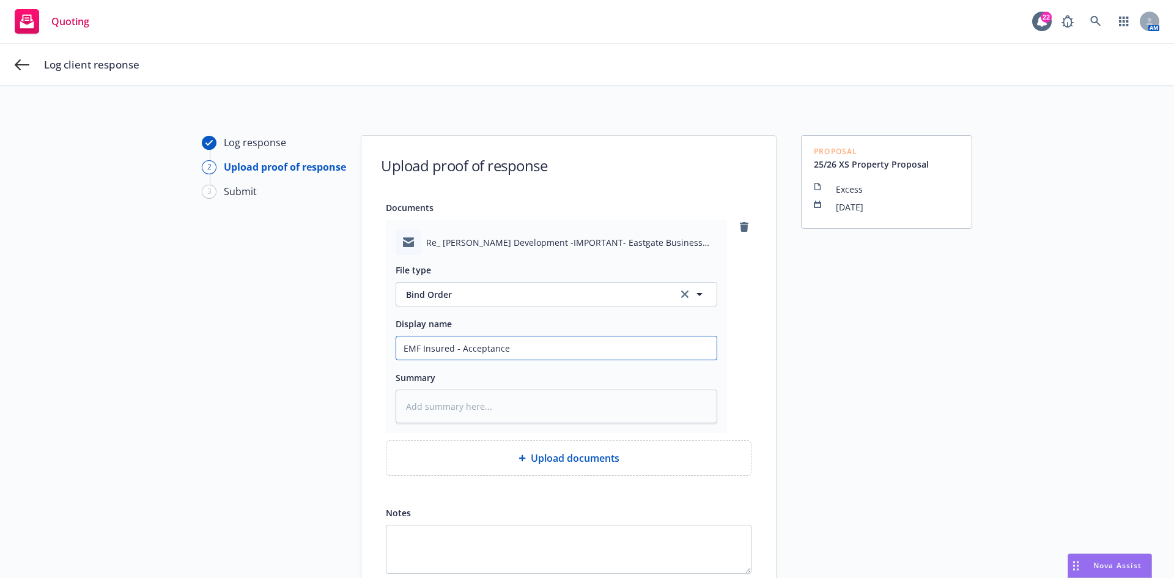
type input "EMF Insured - Acceptance"
type textarea "x"
type input "EMF Insured - Acceptance o"
type textarea "x"
type input "EMF Insured - Acceptance of"
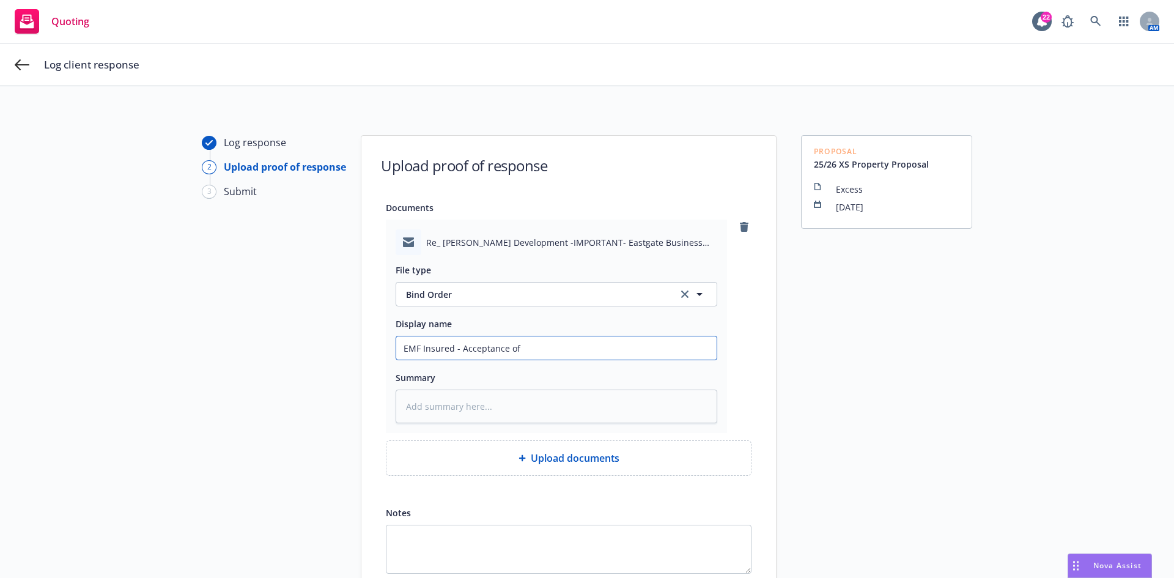
type textarea "x"
type input "EMF Insured - Acceptance of"
type textarea "x"
type input "EMF Insured - Acceptance of S"
type textarea "x"
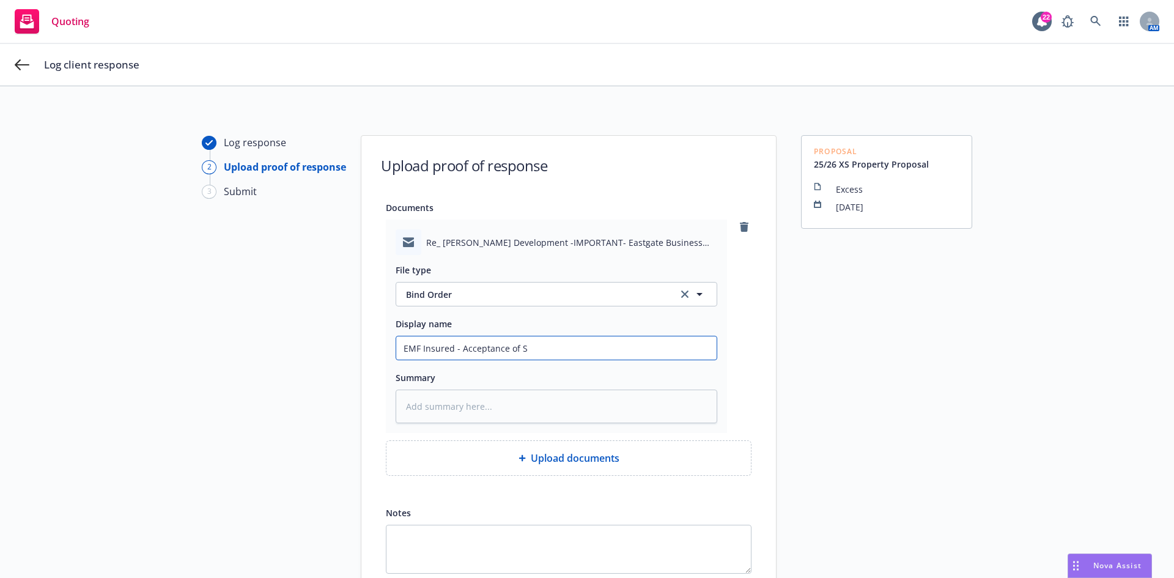
type input "EMF Insured - Acceptance of SC"
type textarea "x"
type input "EMF Insured - Acceptance of S"
type textarea "x"
type input "EMF Insured - Acceptance of SX"
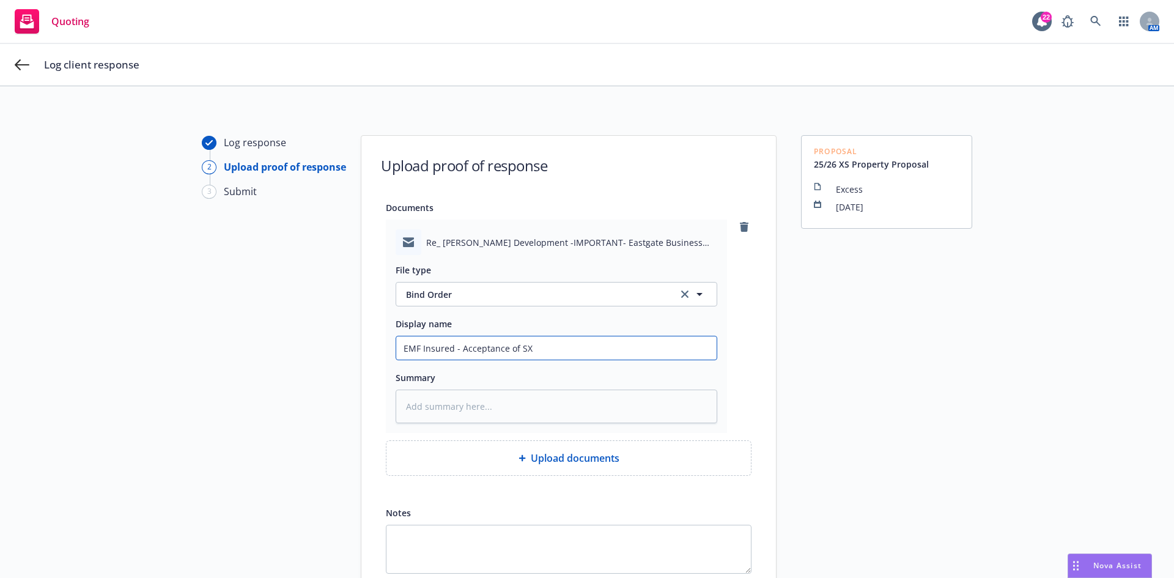
type textarea "x"
type input "EMF Insured - Acceptance of S"
type textarea "x"
type input "EMF Insured - Acceptance of"
type textarea "x"
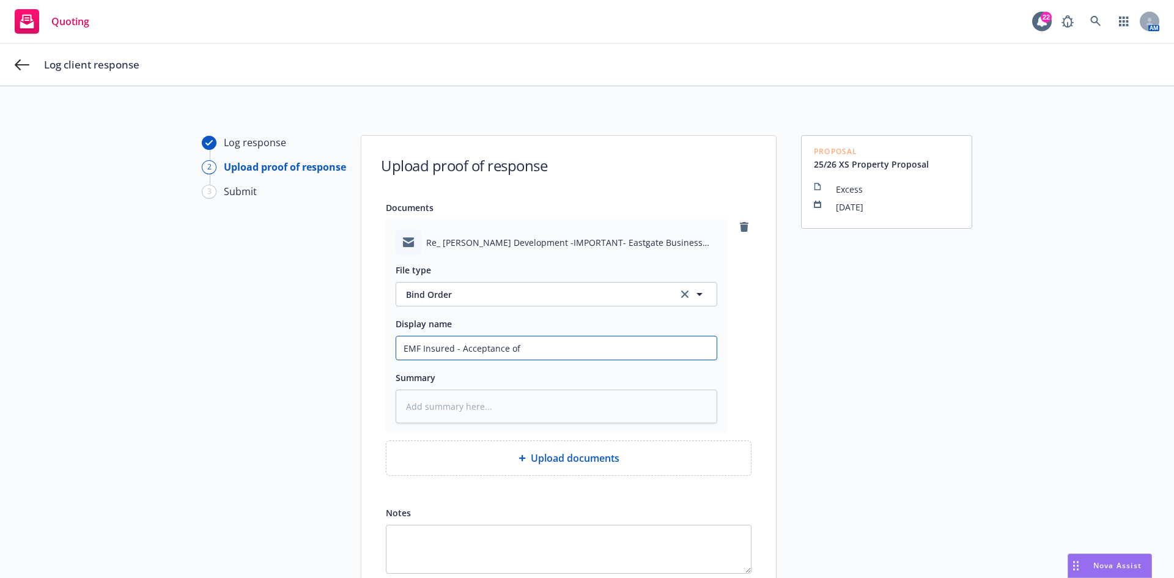
type input "EMF Insured - Acceptance of X"
type textarea "x"
type input "EMF Insured - Acceptance of XS"
type textarea "x"
type input "EMF Insured - Acceptance of XS"
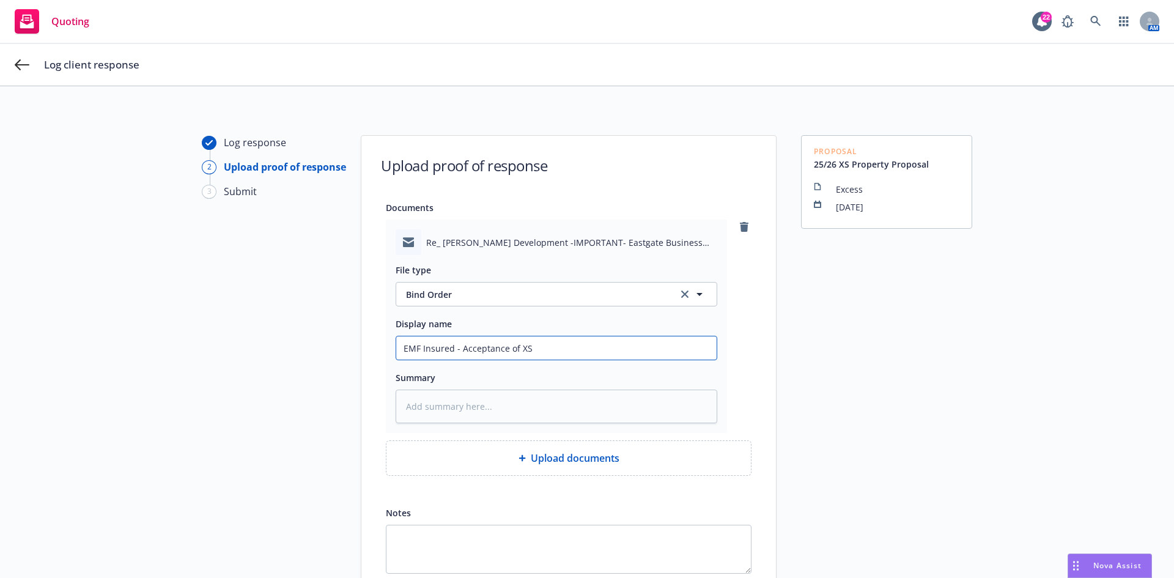
type textarea "x"
type input "EMF Insured - Acceptance of XS P"
type textarea "x"
click at [483, 344] on input "EMF Insured - Acceptance of XS Property and Rejection of TRIA for 11th [GEOGRAP…" at bounding box center [556, 347] width 320 height 23
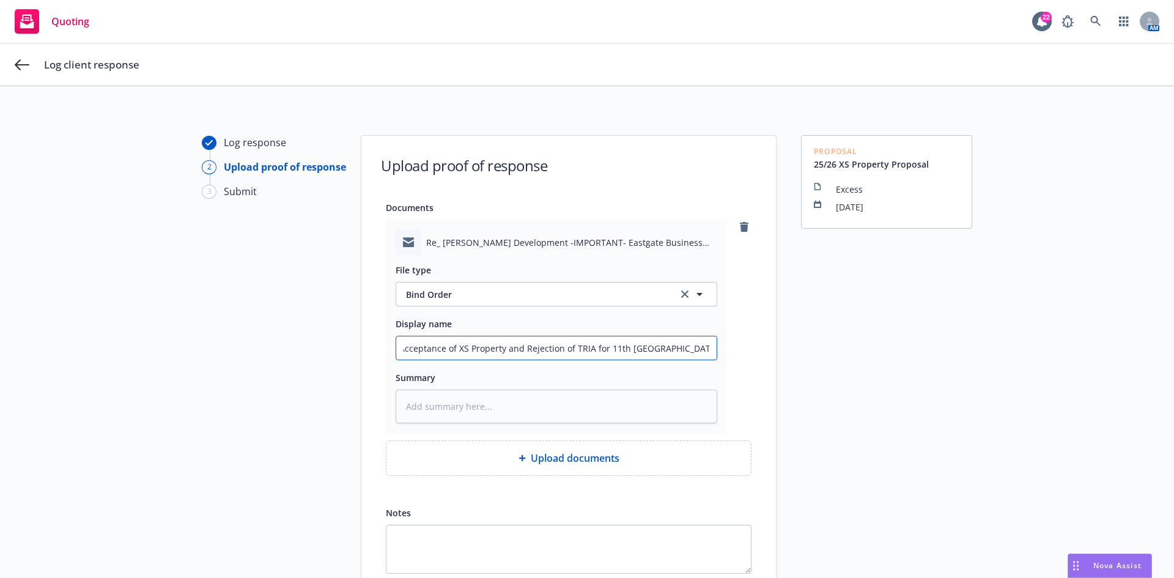
click at [483, 344] on input "EMF Insured - Acceptance of XS Property and Rejection of TRIA for 11th [GEOGRAP…" at bounding box center [556, 347] width 320 height 23
click at [490, 408] on textarea at bounding box center [557, 406] width 322 height 34
paste textarea "EMF Insured - Acceptance of XS Property and Rejection of TRIA for 11th [GEOGRAP…"
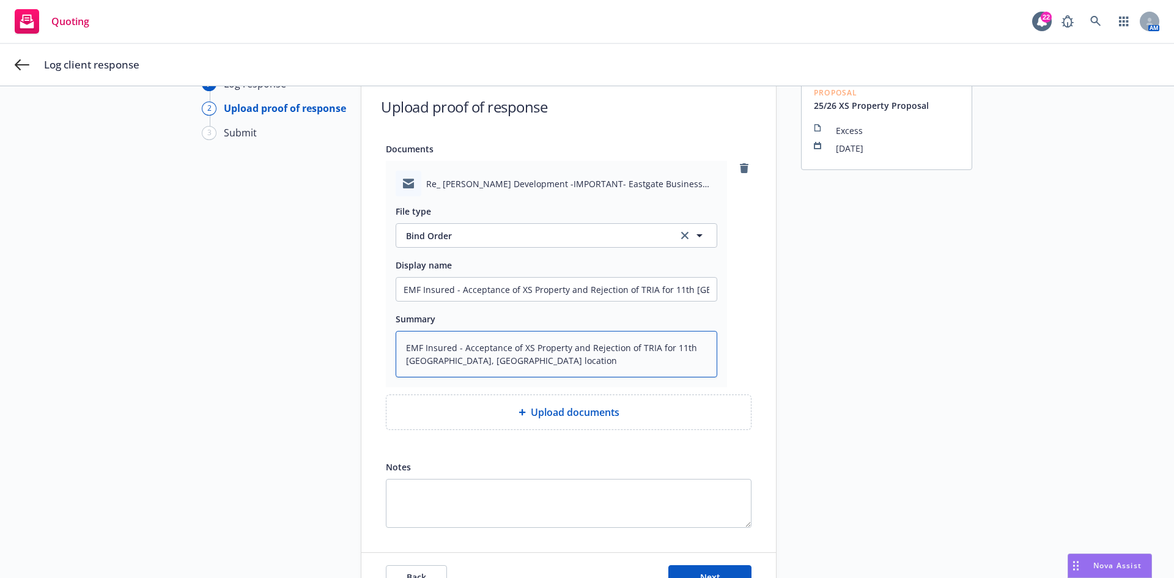
scroll to position [132, 0]
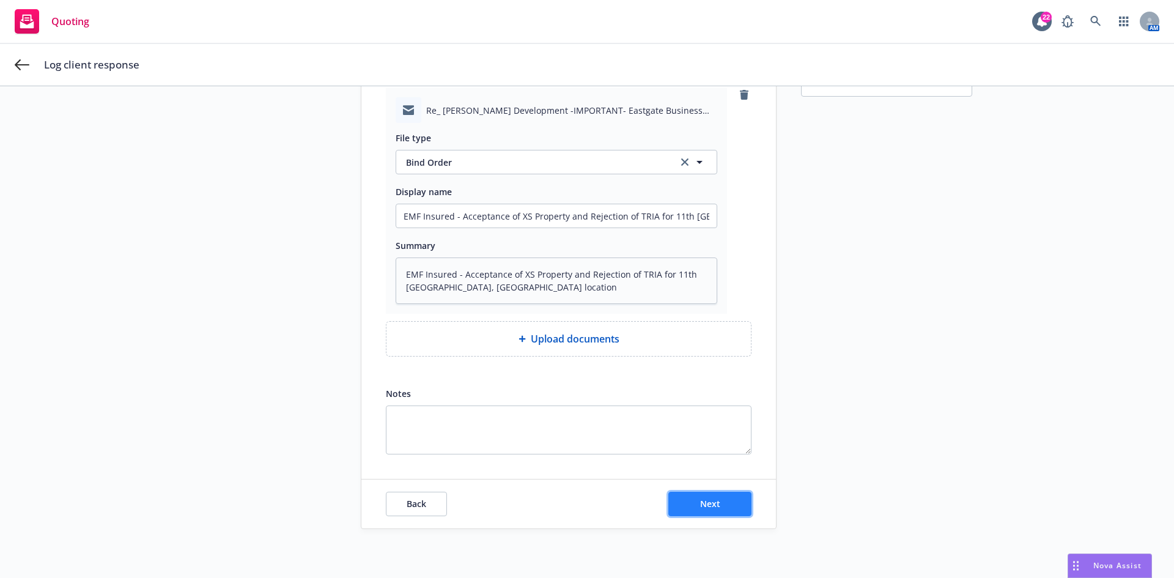
click at [714, 505] on span "Next" at bounding box center [710, 504] width 20 height 12
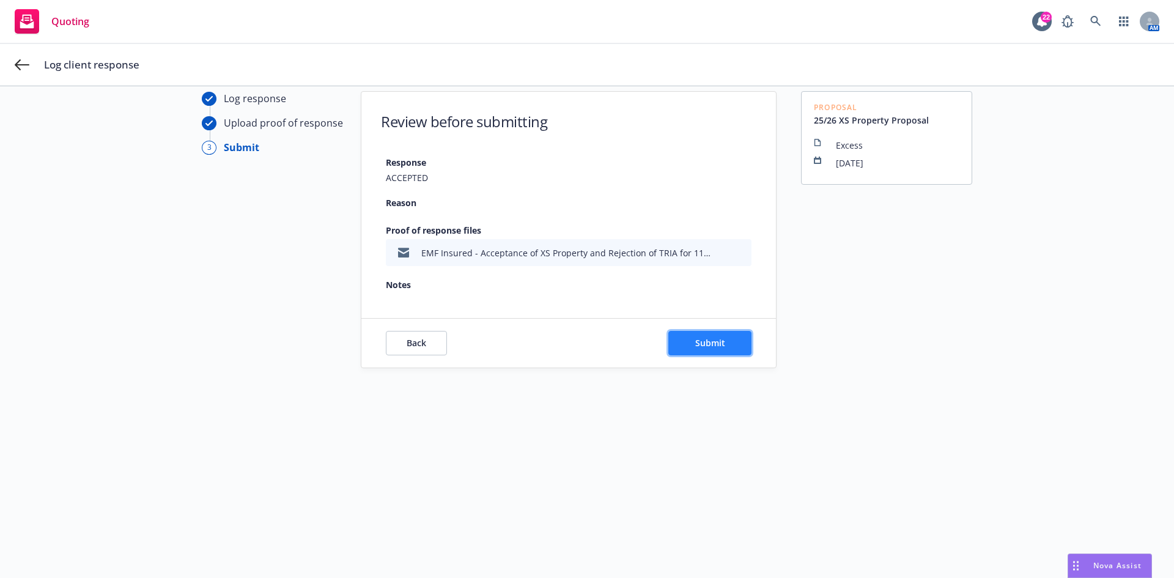
click at [730, 350] on button "Submit" at bounding box center [709, 343] width 83 height 24
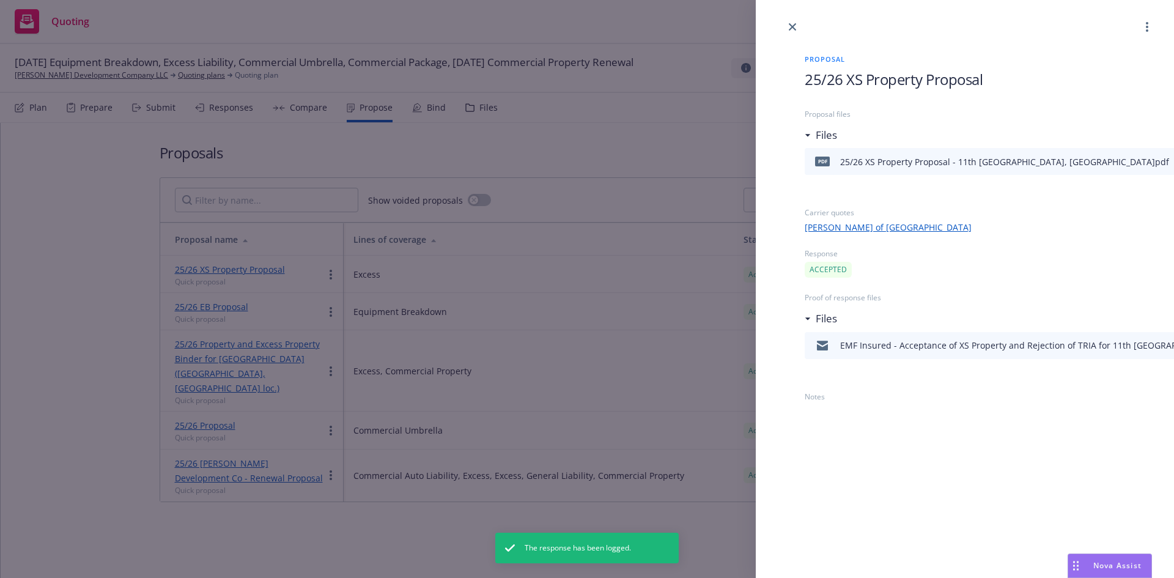
click at [551, 142] on div "Proposal 25/26 XS Property Proposal Proposal files Files pdf 25/26 XS Property …" at bounding box center [587, 289] width 1174 height 578
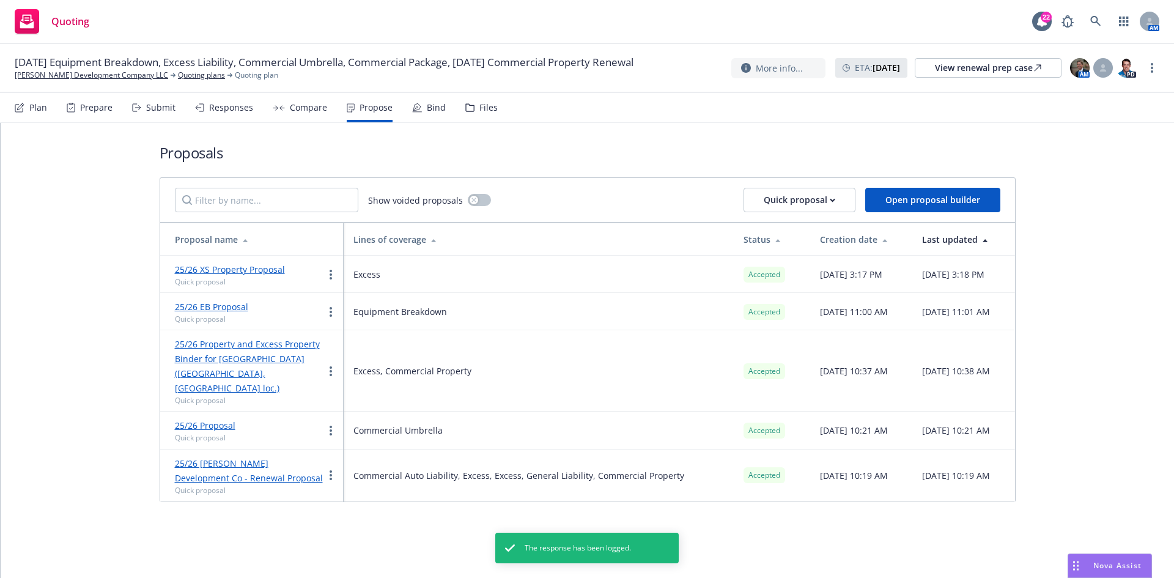
click at [434, 113] on div "Bind" at bounding box center [429, 107] width 34 height 29
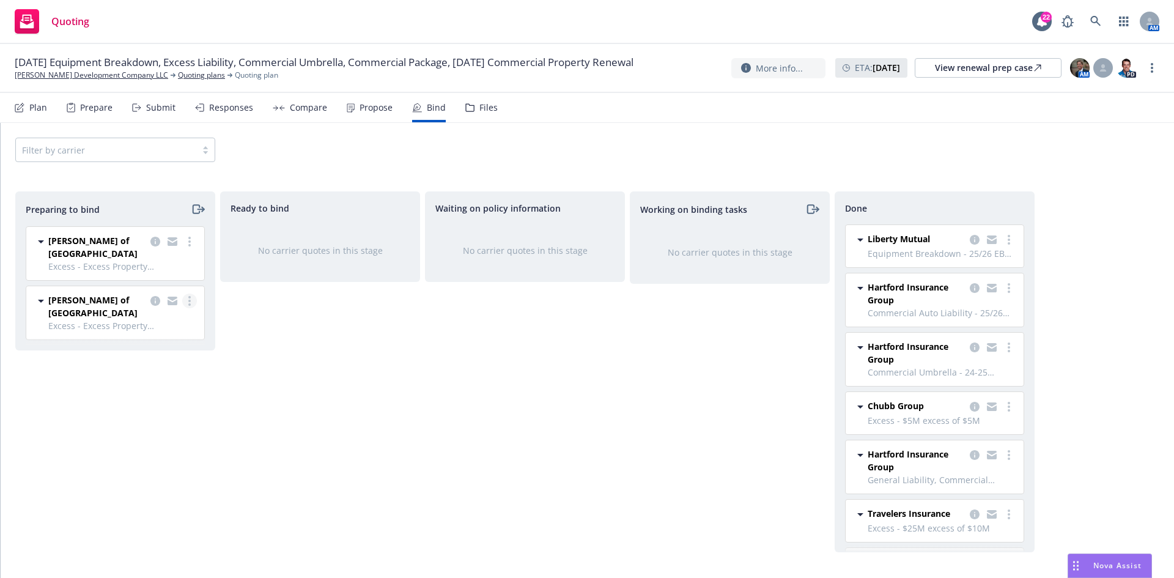
click at [193, 293] on link "more" at bounding box center [189, 300] width 15 height 15
click at [314, 345] on div "Ready to bind No carrier quotes in this stage" at bounding box center [320, 371] width 200 height 361
click at [192, 238] on link "more" at bounding box center [189, 241] width 15 height 15
click at [150, 292] on span "Log bind order" at bounding box center [121, 291] width 90 height 12
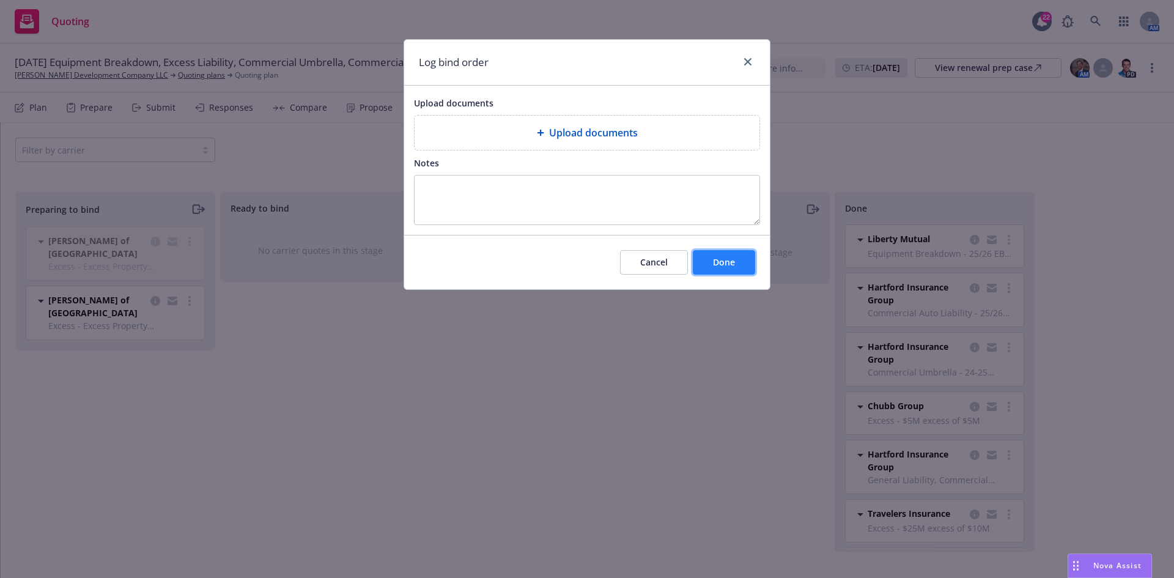
click at [740, 263] on button "Done" at bounding box center [724, 262] width 62 height 24
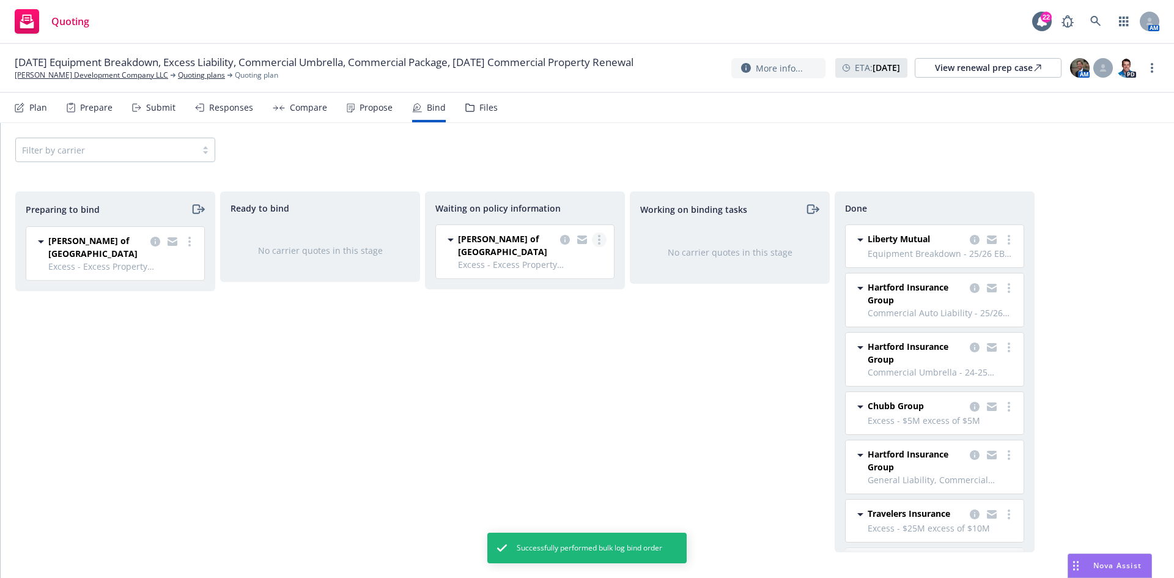
click at [599, 241] on circle "more" at bounding box center [599, 239] width 2 height 2
click at [550, 264] on span "Create policies" at bounding box center [540, 265] width 90 height 12
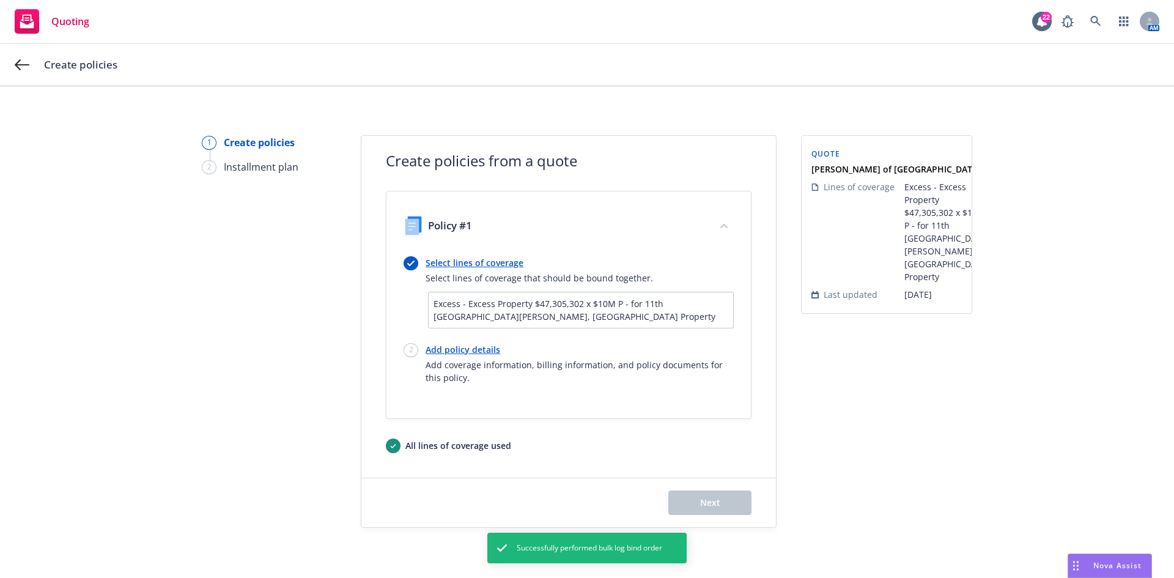
click at [474, 345] on link "Add policy details" at bounding box center [580, 349] width 308 height 13
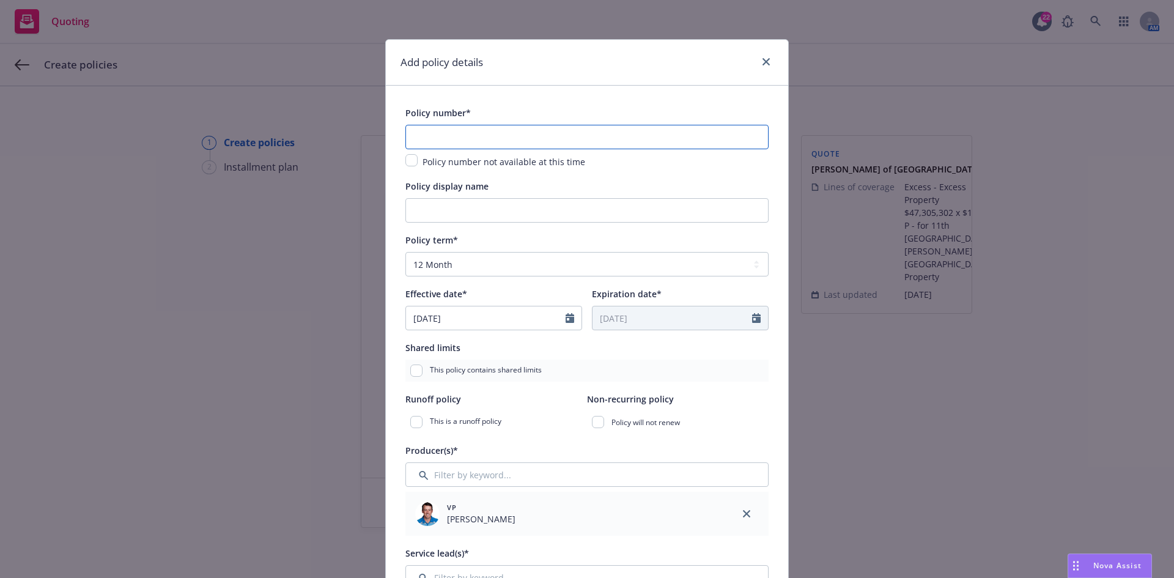
click at [510, 138] on input "text" at bounding box center [586, 137] width 363 height 24
paste input "B1230AP02285A2 5"
click at [508, 208] on input "Policy display name" at bounding box center [586, 210] width 363 height 24
click at [530, 210] on input "25/26" at bounding box center [586, 210] width 363 height 24
paste input "$43,017,772 Part of $57,305,312 Excess of $10,000,000"
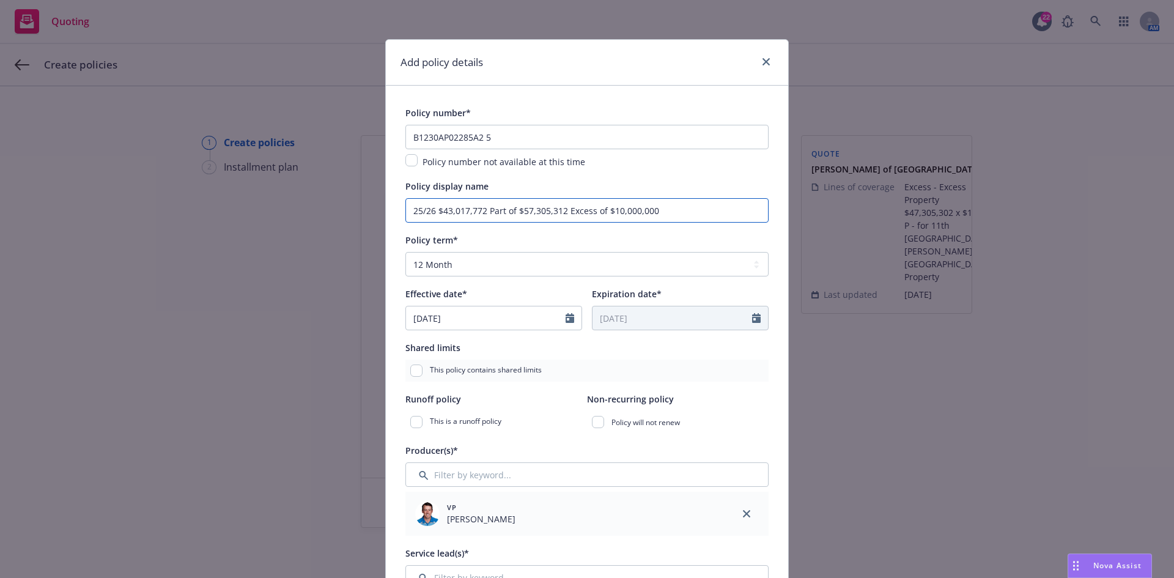
drag, startPoint x: 676, startPoint y: 211, endPoint x: 618, endPoint y: 217, distance: 58.4
click at [618, 217] on input "25/26 $43,017,772 Part of $57,305,312 Excess of $10,000,000" at bounding box center [586, 210] width 363 height 24
drag, startPoint x: 599, startPoint y: 210, endPoint x: 589, endPoint y: 210, distance: 9.2
click at [589, 210] on input "25/26 $43,017,772 Part of $57,305,312 Excess of $10M P" at bounding box center [586, 210] width 363 height 24
drag, startPoint x: 600, startPoint y: 209, endPoint x: 562, endPoint y: 212, distance: 38.6
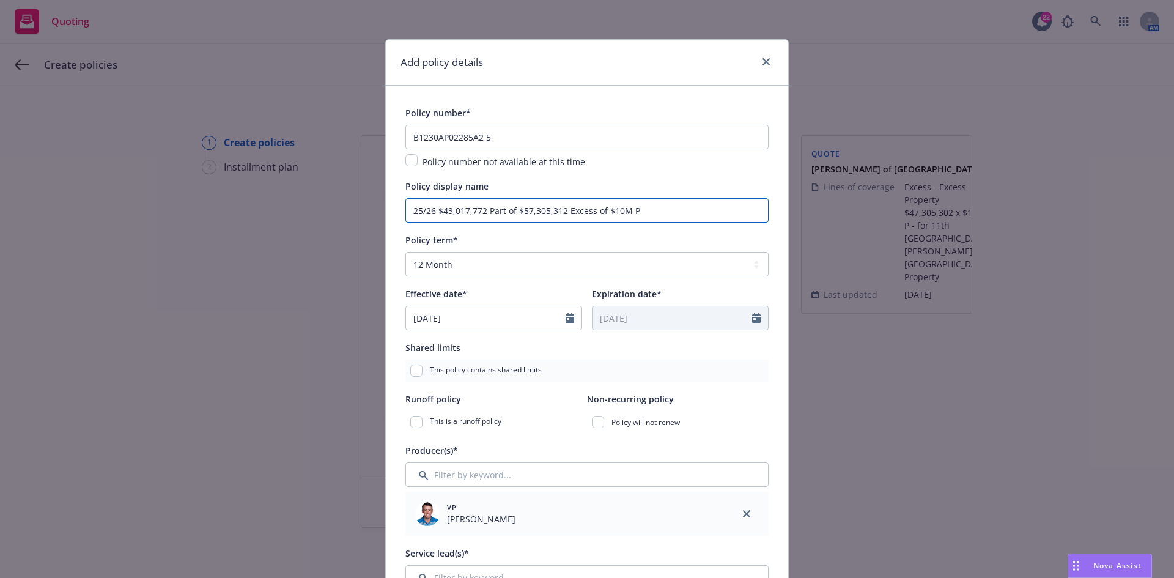
click at [562, 212] on input "25/26 $43,017,772 Part of $57,305,312 Excess of $10M P" at bounding box center [586, 210] width 363 height 24
drag, startPoint x: 510, startPoint y: 210, endPoint x: 483, endPoint y: 213, distance: 27.8
click at [483, 213] on input "25/26 $43,017,772 Part of $57,305,312 XS $10M P" at bounding box center [586, 210] width 363 height 24
click at [480, 213] on input "25/26 $43,017,772p/o $57,305,312 XS $10M P" at bounding box center [586, 210] width 363 height 24
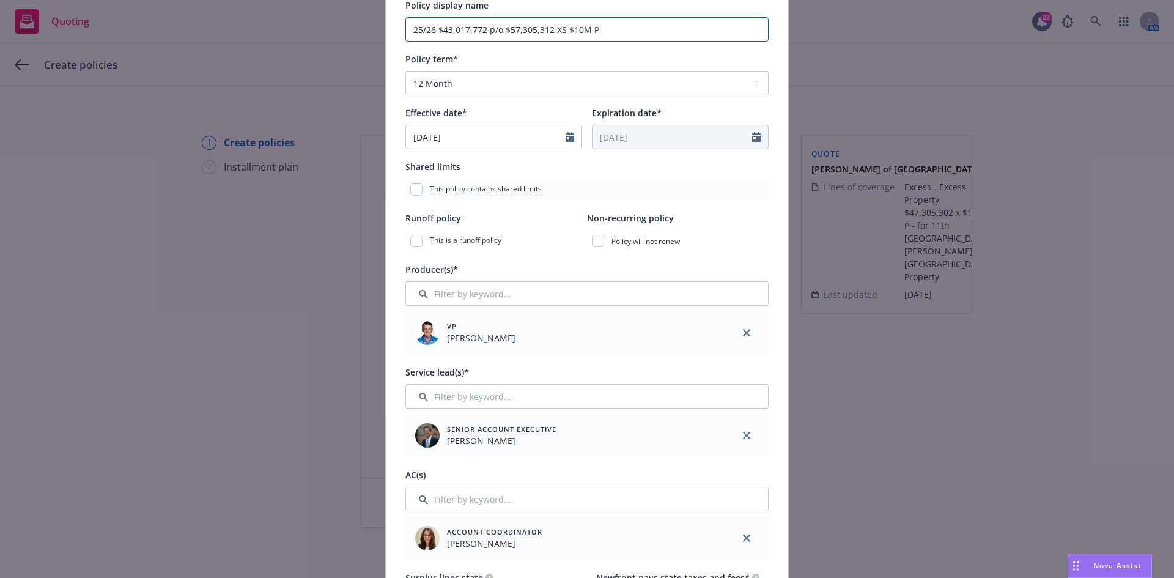
scroll to position [183, 0]
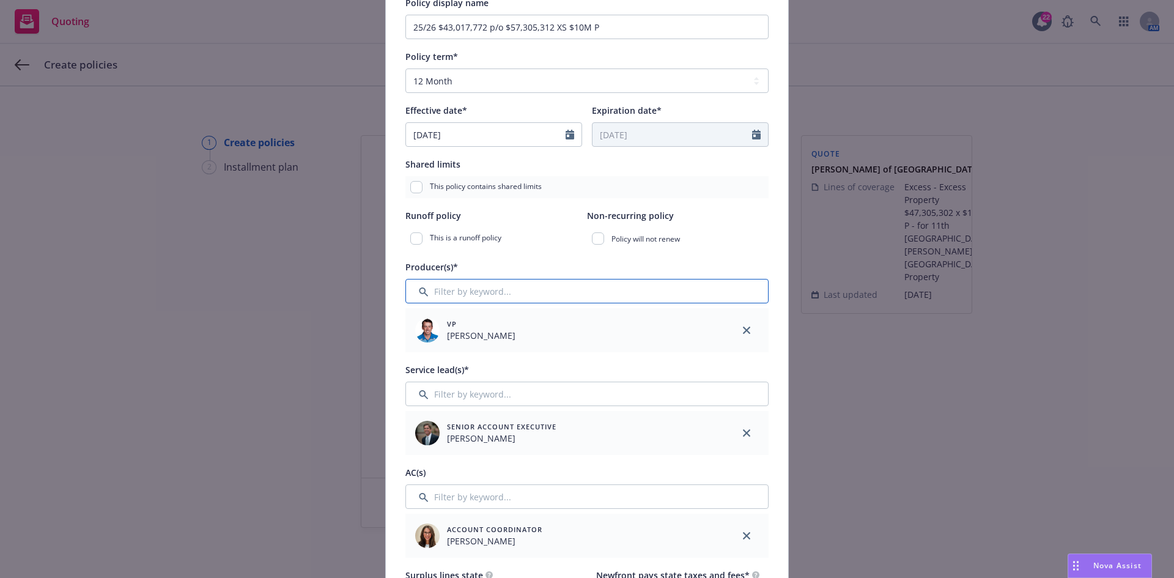
click at [537, 299] on input "Filter by keyword..." at bounding box center [586, 291] width 363 height 24
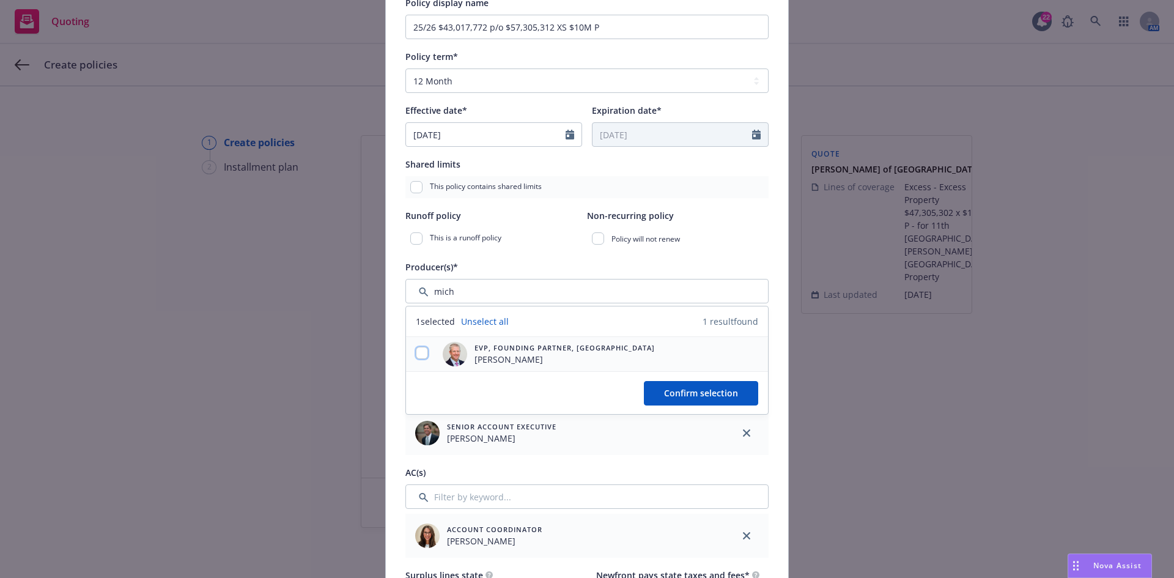
click at [416, 355] on input "checkbox" at bounding box center [422, 353] width 12 height 12
drag, startPoint x: 679, startPoint y: 396, endPoint x: 638, endPoint y: 353, distance: 59.2
click at [679, 396] on span "Confirm selection" at bounding box center [701, 393] width 74 height 12
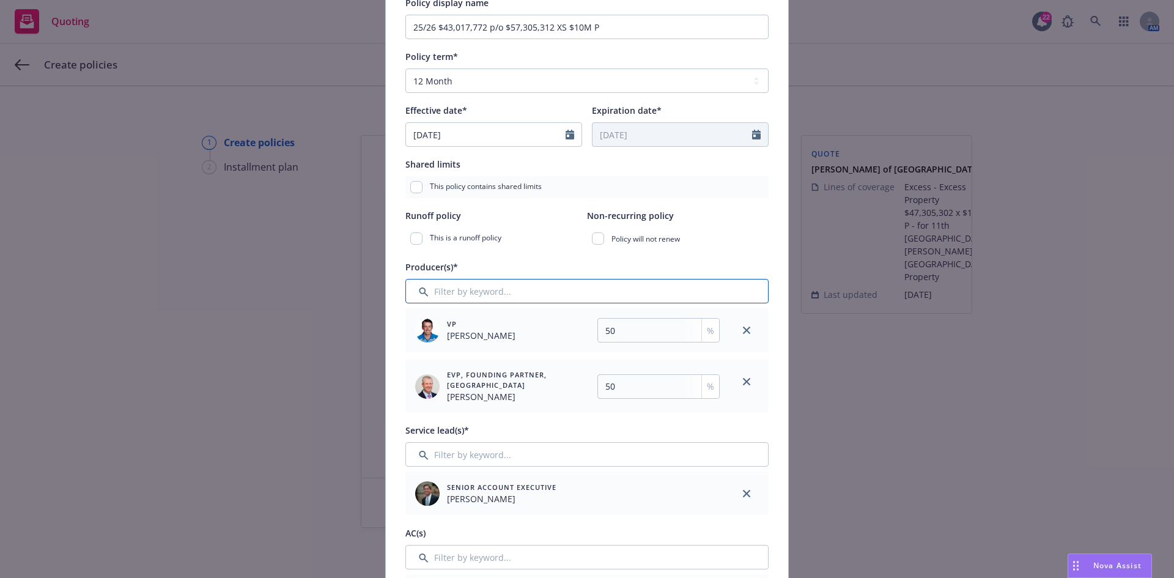
click at [540, 290] on input "Filter by keyword..." at bounding box center [586, 291] width 363 height 24
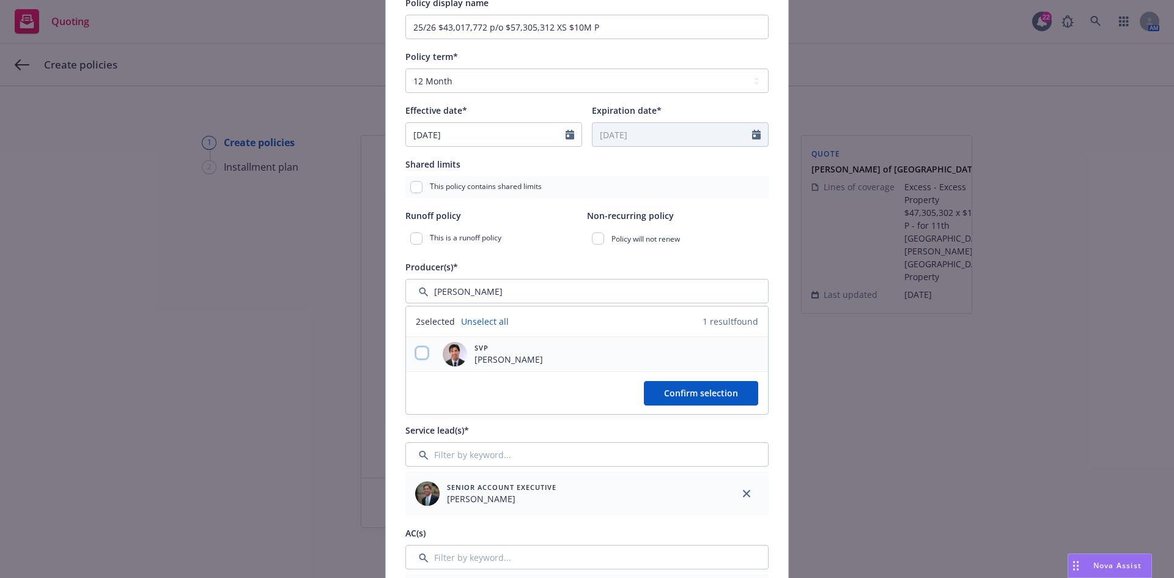
drag, startPoint x: 419, startPoint y: 354, endPoint x: 439, endPoint y: 352, distance: 20.3
click at [419, 352] on input "checkbox" at bounding box center [422, 353] width 12 height 12
click at [758, 396] on div "Confirm selection" at bounding box center [587, 392] width 362 height 43
click at [687, 400] on button "Confirm selection" at bounding box center [701, 393] width 114 height 24
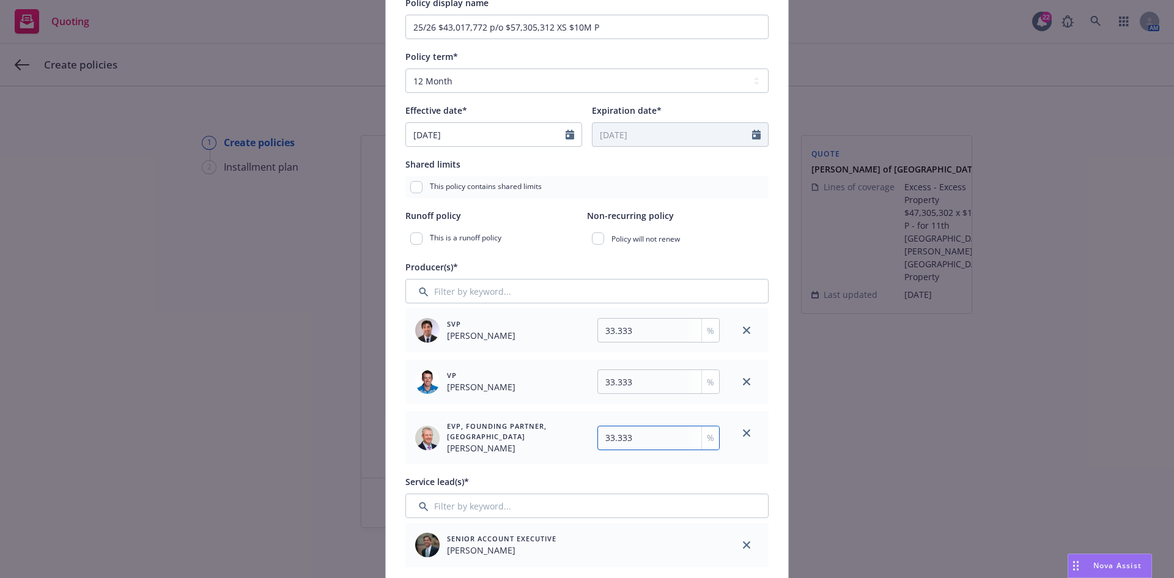
click at [642, 436] on input "33.333" at bounding box center [658, 438] width 122 height 24
click at [671, 389] on input "33.333" at bounding box center [658, 381] width 122 height 24
click at [663, 330] on input "33.333" at bounding box center [658, 330] width 122 height 24
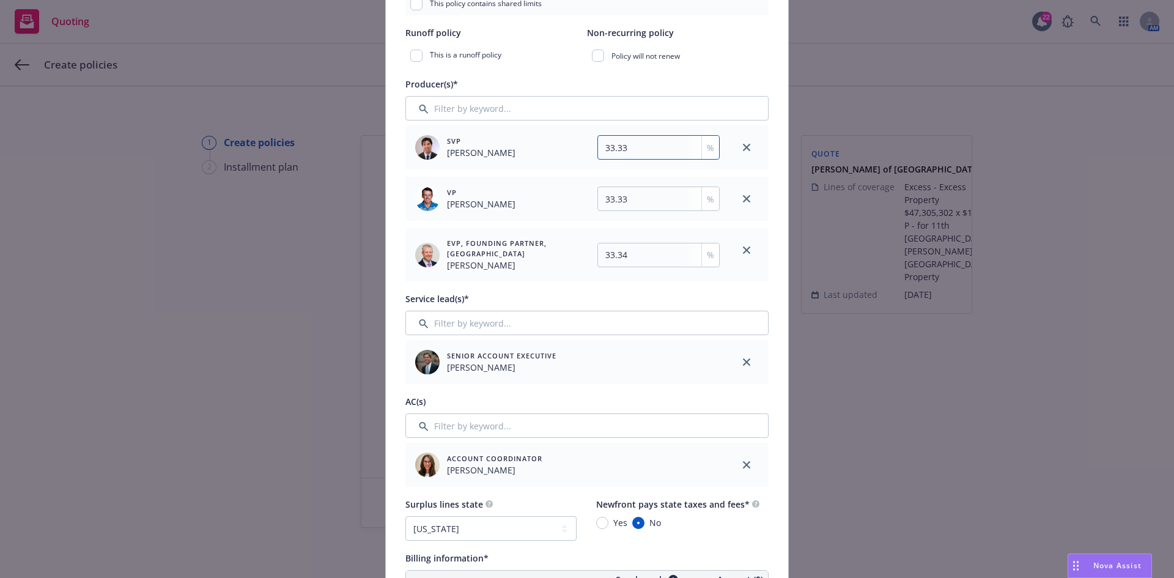
scroll to position [367, 0]
click at [529, 320] on input "Filter by keyword..." at bounding box center [586, 322] width 363 height 24
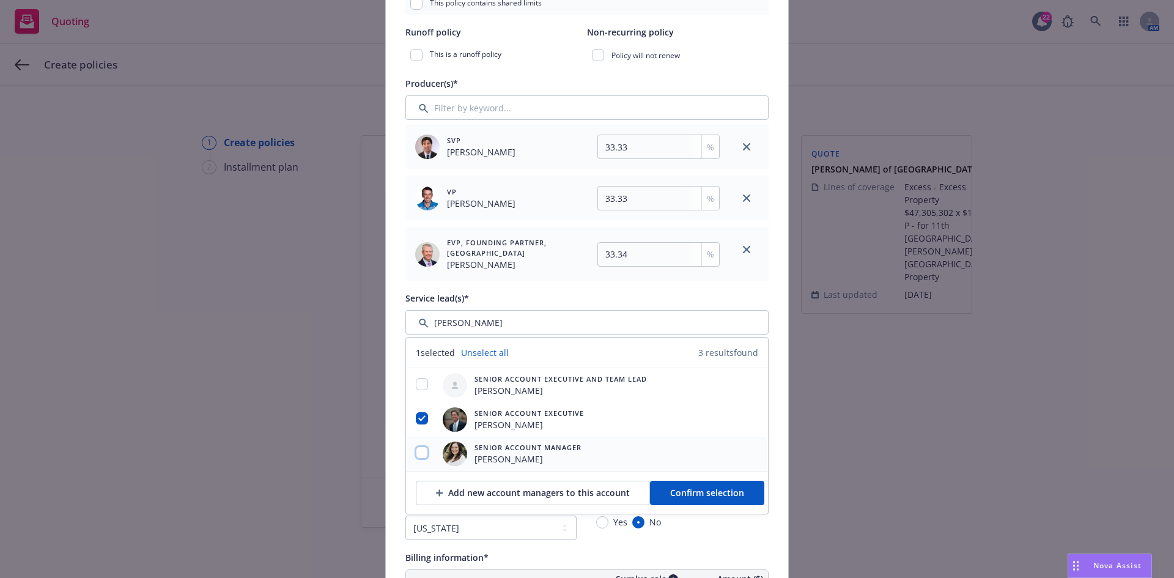
click at [420, 454] on input "checkbox" at bounding box center [422, 452] width 12 height 12
click at [693, 485] on button "Confirm selection" at bounding box center [707, 493] width 114 height 24
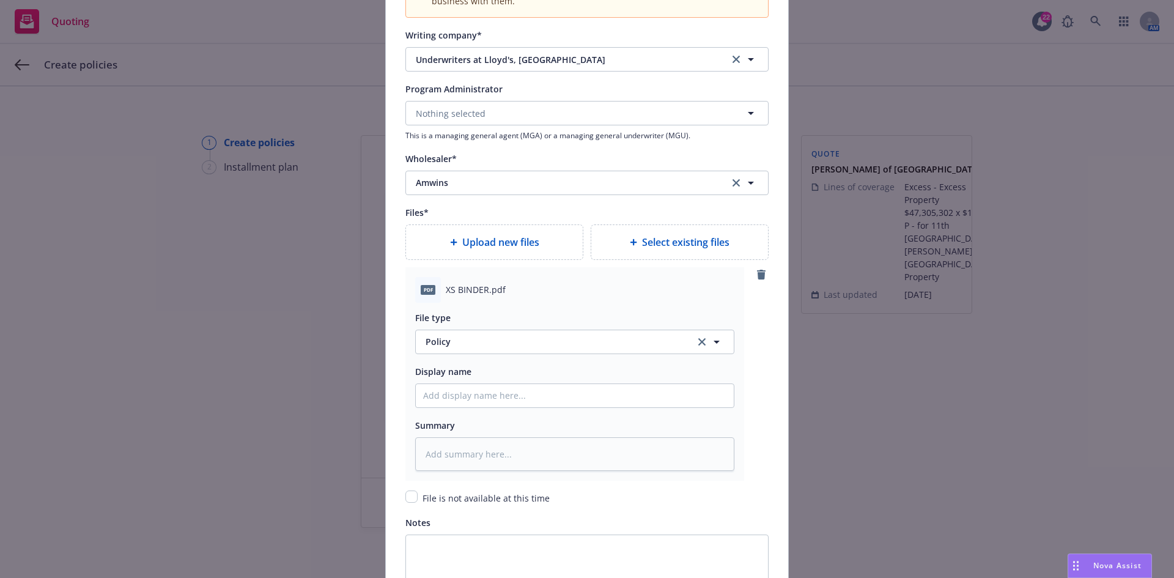
scroll to position [1528, 0]
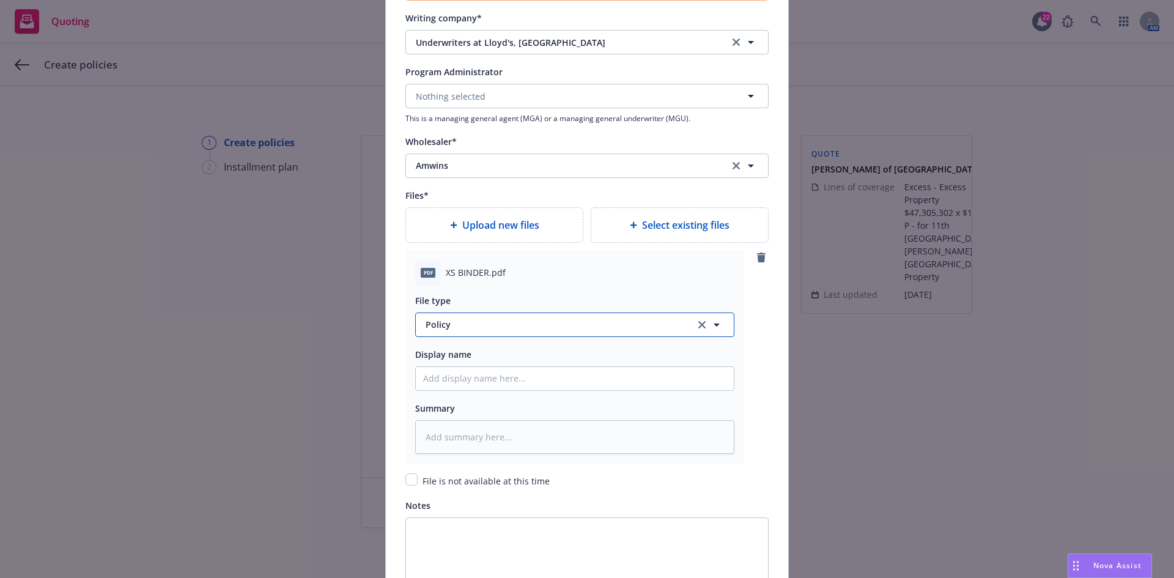
click at [442, 325] on span "Policy" at bounding box center [554, 324] width 256 height 13
click at [466, 267] on div "Binder" at bounding box center [575, 258] width 318 height 32
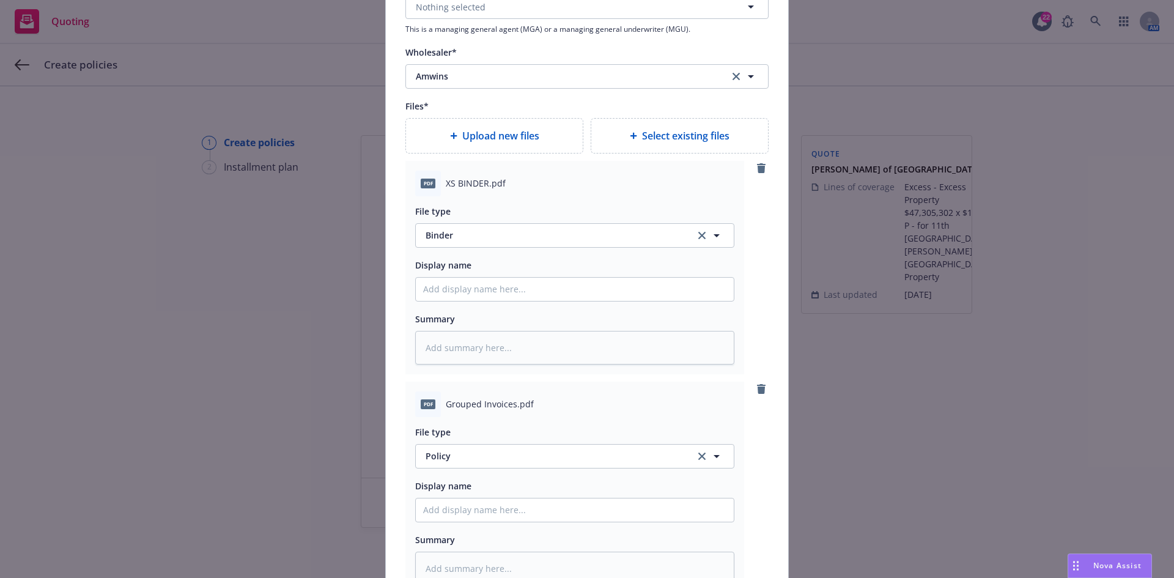
scroll to position [1712, 0]
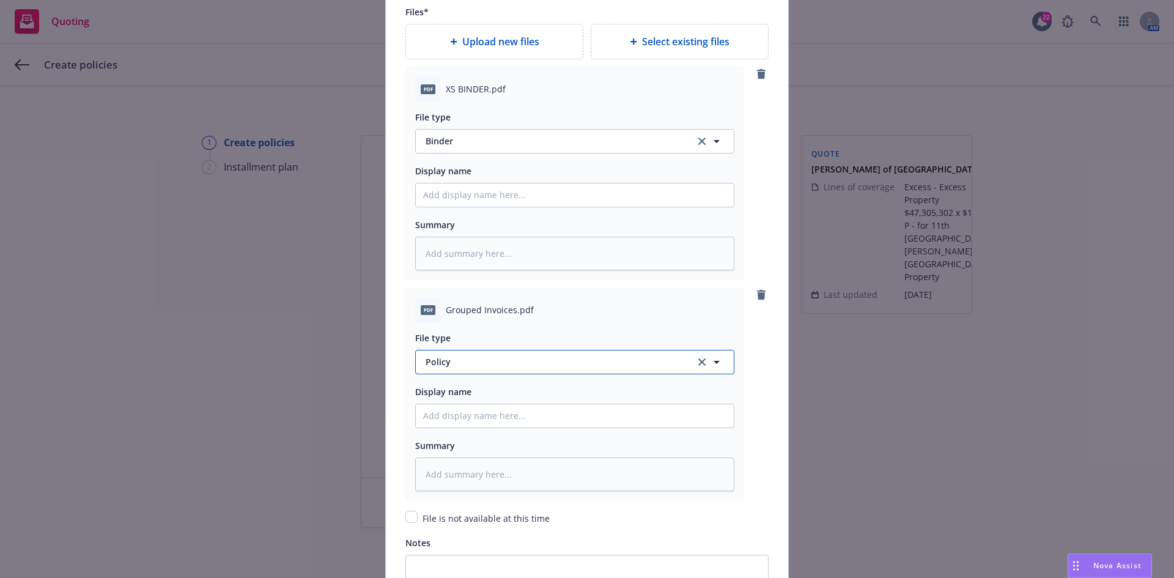
click at [475, 350] on button "Policy" at bounding box center [574, 362] width 319 height 24
click at [494, 326] on span "Invoice - Third Party" at bounding box center [470, 328] width 84 height 13
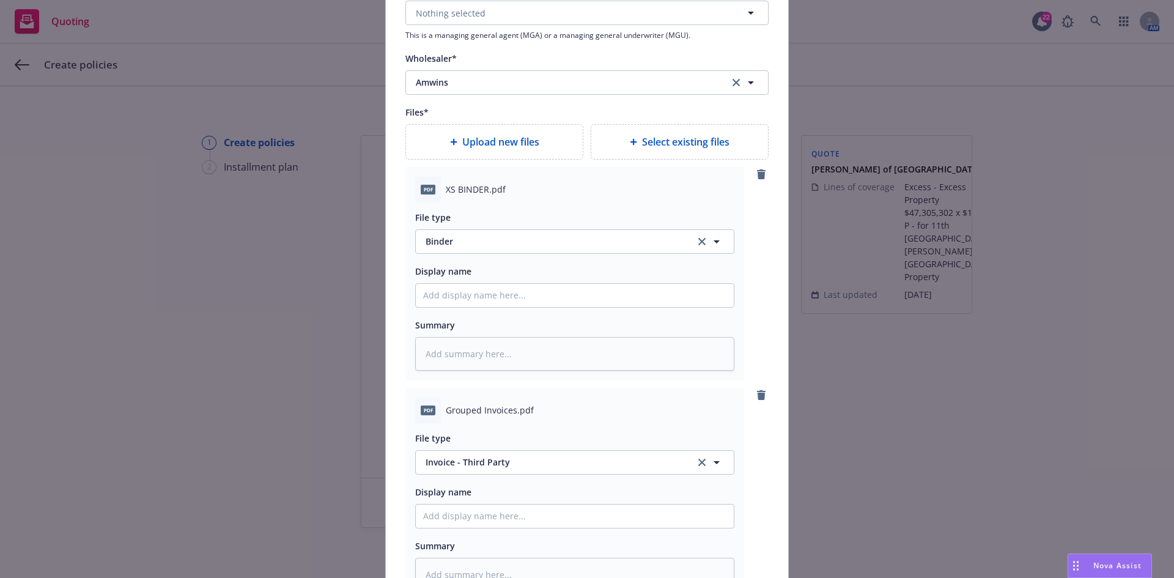
scroll to position [1467, 0]
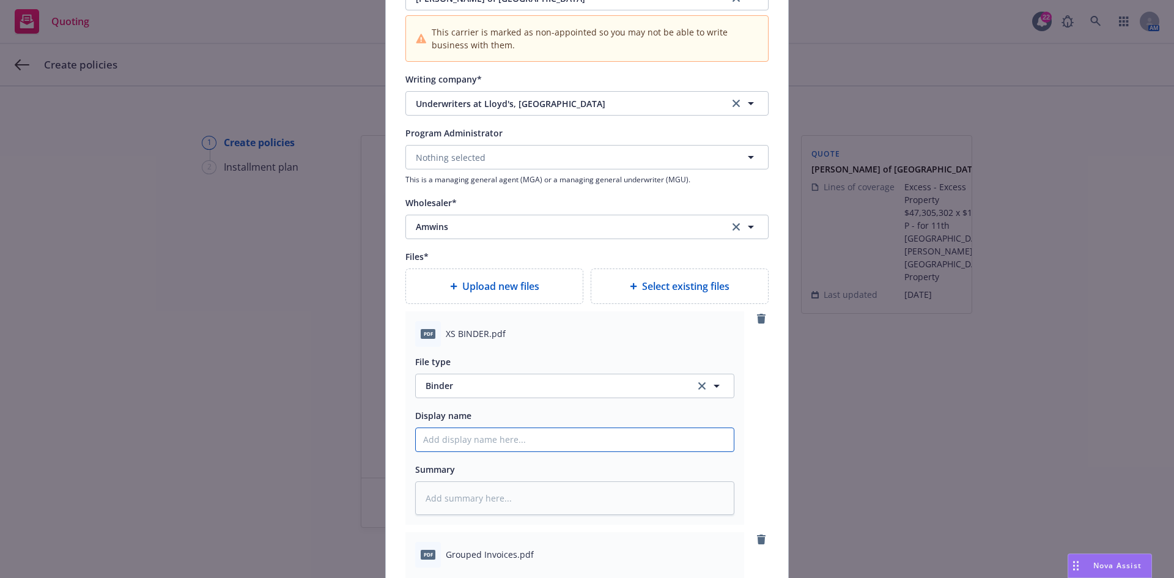
click at [490, 432] on input "Policy display name" at bounding box center [575, 439] width 318 height 23
click at [516, 441] on input "25/26 [PERSON_NAME] for both Excess Property policies for [STREET_ADDRESS] loca…" at bounding box center [575, 439] width 318 height 23
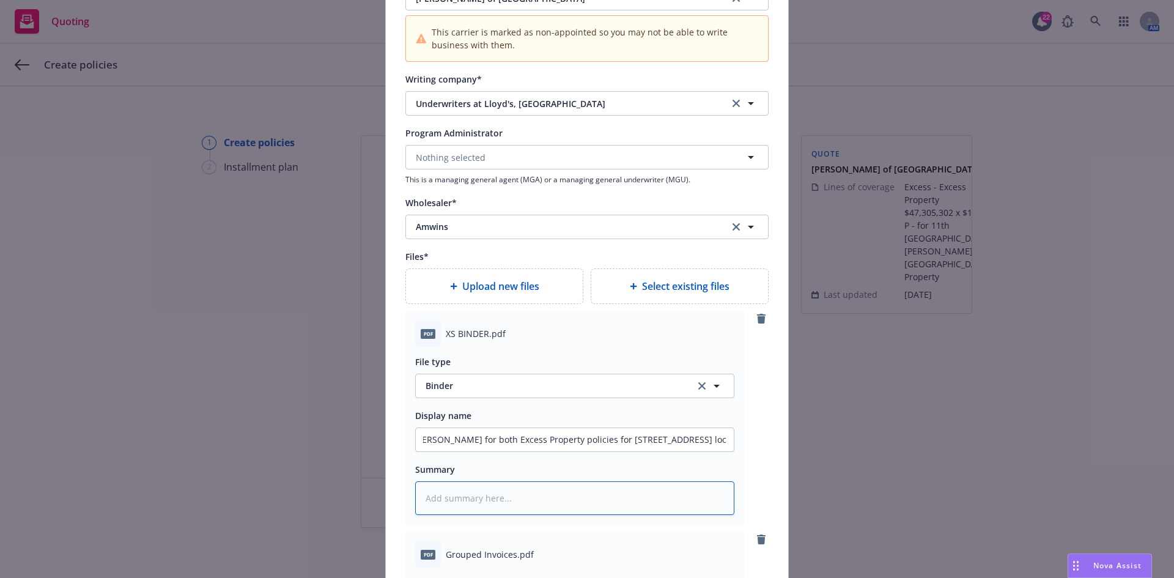
click at [595, 492] on textarea at bounding box center [574, 498] width 319 height 34
paste textarea "25/26 [PERSON_NAME] for both Excess Property policies for [STREET_ADDRESS] loca…"
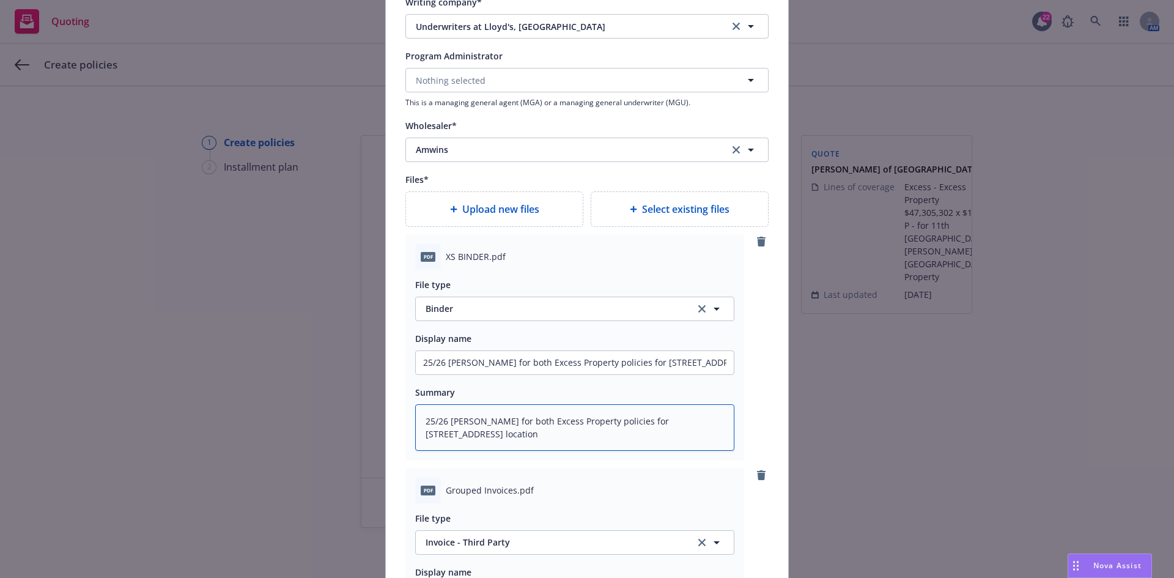
scroll to position [1712, 0]
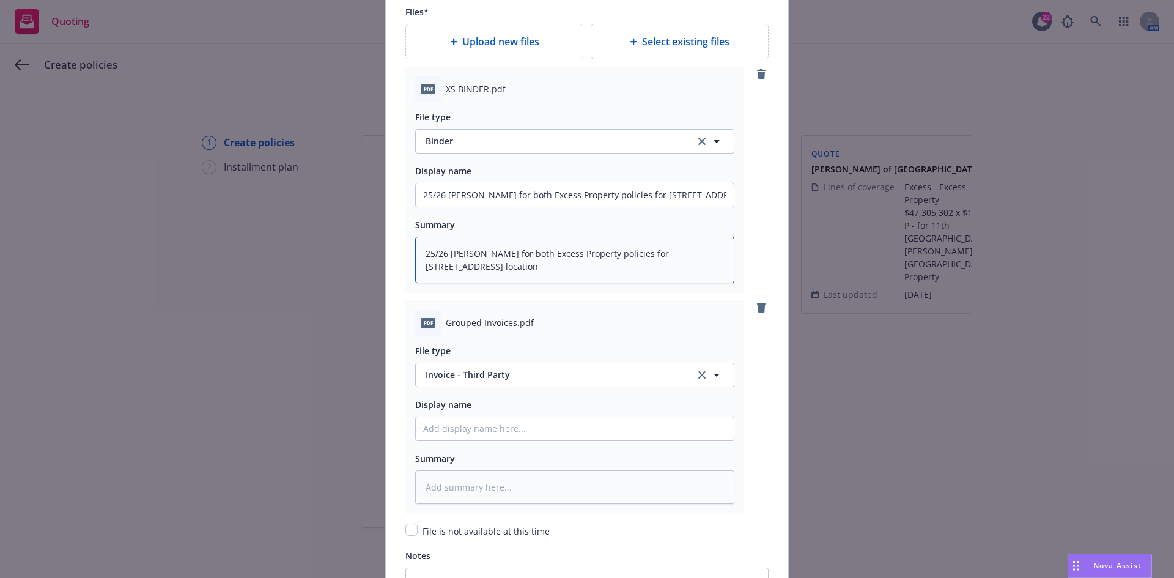
drag, startPoint x: 483, startPoint y: 266, endPoint x: 392, endPoint y: 249, distance: 92.0
click at [517, 431] on input "Policy display name" at bounding box center [575, 428] width 318 height 23
paste input "25/26 [PERSON_NAME] for both Excess Property policies for [STREET_ADDRESS] loca…"
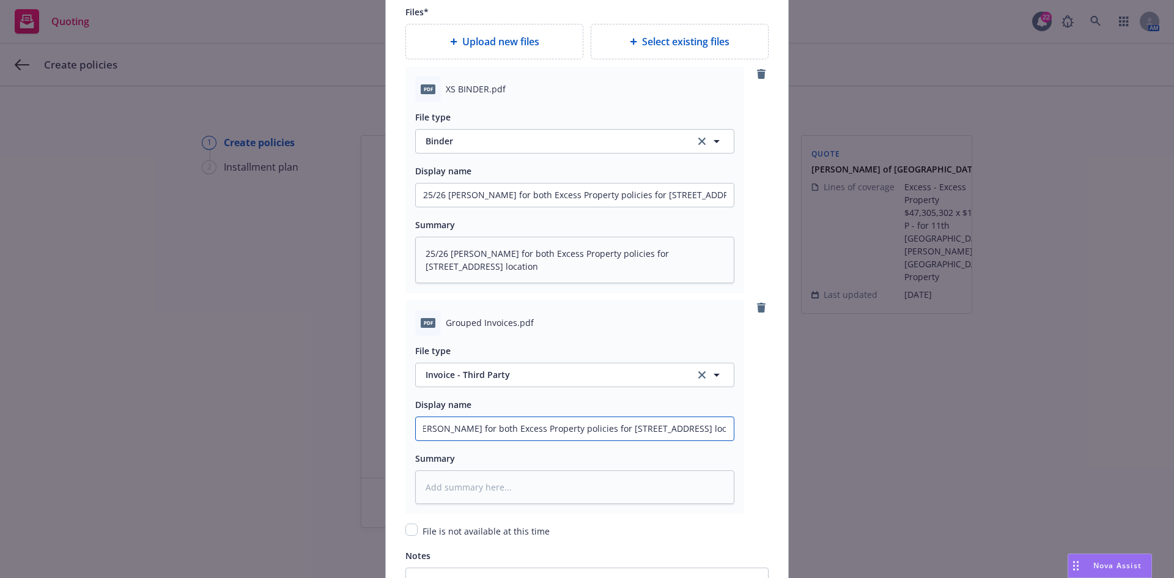
click at [470, 430] on input "25/26 [PERSON_NAME] for both Excess Property policies for [STREET_ADDRESS] loca…" at bounding box center [575, 428] width 318 height 23
drag, startPoint x: 473, startPoint y: 429, endPoint x: 447, endPoint y: 430, distance: 26.3
click at [447, 430] on input "25/26 [PERSON_NAME] for both Excess Property policies for [STREET_ADDRESS] loca…" at bounding box center [575, 428] width 318 height 23
click at [461, 431] on input "25/26 AmWINS INVOICE for both Excess Property policies for 11th [GEOGRAPHIC_DAT…" at bounding box center [575, 428] width 318 height 23
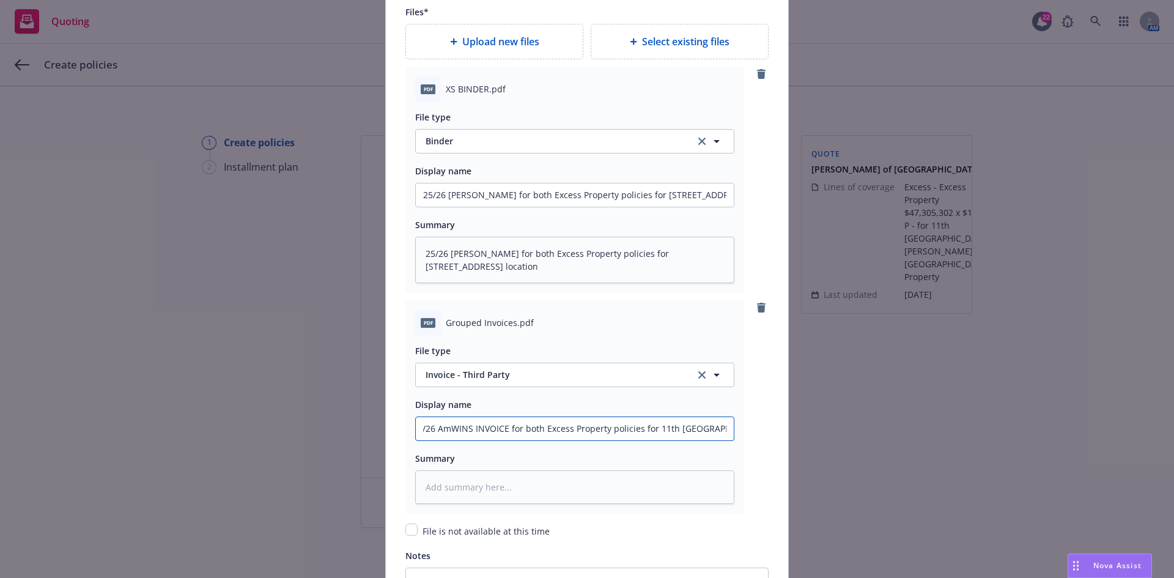
click at [461, 431] on input "25/26 AmWINS INVOICE for both Excess Property policies for 11th [GEOGRAPHIC_DAT…" at bounding box center [575, 428] width 318 height 23
click at [500, 496] on textarea at bounding box center [574, 487] width 319 height 34
paste textarea "25/26 AmWINS INVOICE for both Excess Property policies for 11th [GEOGRAPHIC_DAT…"
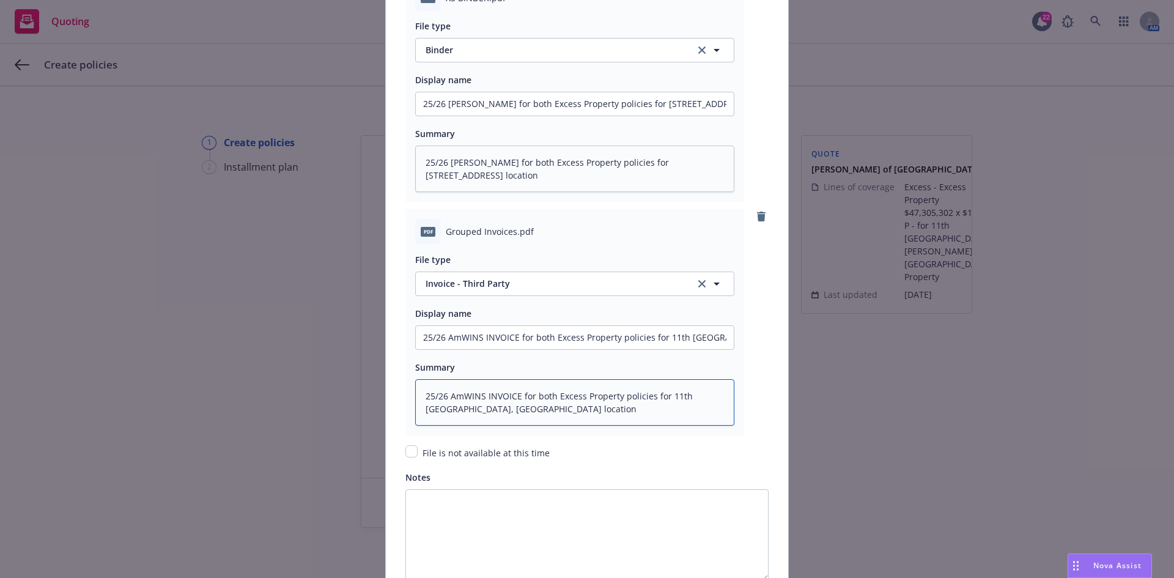
scroll to position [1920, 0]
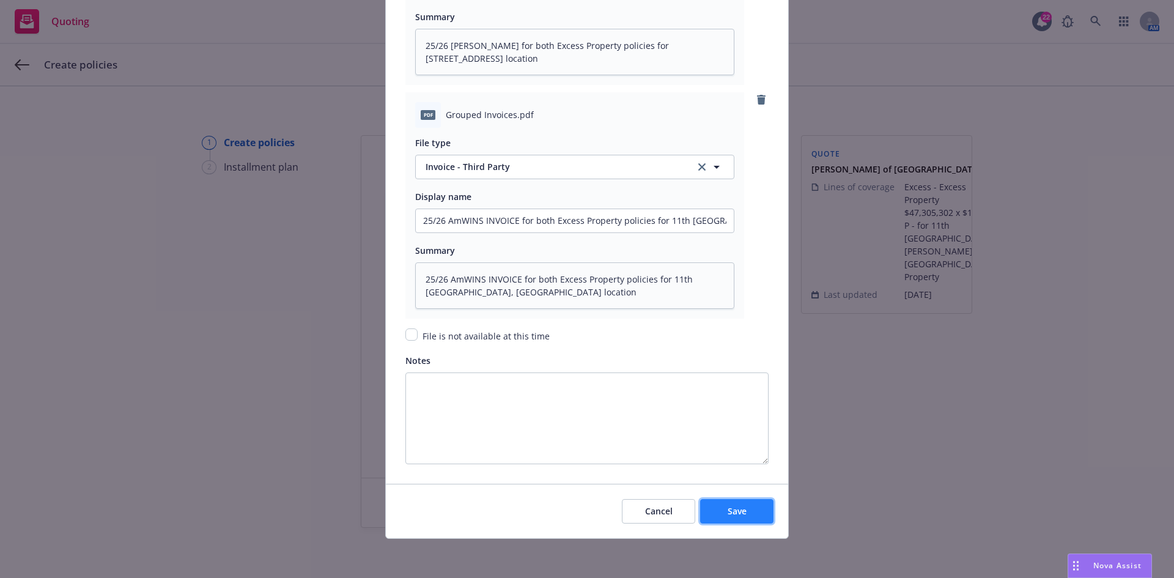
click at [710, 505] on button "Save" at bounding box center [736, 511] width 73 height 24
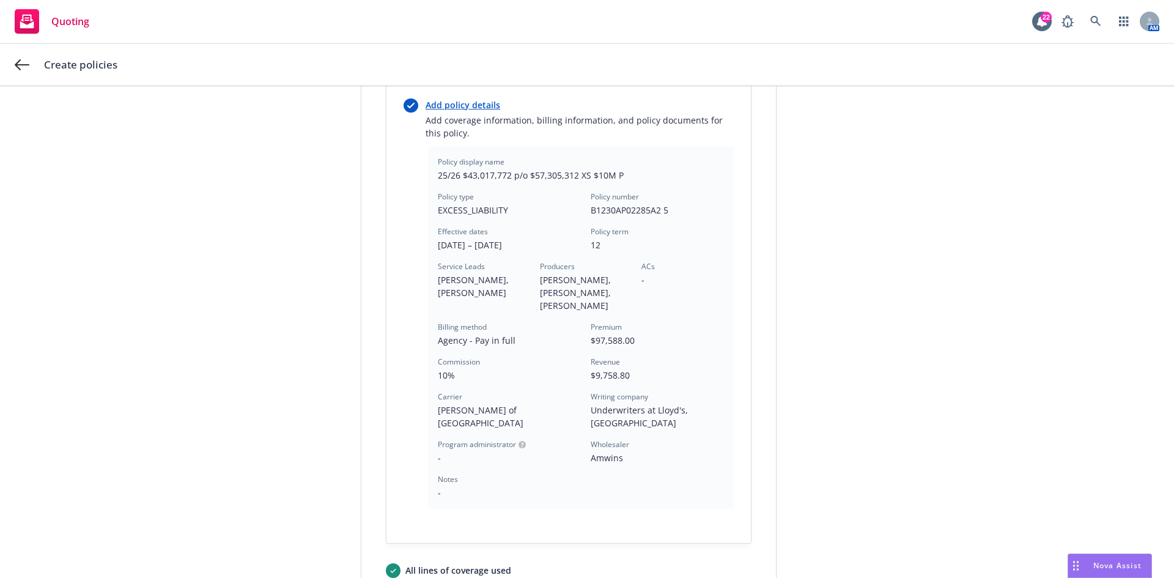
scroll to position [355, 0]
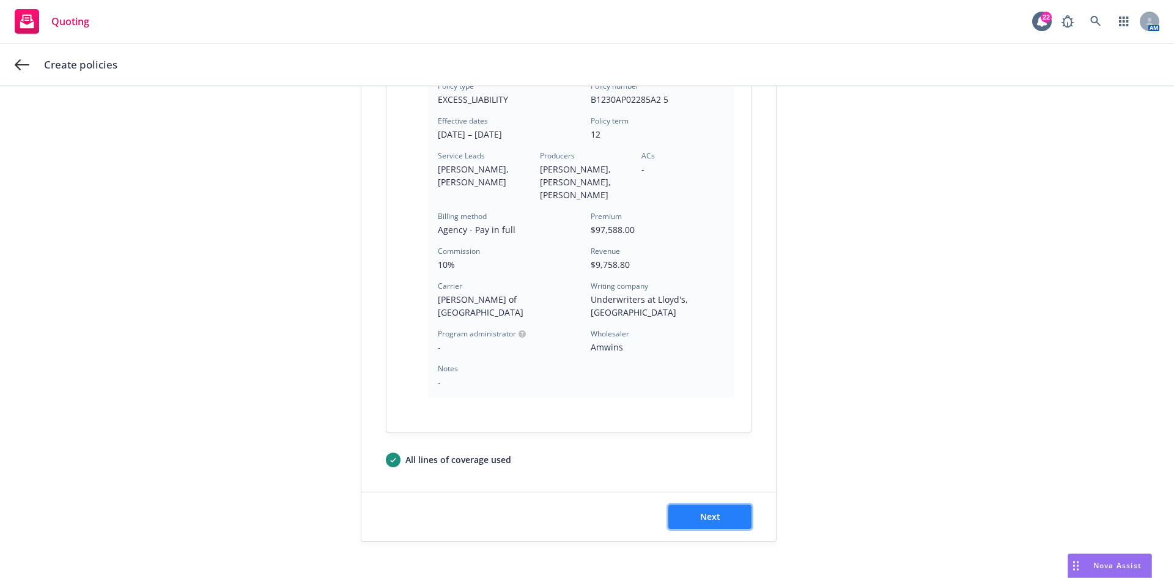
click at [706, 510] on span "Next" at bounding box center [710, 516] width 20 height 12
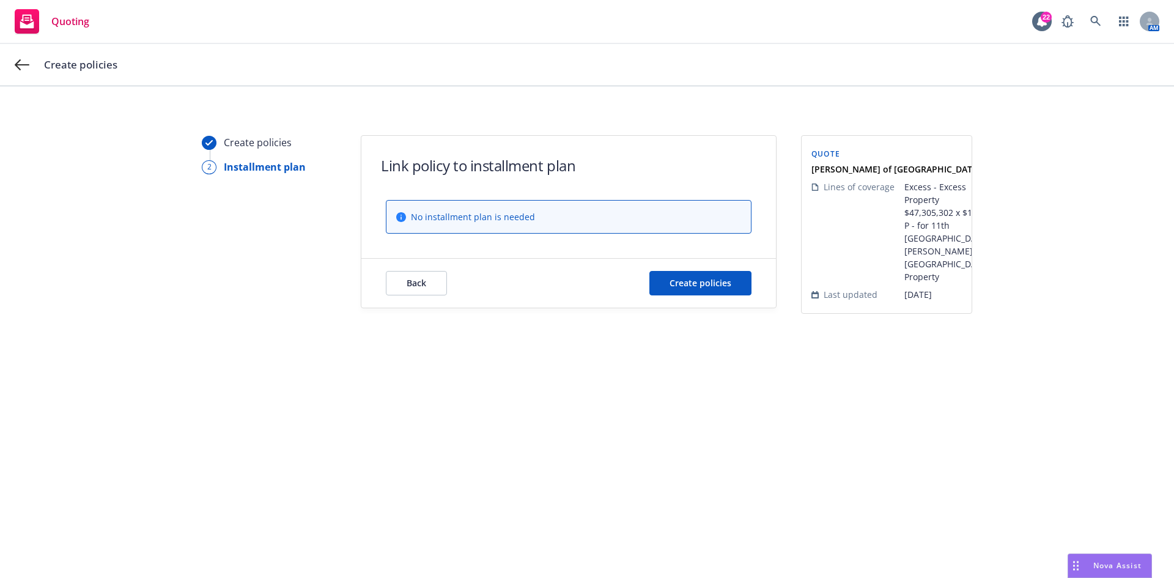
scroll to position [0, 0]
click at [698, 291] on button "Create policies" at bounding box center [700, 283] width 102 height 24
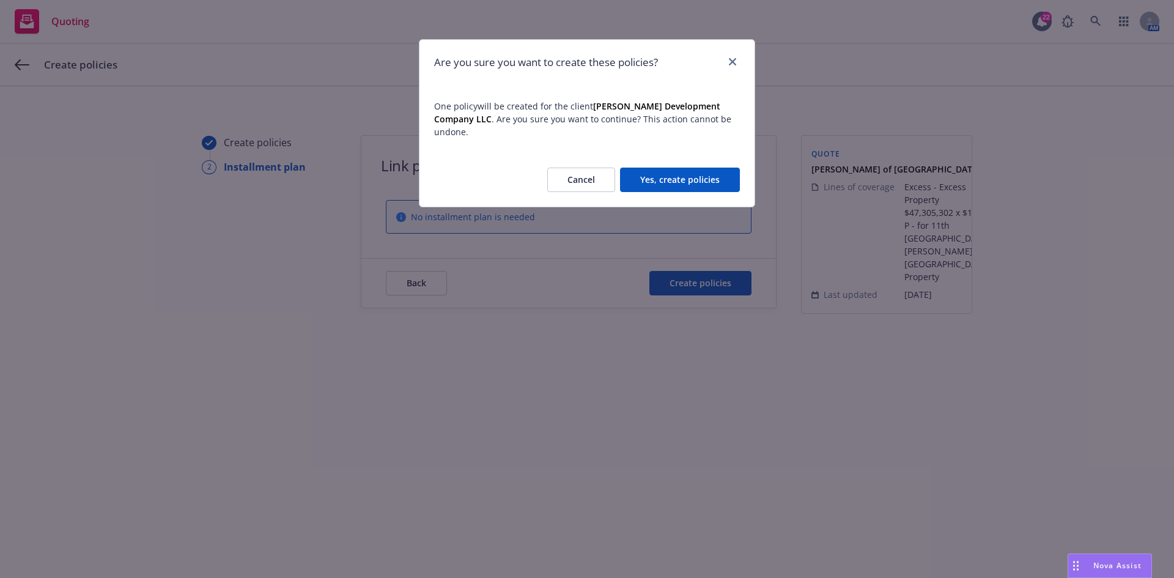
click at [685, 168] on button "Yes, create policies" at bounding box center [680, 180] width 120 height 24
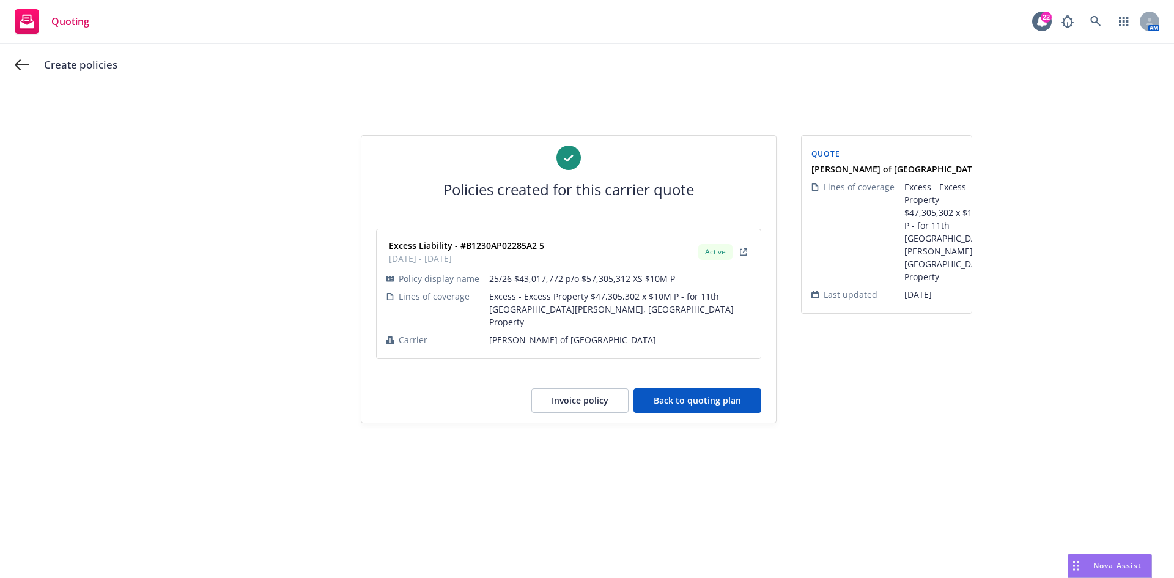
click at [669, 388] on button "Back to quoting plan" at bounding box center [697, 400] width 128 height 24
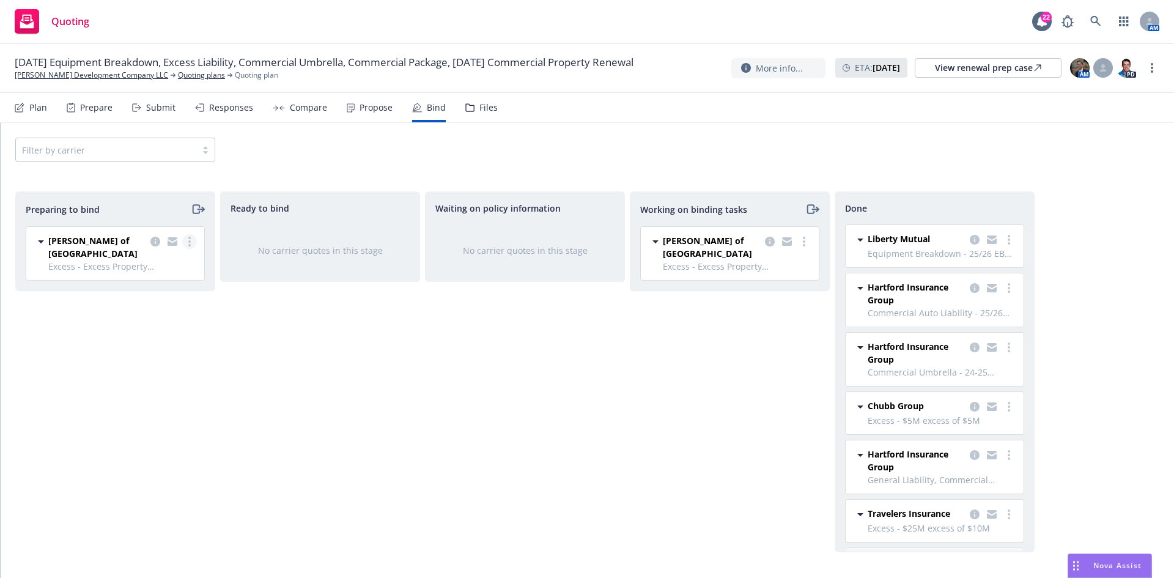
click at [186, 243] on link "more" at bounding box center [189, 241] width 15 height 15
click at [149, 293] on span "Log bind order" at bounding box center [121, 291] width 90 height 12
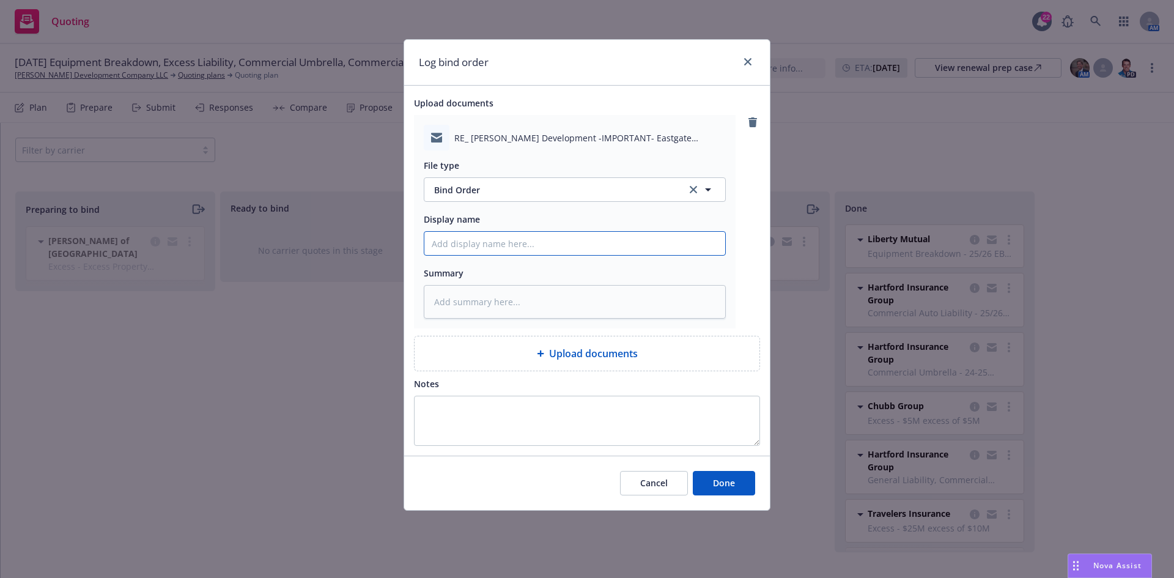
click at [507, 243] on input "Display name" at bounding box center [574, 243] width 301 height 23
click at [458, 245] on input "25/26 Insred Bind Order on Prop, Excess Prop and EB for 11th [GEOGRAPHIC_DATA],…" at bounding box center [574, 243] width 301 height 23
click at [459, 244] on input "25/26 Insred Bind Order on Prop, Excess Prop and EB for 11th [GEOGRAPHIC_DATA],…" at bounding box center [574, 243] width 301 height 23
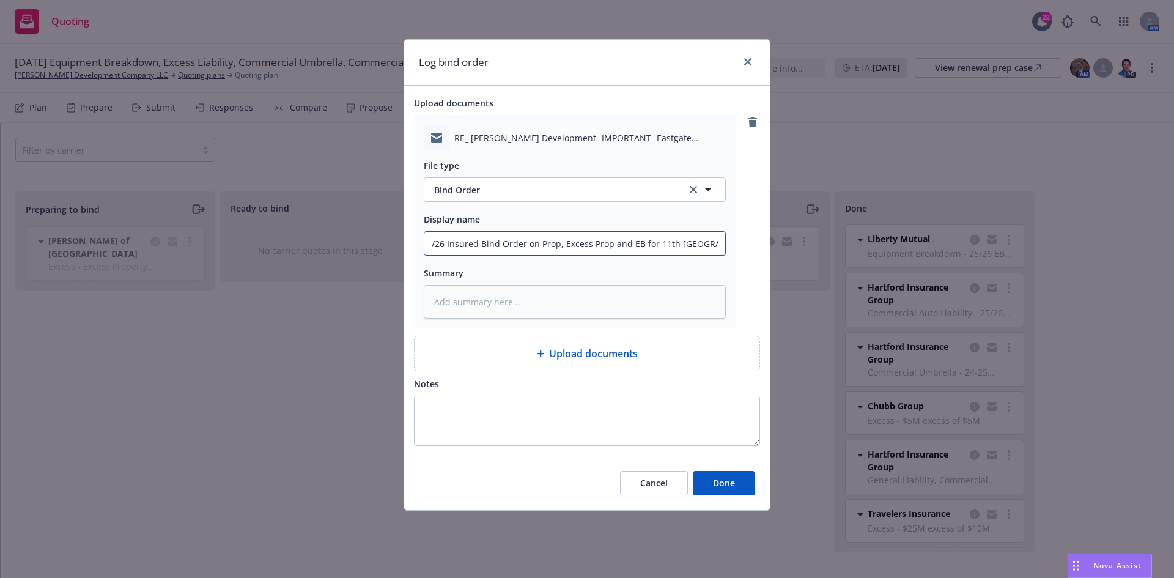
click at [531, 240] on input "25/26 Insured Bind Order on Prop, Excess Prop and EB for 11th [GEOGRAPHIC_DATA]…" at bounding box center [574, 243] width 301 height 23
click at [528, 304] on textarea at bounding box center [575, 302] width 302 height 34
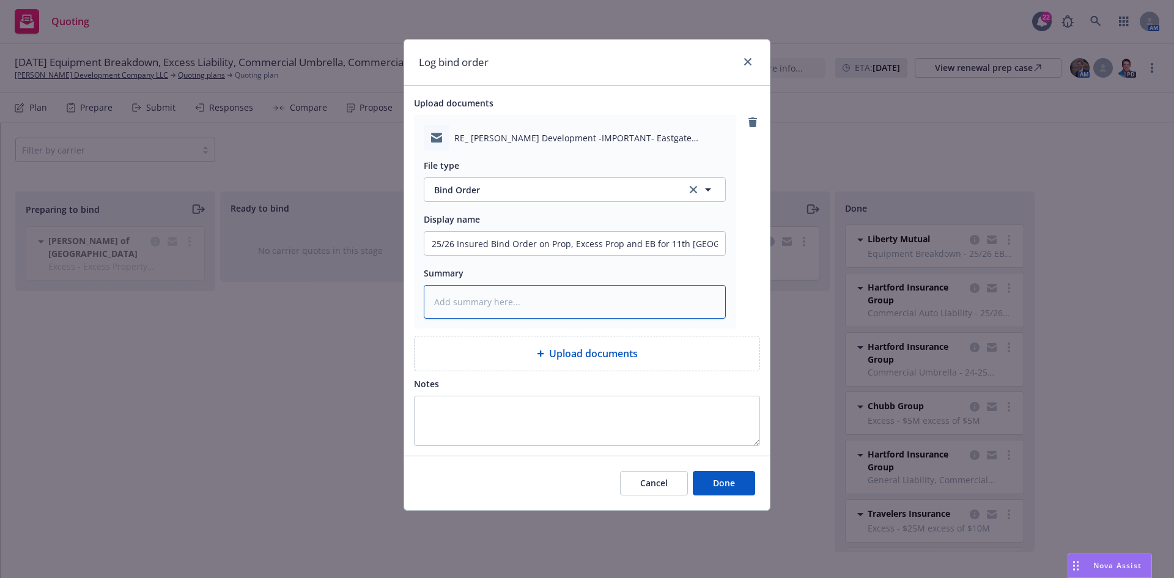
paste textarea "25/26 Insured Bind Order on Prop, Excess Prop and EB for 11th [GEOGRAPHIC_DATA]…"
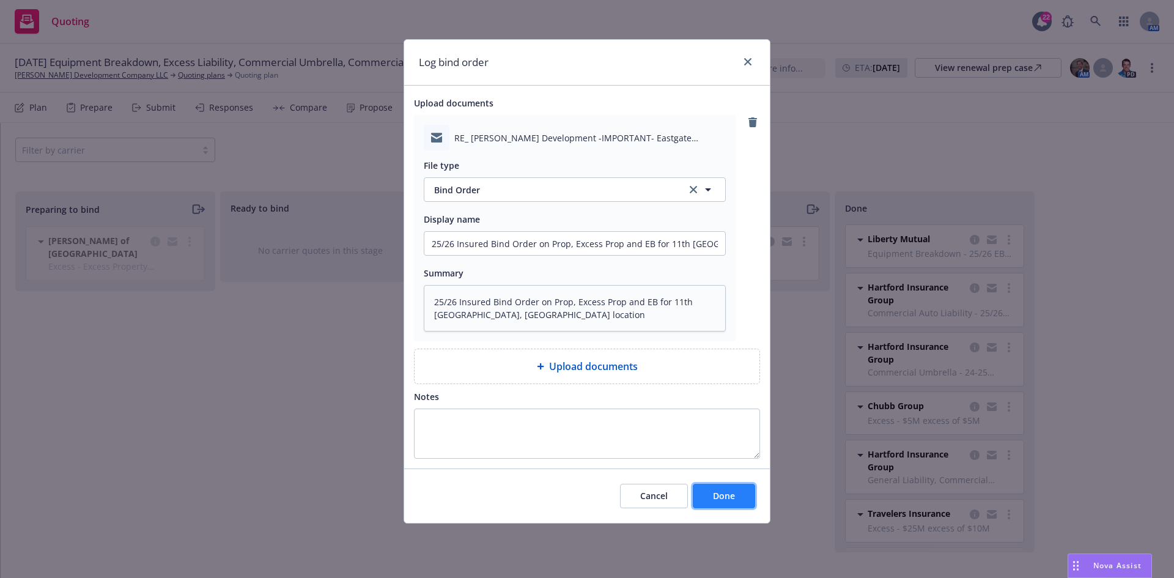
click at [718, 492] on span "Done" at bounding box center [724, 496] width 22 height 12
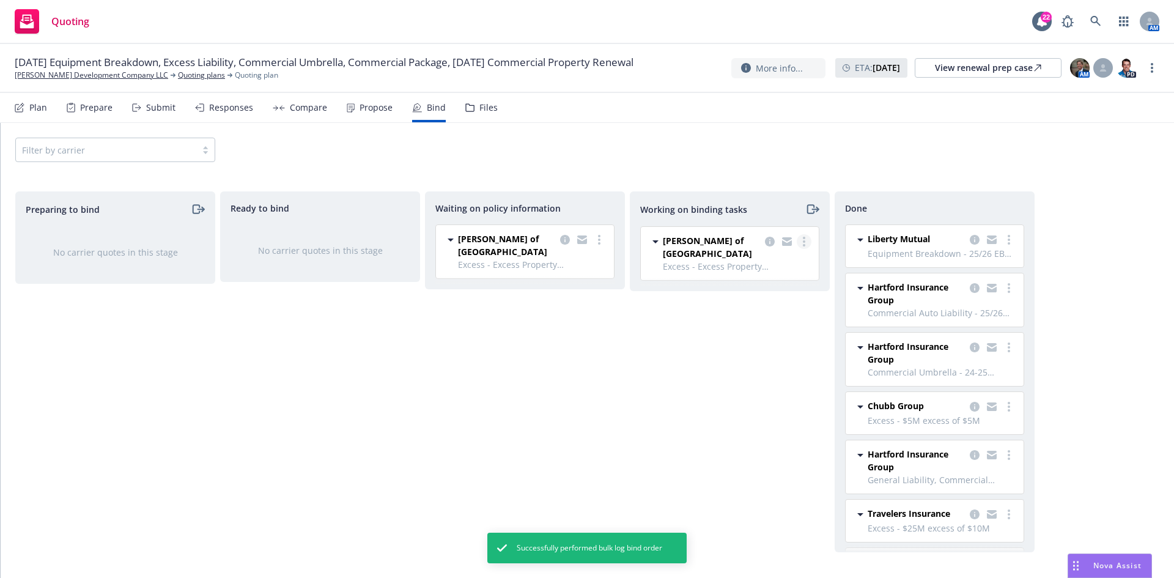
click at [806, 241] on link "more" at bounding box center [804, 241] width 15 height 15
click at [750, 294] on span "Move to done" at bounding box center [742, 291] width 85 height 12
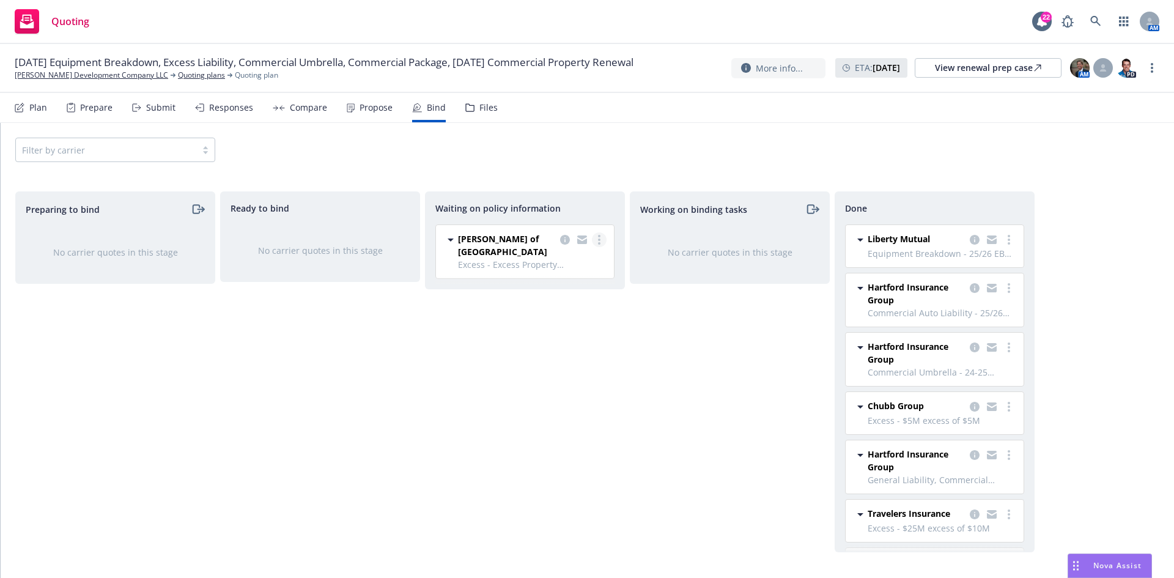
click at [600, 237] on icon "more" at bounding box center [599, 240] width 2 height 10
click at [558, 271] on link "Create policies" at bounding box center [550, 264] width 111 height 24
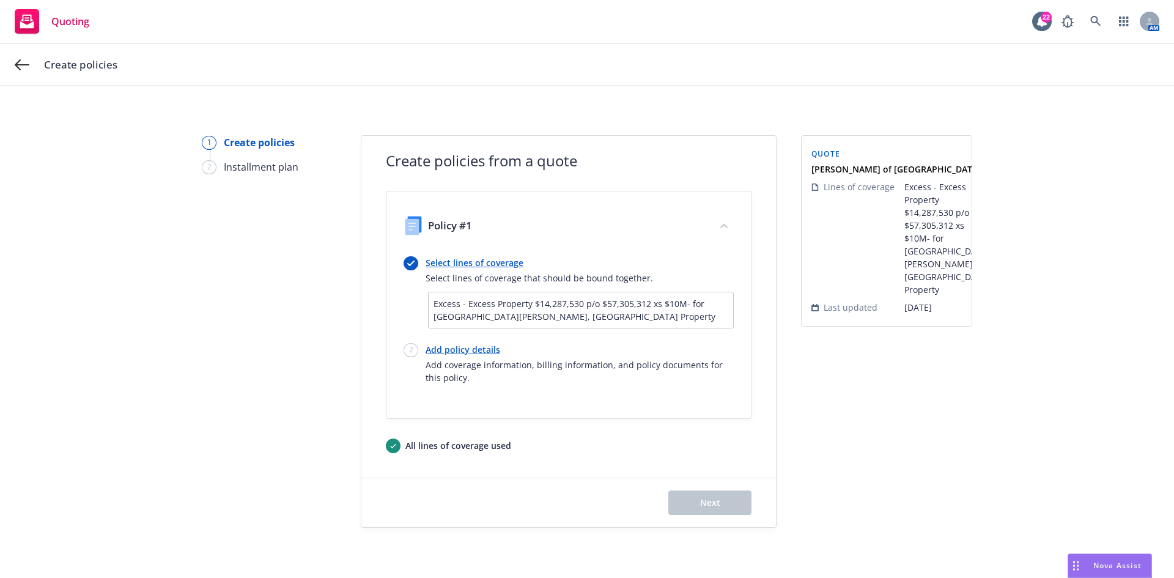
click at [462, 351] on link "Add policy details" at bounding box center [580, 349] width 308 height 13
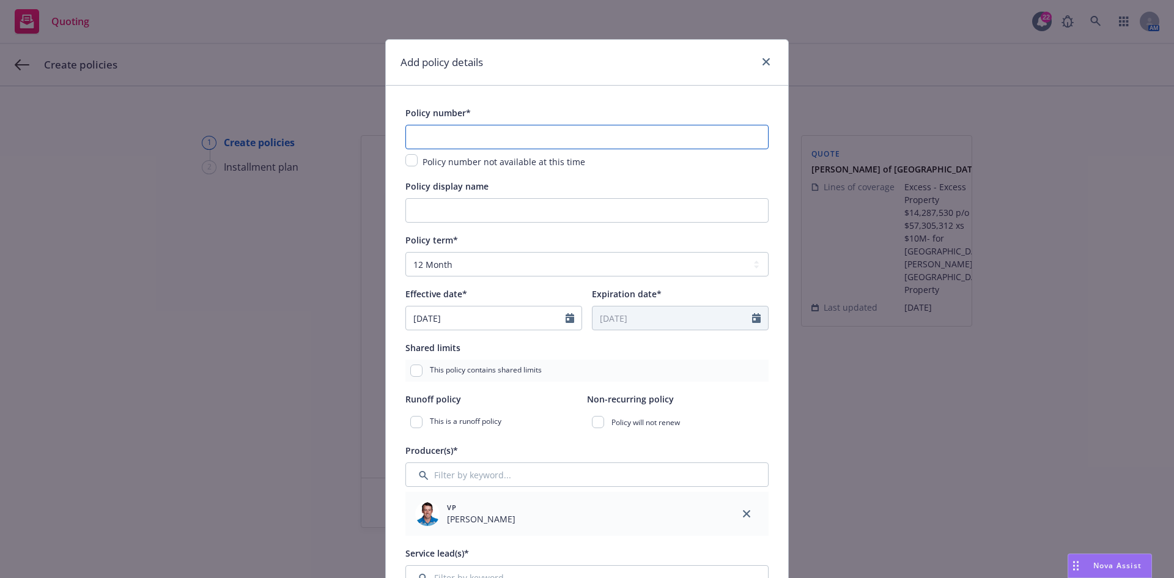
drag, startPoint x: 480, startPoint y: 136, endPoint x: 491, endPoint y: 136, distance: 11.0
click at [480, 136] on input "text" at bounding box center [586, 137] width 363 height 24
click at [574, 139] on input "text" at bounding box center [586, 137] width 363 height 24
paste input "25-XSP-1016"
click at [517, 213] on input "Policy display name" at bounding box center [586, 210] width 363 height 24
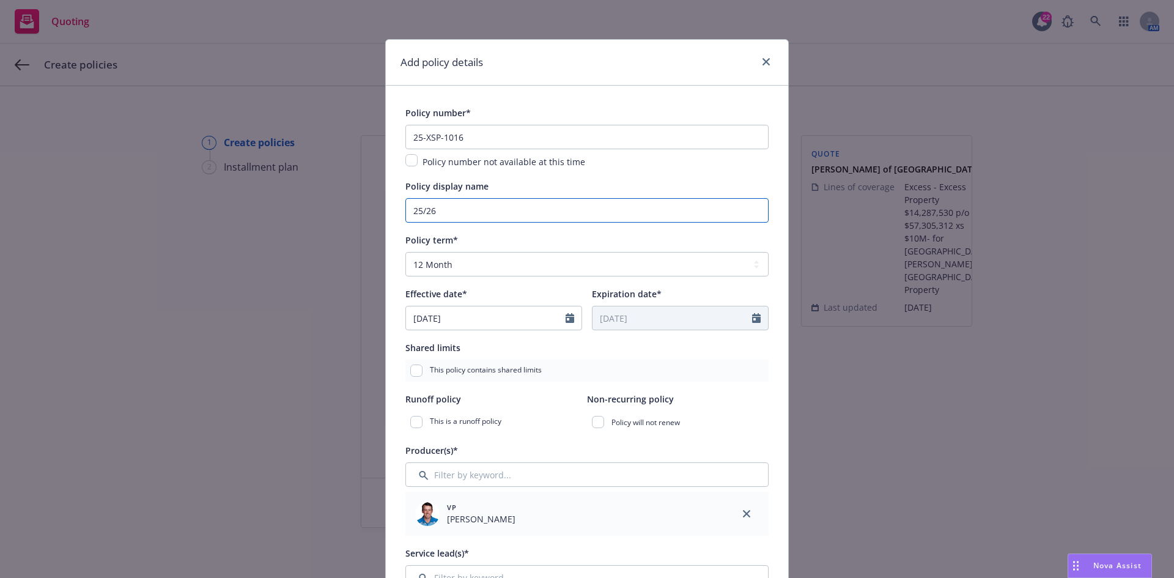
click at [456, 210] on input "25/26" at bounding box center [586, 210] width 363 height 24
paste input "$14,287,530 Part of $57,305,312 Excess of $10,000,000"
drag, startPoint x: 512, startPoint y: 209, endPoint x: 487, endPoint y: 208, distance: 25.7
click at [487, 208] on input "25/26 $14,287,530 Part of $57,305,312 Excess of $10,000,000" at bounding box center [586, 210] width 363 height 24
drag, startPoint x: 580, startPoint y: 209, endPoint x: 551, endPoint y: 209, distance: 28.1
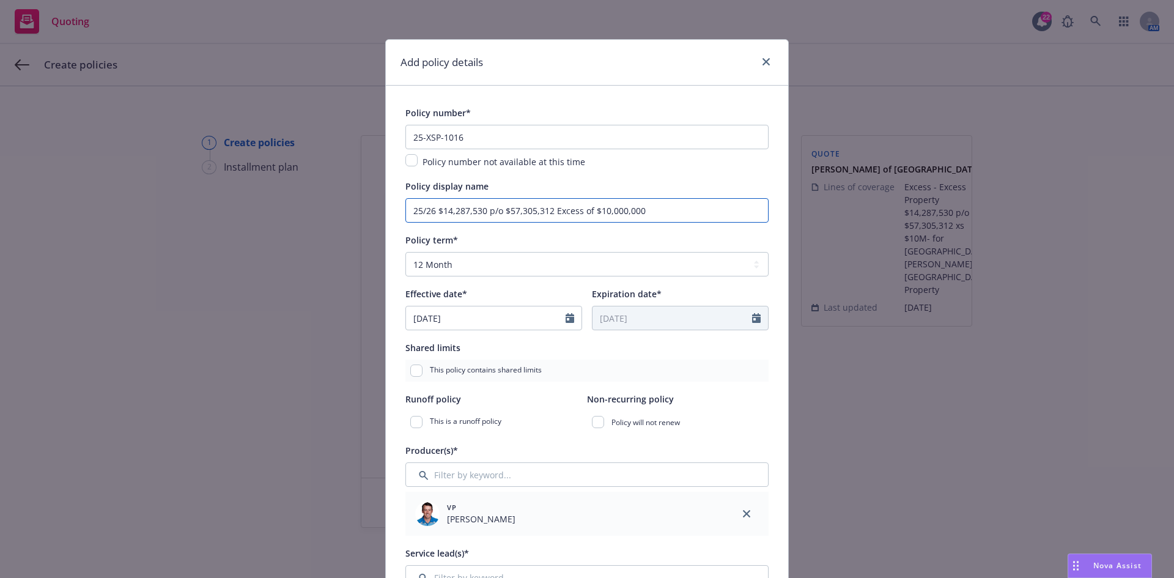
click at [551, 209] on input "25/26 $14,287,530 p/o $57,305,312 Excess of $10,000,000" at bounding box center [586, 210] width 363 height 24
drag, startPoint x: 616, startPoint y: 210, endPoint x: 575, endPoint y: 213, distance: 40.4
click at [575, 213] on input "25/26 $14,287,530 p/o $57,305,312 XS $10,000,000" at bounding box center [586, 210] width 363 height 24
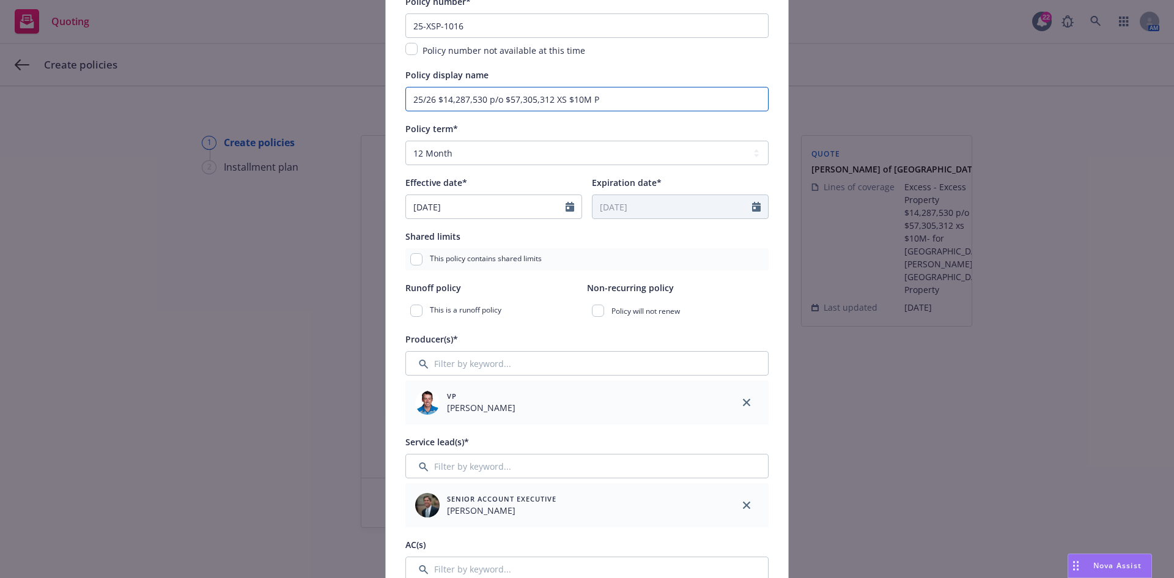
scroll to position [122, 0]
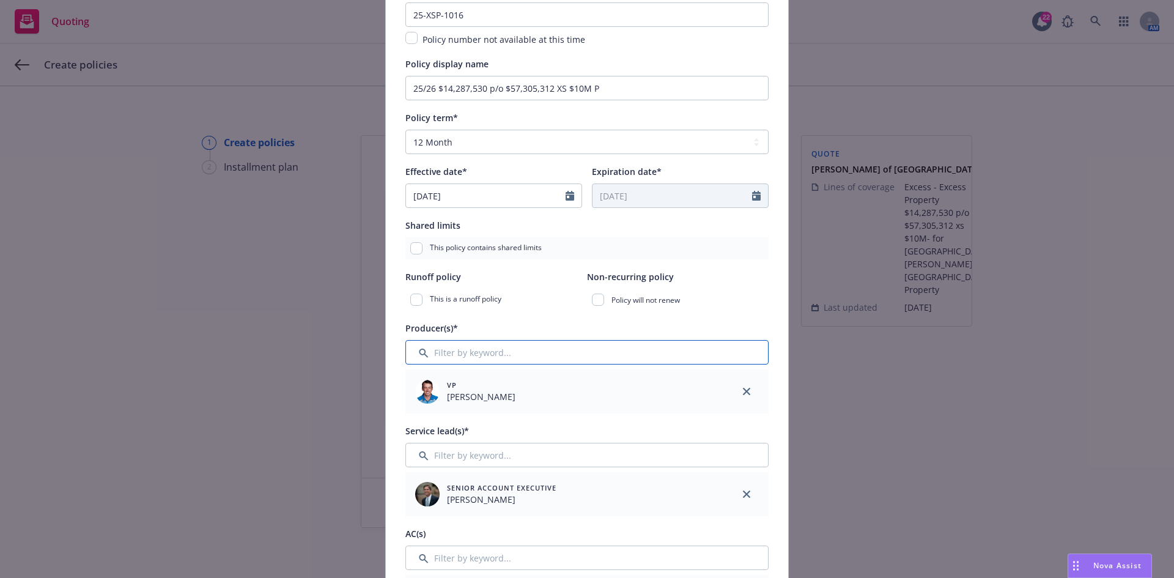
click at [530, 353] on input "Filter by keyword..." at bounding box center [586, 352] width 363 height 24
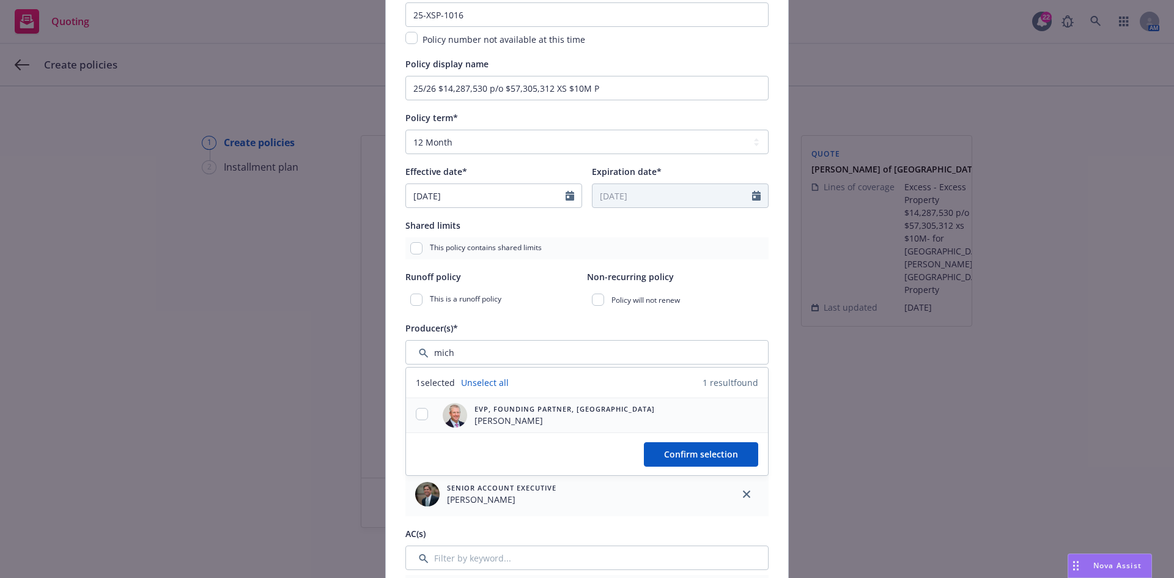
click at [424, 408] on div at bounding box center [422, 415] width 32 height 15
click at [409, 410] on div at bounding box center [422, 415] width 32 height 15
click at [417, 412] on input "checkbox" at bounding box center [422, 414] width 12 height 12
click at [678, 449] on span "Confirm selection" at bounding box center [701, 454] width 74 height 12
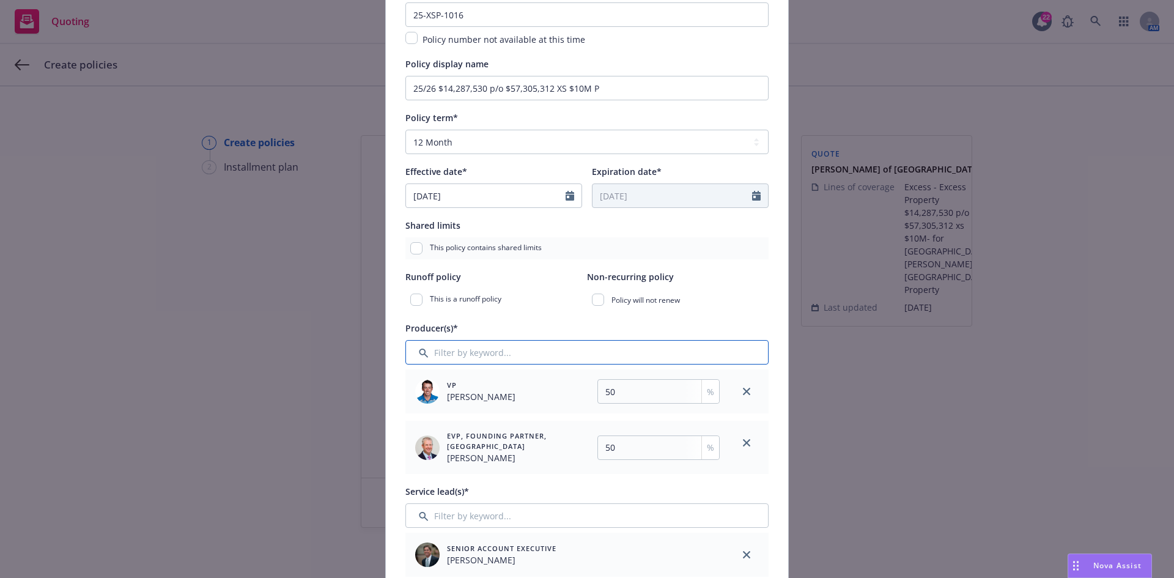
click at [515, 360] on input "Filter by keyword..." at bounding box center [586, 352] width 363 height 24
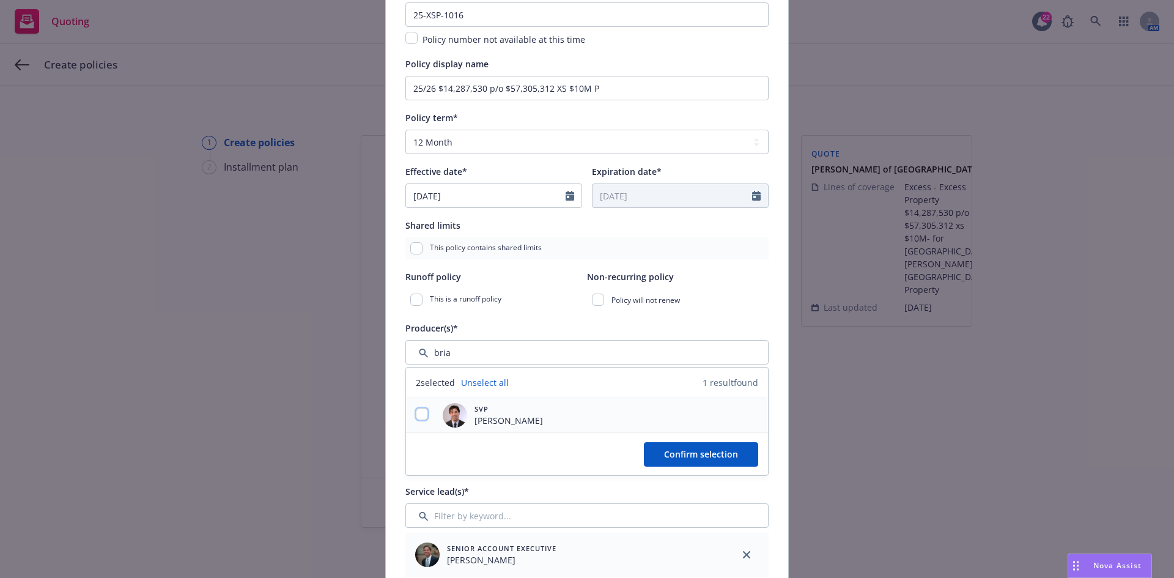
click at [416, 413] on input "checkbox" at bounding box center [422, 414] width 12 height 12
click at [647, 448] on button "Confirm selection" at bounding box center [701, 454] width 114 height 24
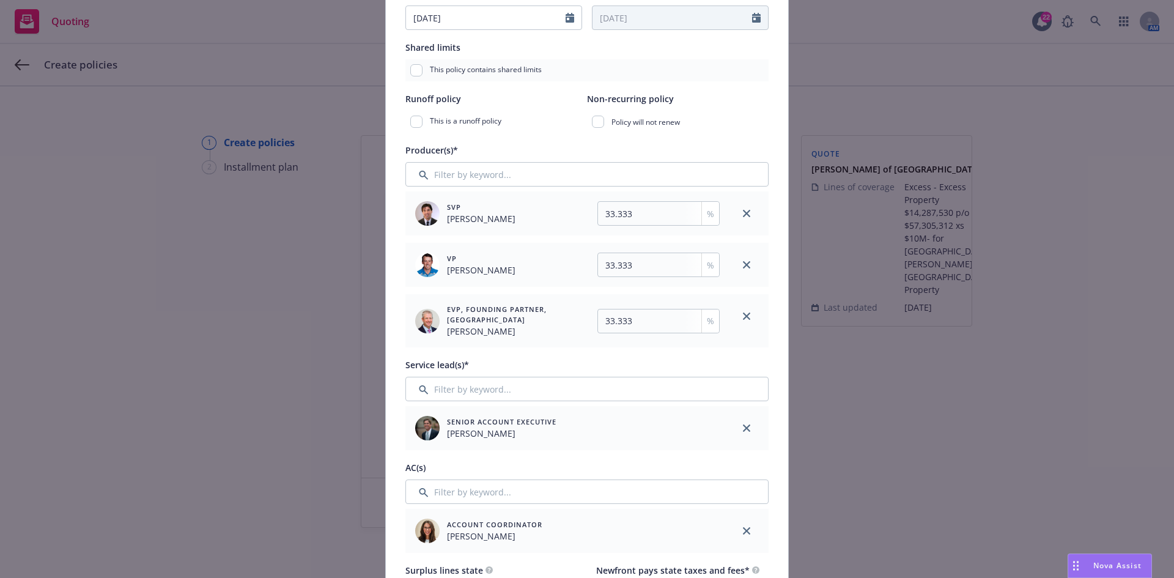
scroll to position [306, 0]
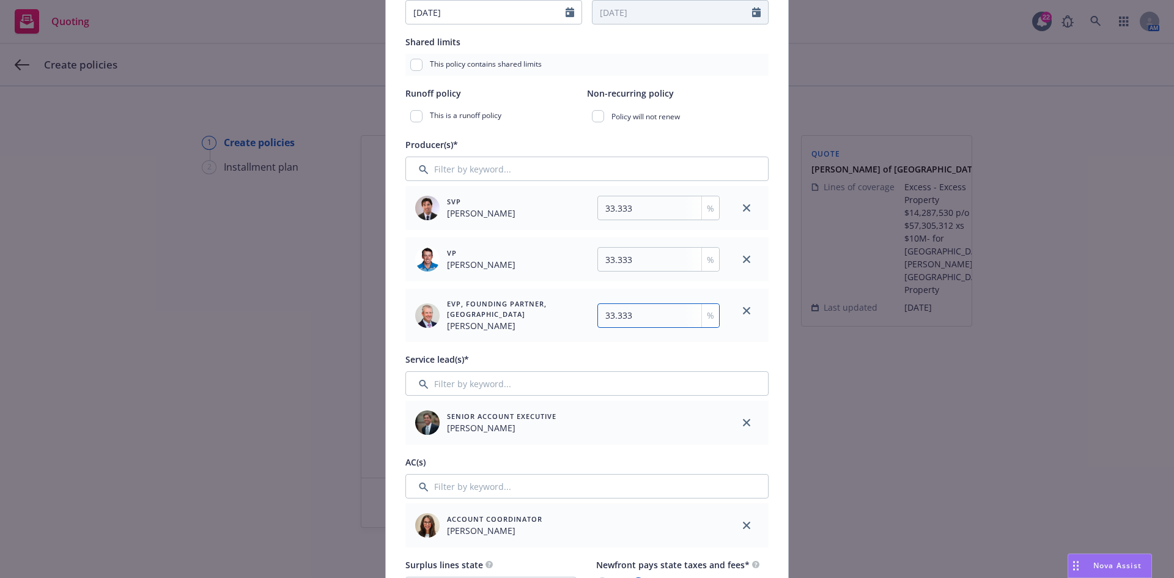
click at [647, 316] on input "33.333" at bounding box center [658, 315] width 122 height 24
click at [659, 259] on input "33.333" at bounding box center [658, 259] width 122 height 24
click at [652, 208] on input "33.333" at bounding box center [658, 208] width 122 height 24
click at [517, 388] on input "Filter by keyword..." at bounding box center [586, 383] width 363 height 24
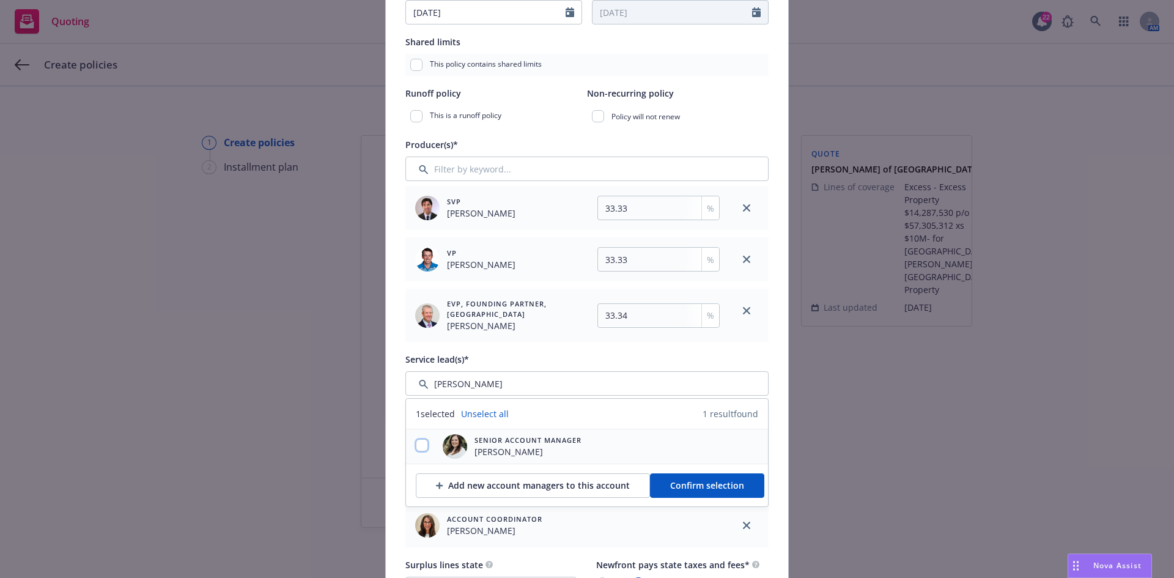
click at [416, 441] on input "checkbox" at bounding box center [422, 445] width 12 height 12
click at [699, 478] on button "Confirm selection" at bounding box center [707, 485] width 114 height 24
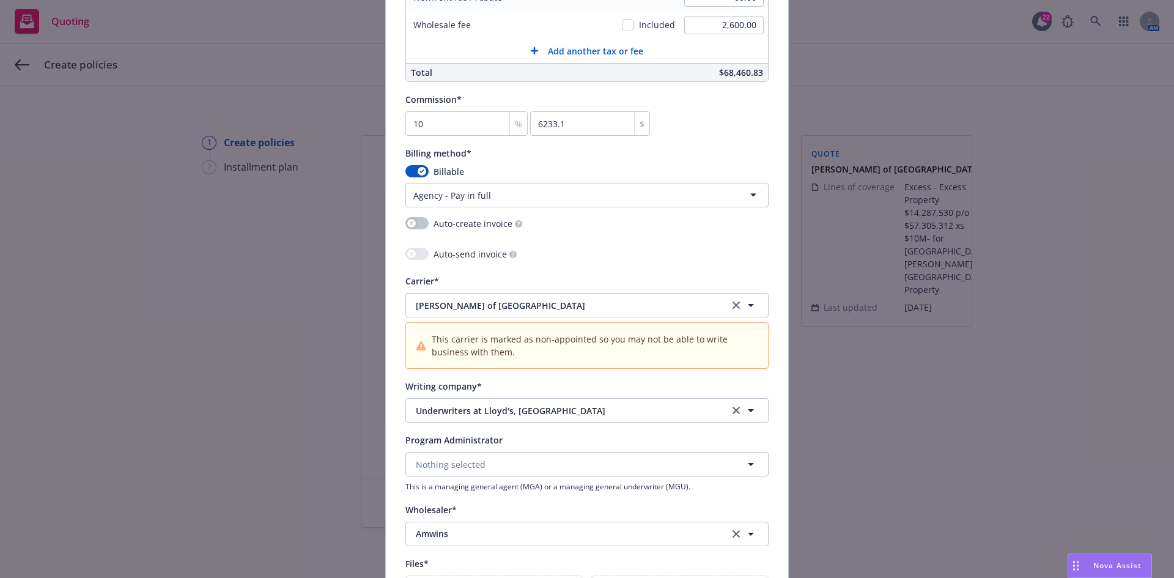
scroll to position [1162, 0]
click at [490, 300] on span "[PERSON_NAME] of [GEOGRAPHIC_DATA]" at bounding box center [563, 304] width 295 height 13
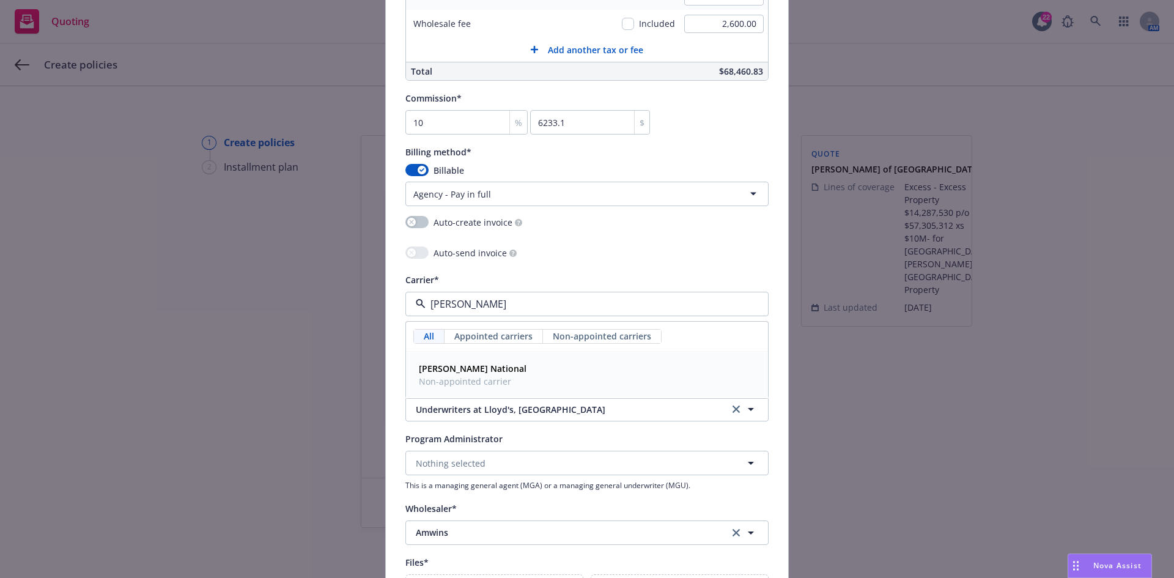
click at [464, 374] on strong "[PERSON_NAME] National" at bounding box center [473, 369] width 108 height 12
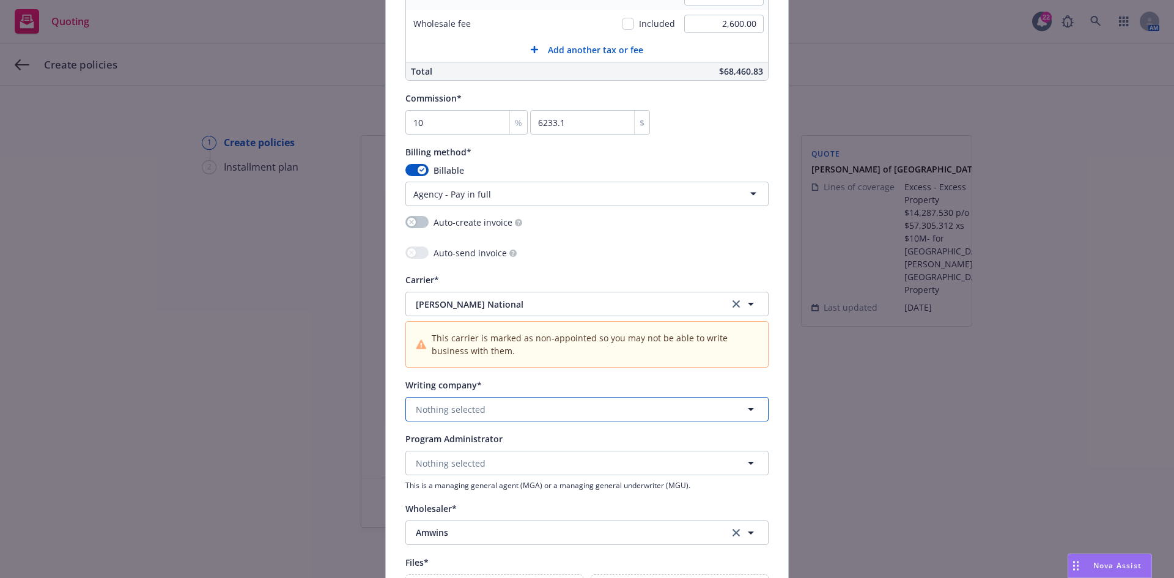
click at [452, 402] on button "Nothing selected" at bounding box center [586, 409] width 363 height 24
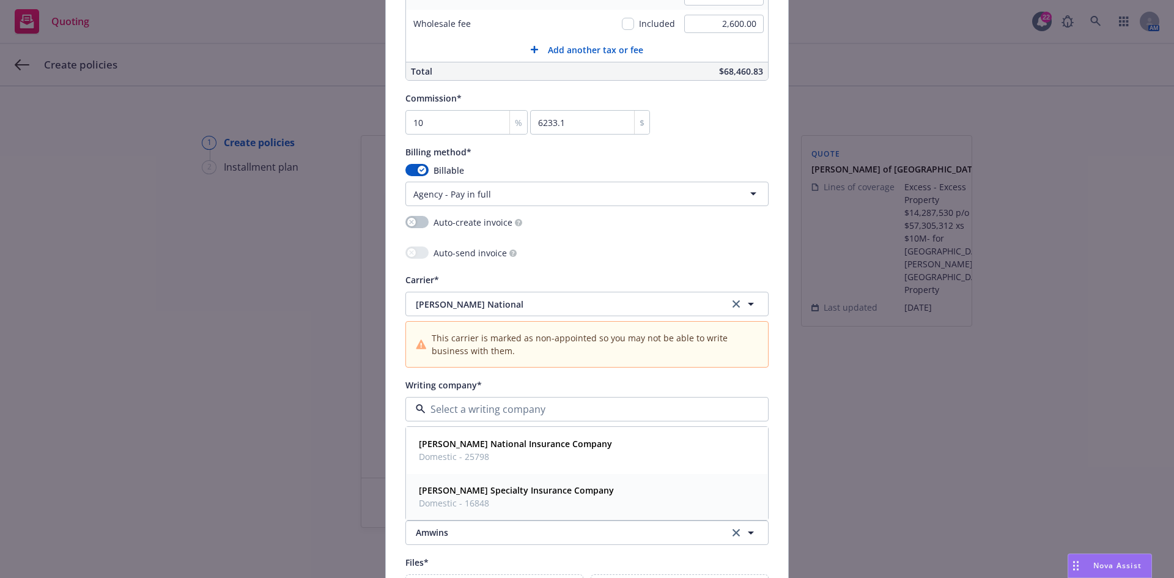
click at [468, 499] on span "Domestic - 16848" at bounding box center [516, 502] width 195 height 13
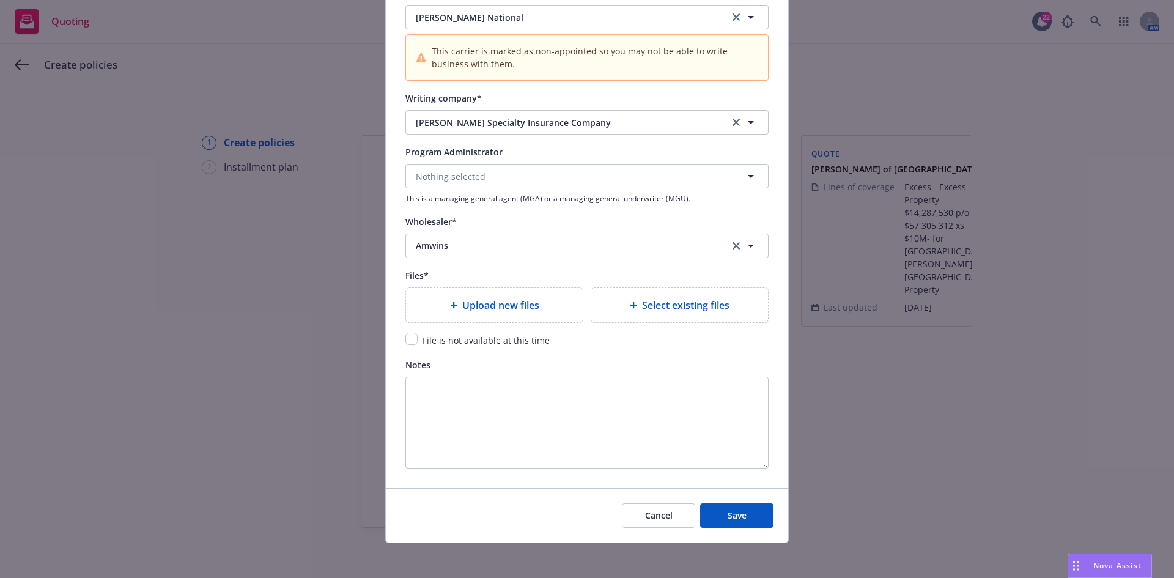
scroll to position [1453, 0]
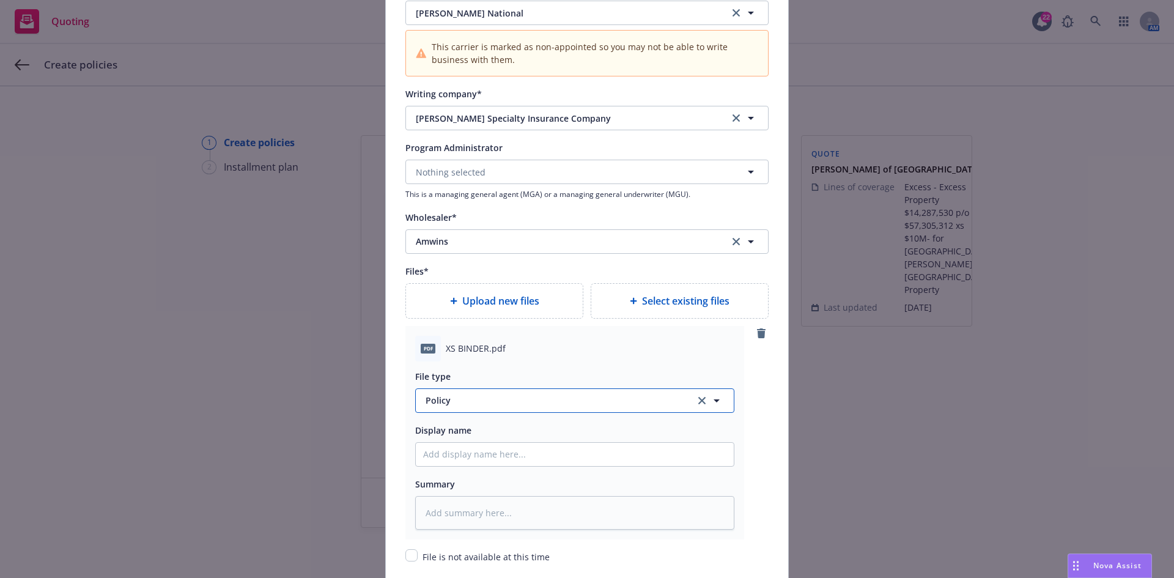
click at [479, 399] on span "Policy" at bounding box center [554, 400] width 256 height 13
click at [493, 343] on div "Binder" at bounding box center [575, 334] width 318 height 32
click at [483, 456] on input "Policy display name" at bounding box center [575, 454] width 318 height 23
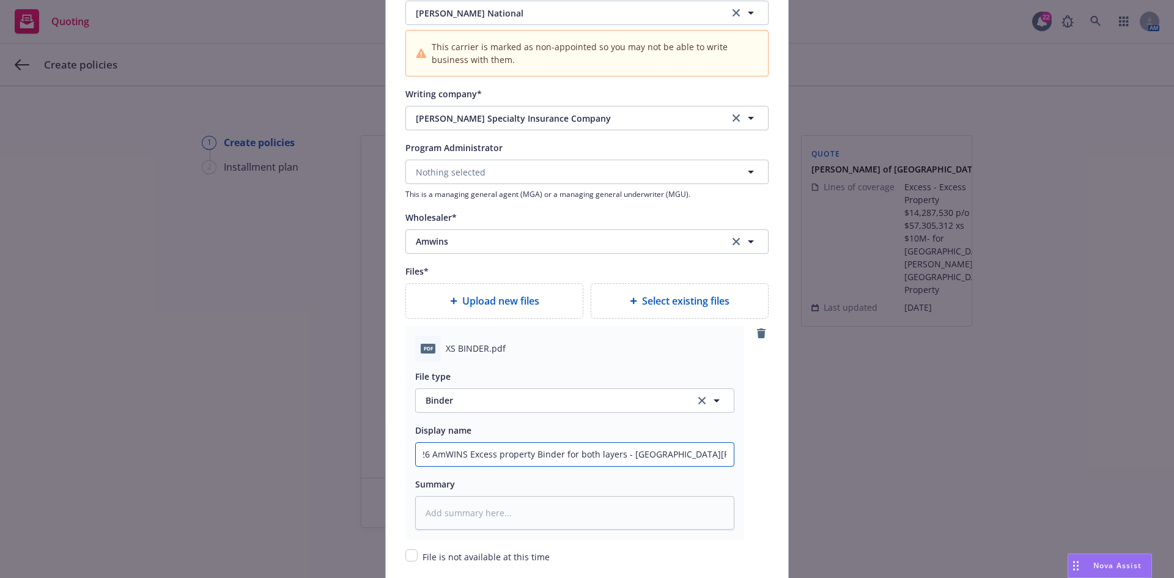
scroll to position [0, 26]
click at [495, 455] on input "25/26 AmWINS Excess property Binder for both layers - [GEOGRAPHIC_DATA][PERSON_…" at bounding box center [575, 454] width 318 height 23
click at [523, 517] on textarea at bounding box center [574, 513] width 319 height 34
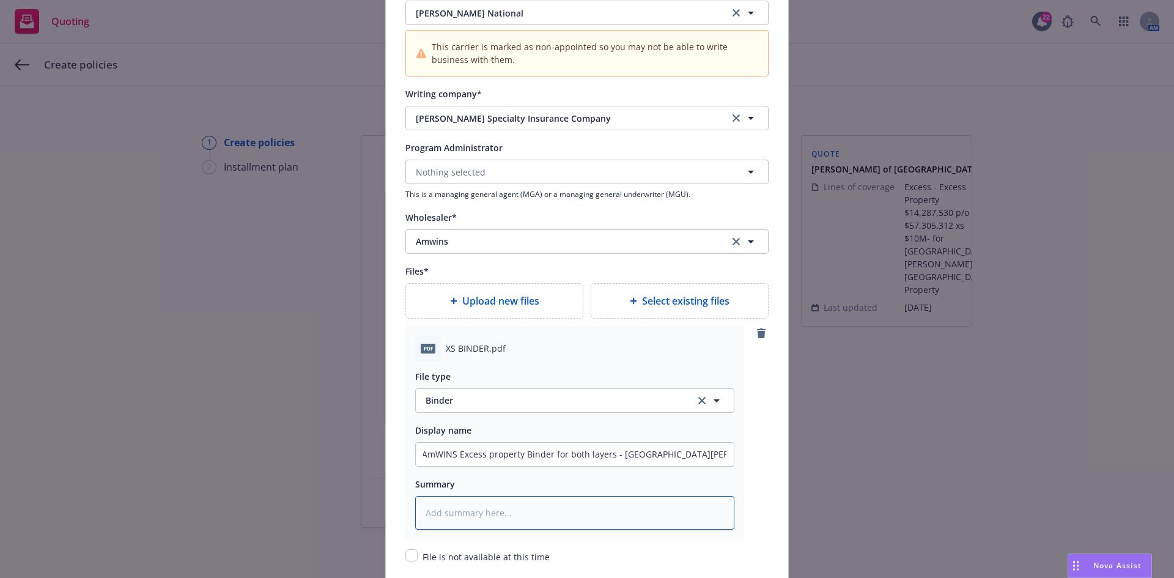
scroll to position [0, 0]
paste textarea "25/26 AmWINS Excess property Binder for both layers - [GEOGRAPHIC_DATA][PERSON_…"
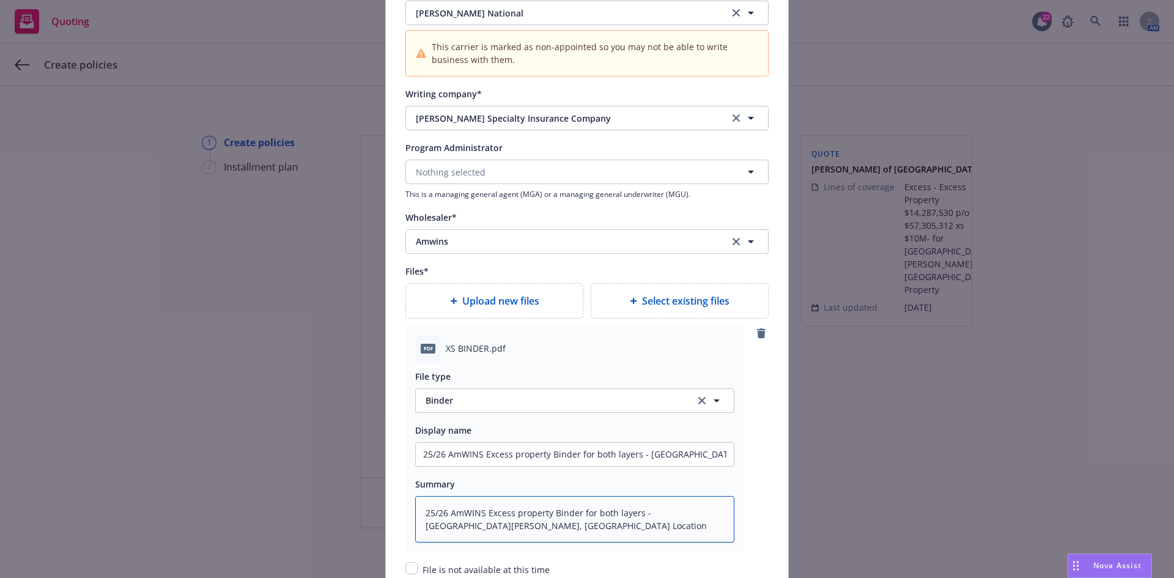
scroll to position [1686, 0]
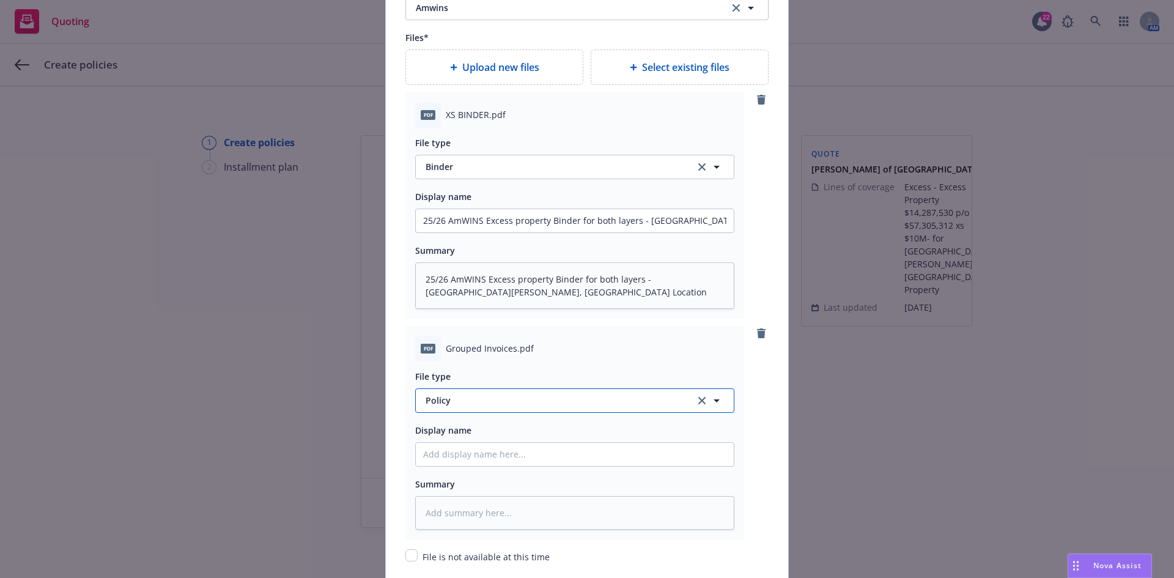
click at [467, 411] on button "Policy" at bounding box center [574, 400] width 319 height 24
click at [475, 369] on span "Invoice - Third Party" at bounding box center [470, 366] width 84 height 13
click at [477, 450] on input "Policy display name" at bounding box center [575, 454] width 318 height 23
paste input "25/26 AmWINS Excess property Binder for both layers - [GEOGRAPHIC_DATA][PERSON_…"
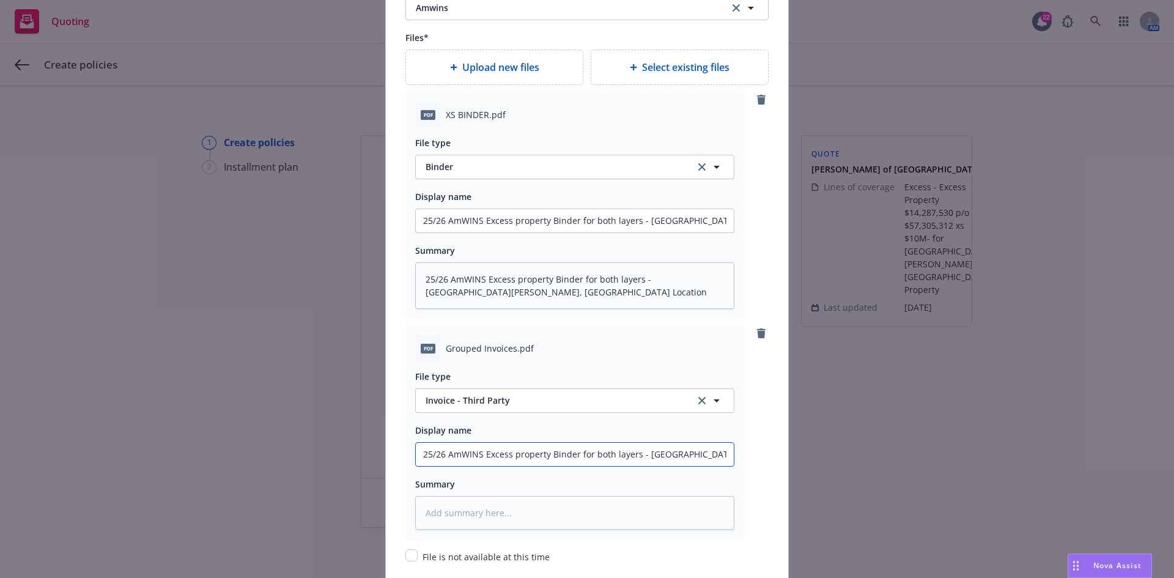
scroll to position [0, 26]
drag, startPoint x: 546, startPoint y: 454, endPoint x: 520, endPoint y: 456, distance: 26.4
click at [520, 456] on input "25/26 AmWINS Excess property Binder for both layers - [GEOGRAPHIC_DATA][PERSON_…" at bounding box center [575, 454] width 318 height 23
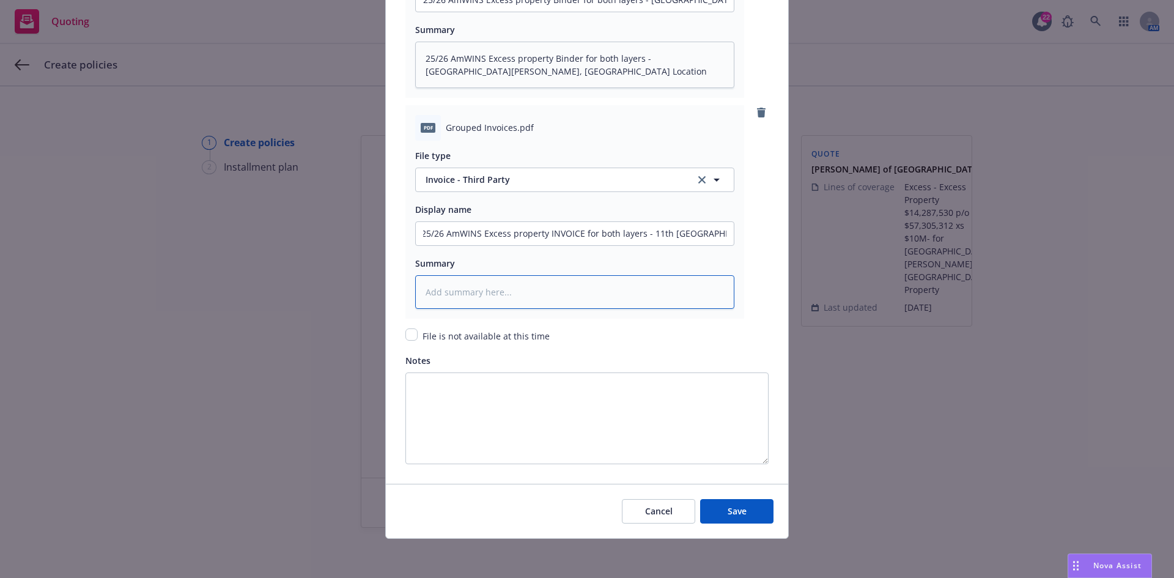
click at [507, 283] on textarea at bounding box center [574, 292] width 319 height 34
click at [553, 234] on input "25/26 AmWINS Excess property INVOICE for both layers - 11th [GEOGRAPHIC_DATA][P…" at bounding box center [575, 233] width 318 height 23
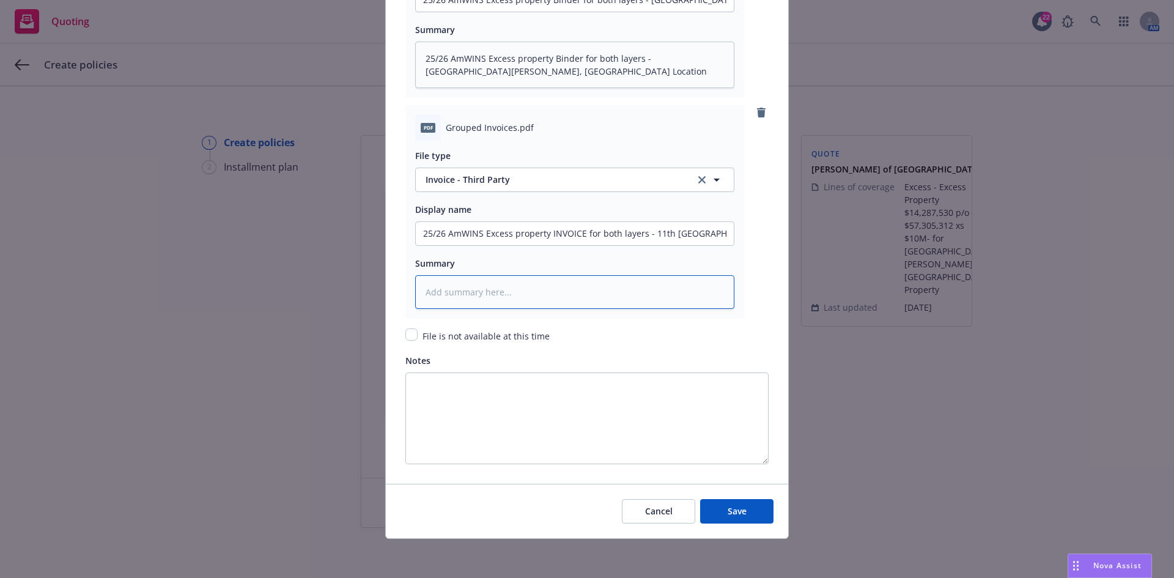
click at [554, 291] on textarea at bounding box center [574, 292] width 319 height 34
paste textarea "25/26 AmWINS Excess property INVOICE for both layers - 11th [GEOGRAPHIC_DATA][P…"
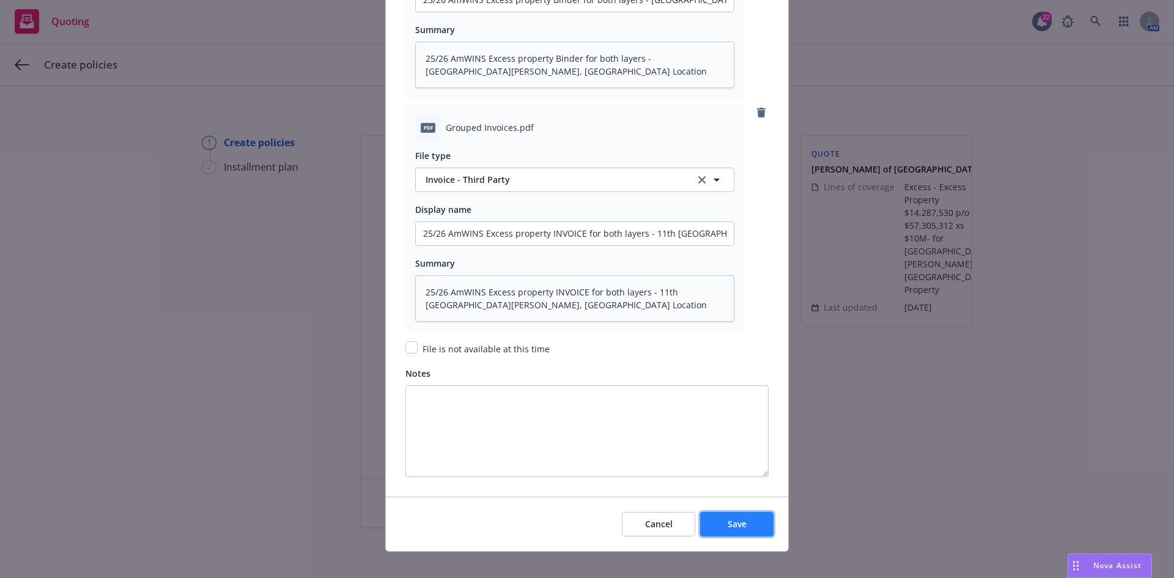
click at [735, 531] on button "Save" at bounding box center [736, 524] width 73 height 24
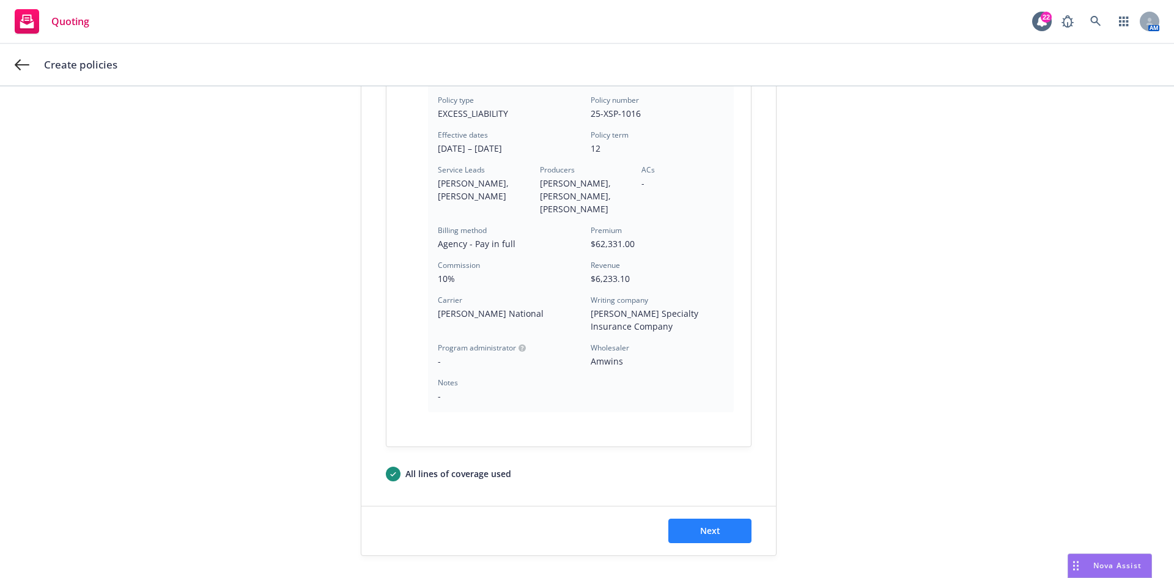
scroll to position [368, 0]
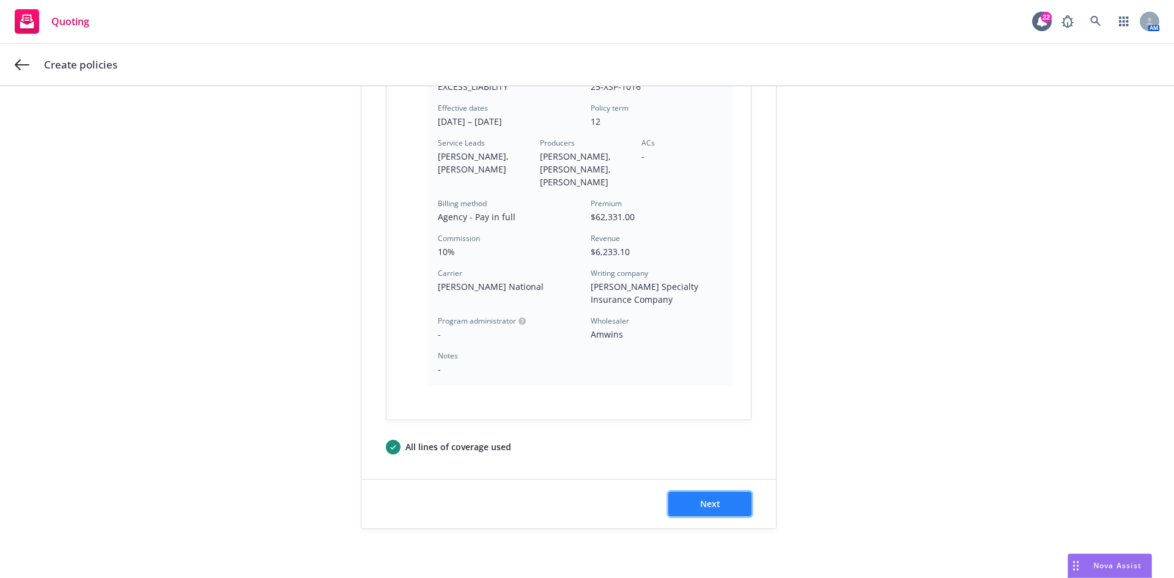
click at [693, 504] on button "Next" at bounding box center [709, 504] width 83 height 24
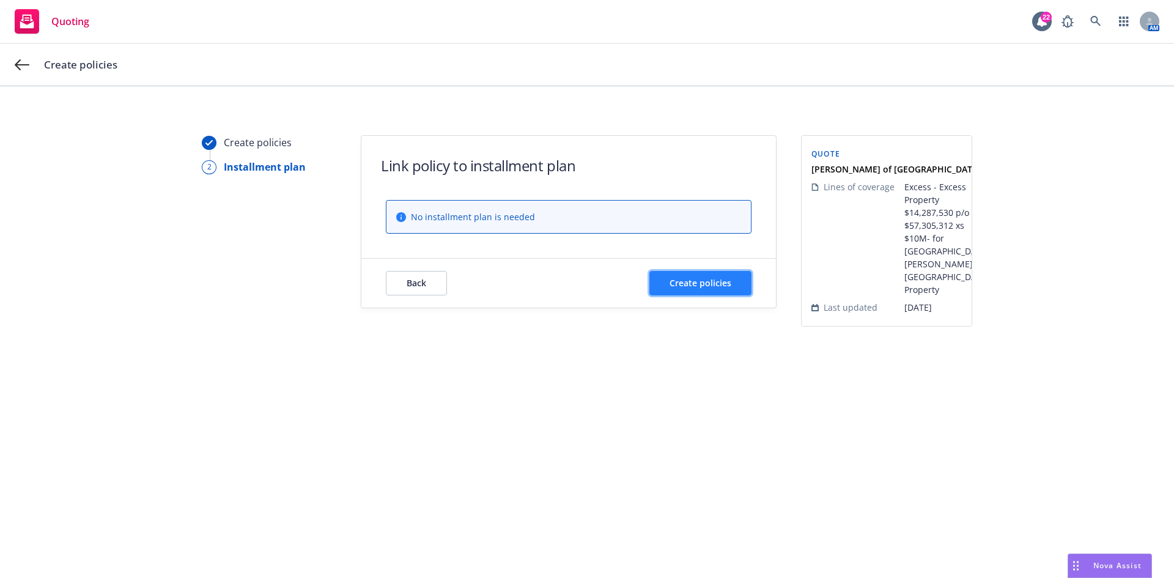
click at [704, 282] on span "Create policies" at bounding box center [700, 283] width 62 height 12
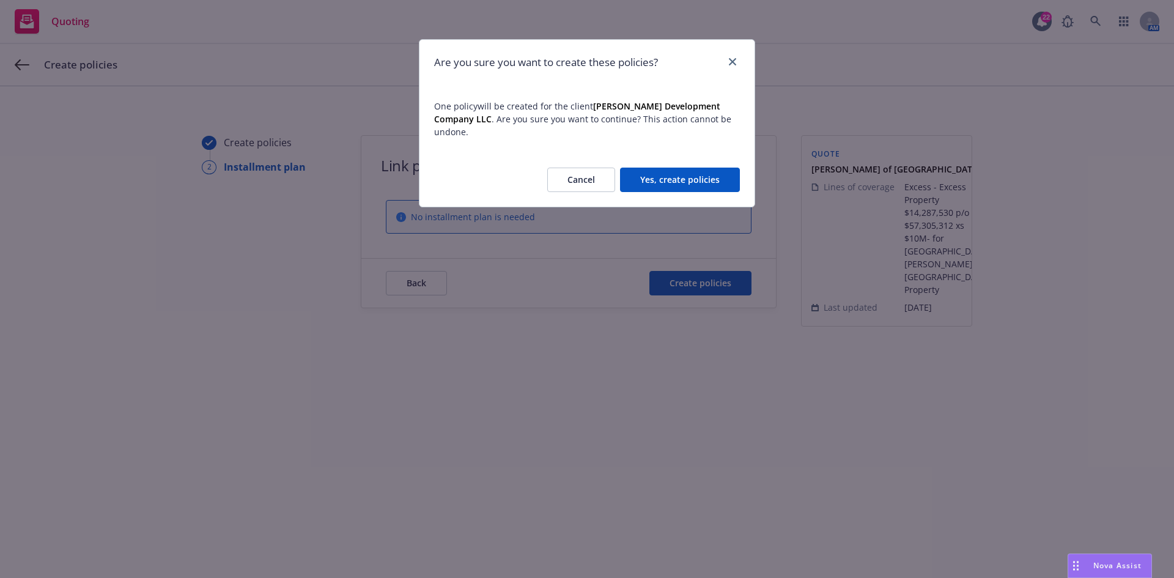
click at [689, 173] on button "Yes, create policies" at bounding box center [680, 180] width 120 height 24
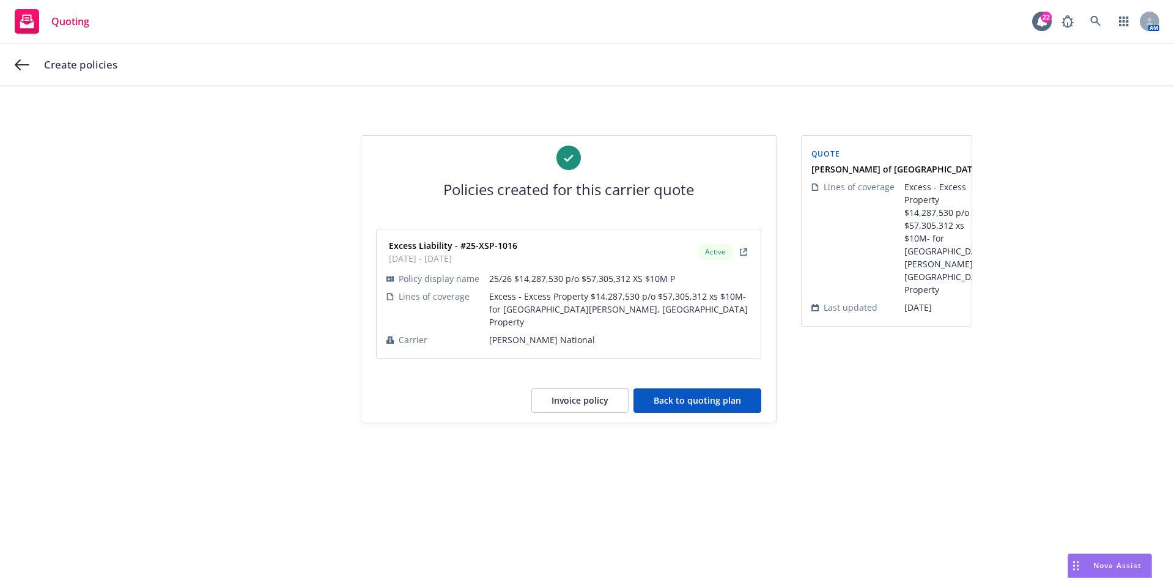
click at [51, 15] on div "Quoting" at bounding box center [52, 21] width 75 height 24
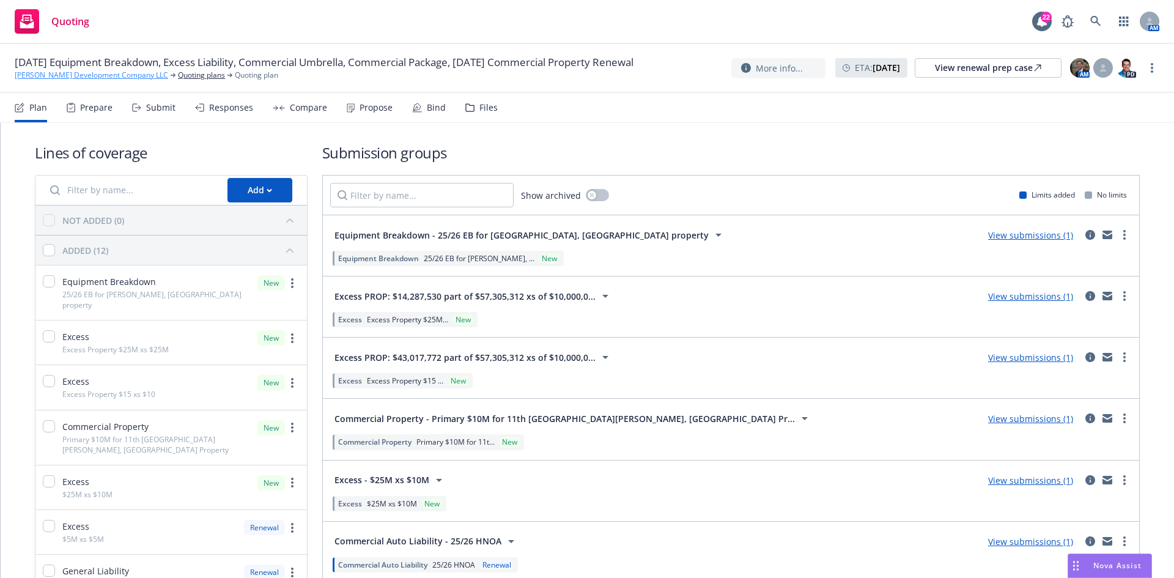
click at [61, 75] on link "[PERSON_NAME] Development Company LLC" at bounding box center [91, 75] width 153 height 11
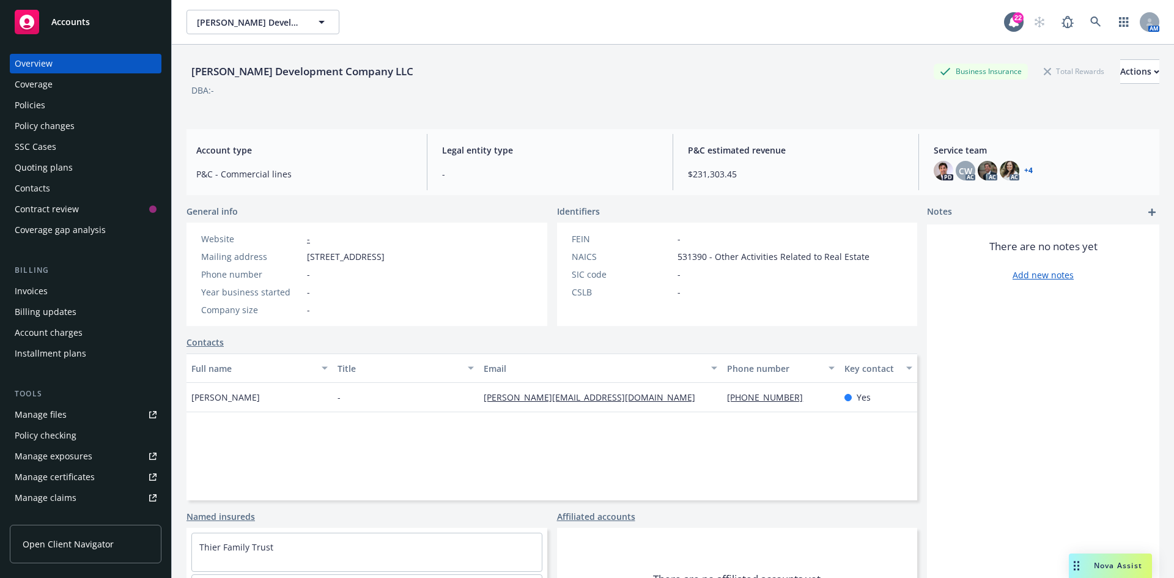
click at [53, 169] on div "Quoting plans" at bounding box center [44, 168] width 58 height 20
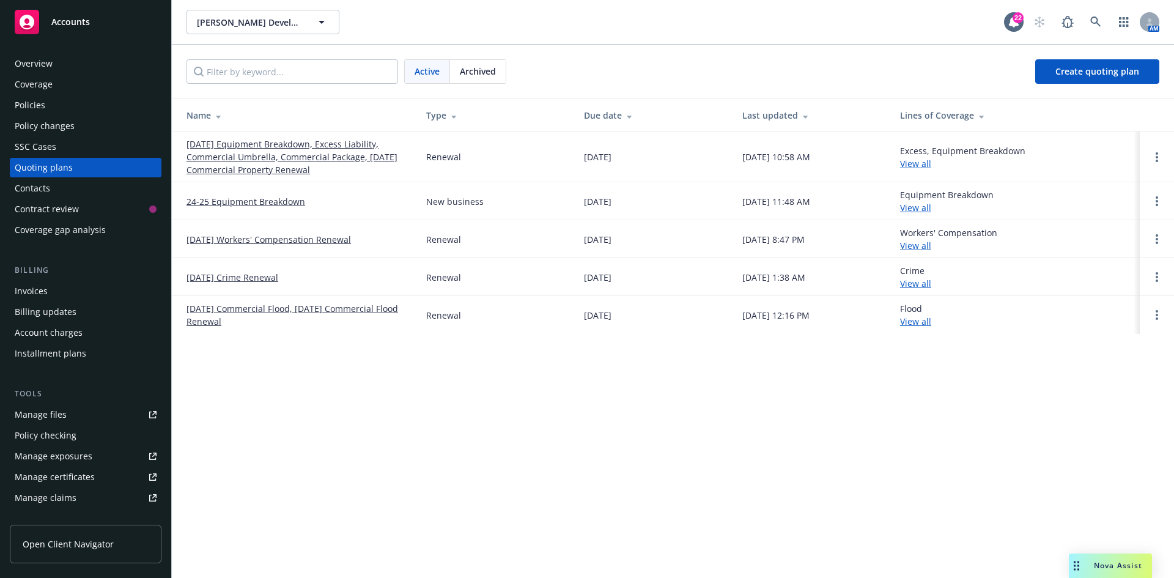
click at [50, 293] on div "Invoices" at bounding box center [86, 291] width 142 height 20
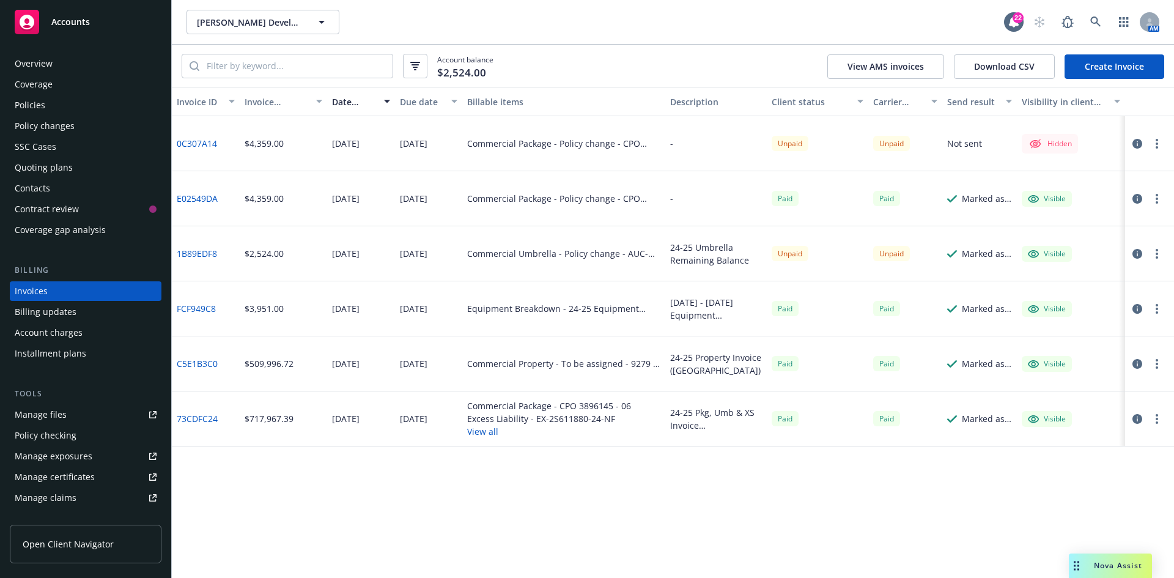
click at [1161, 146] on button "button" at bounding box center [1156, 143] width 15 height 15
click at [1056, 315] on link "Void" at bounding box center [1086, 315] width 156 height 24
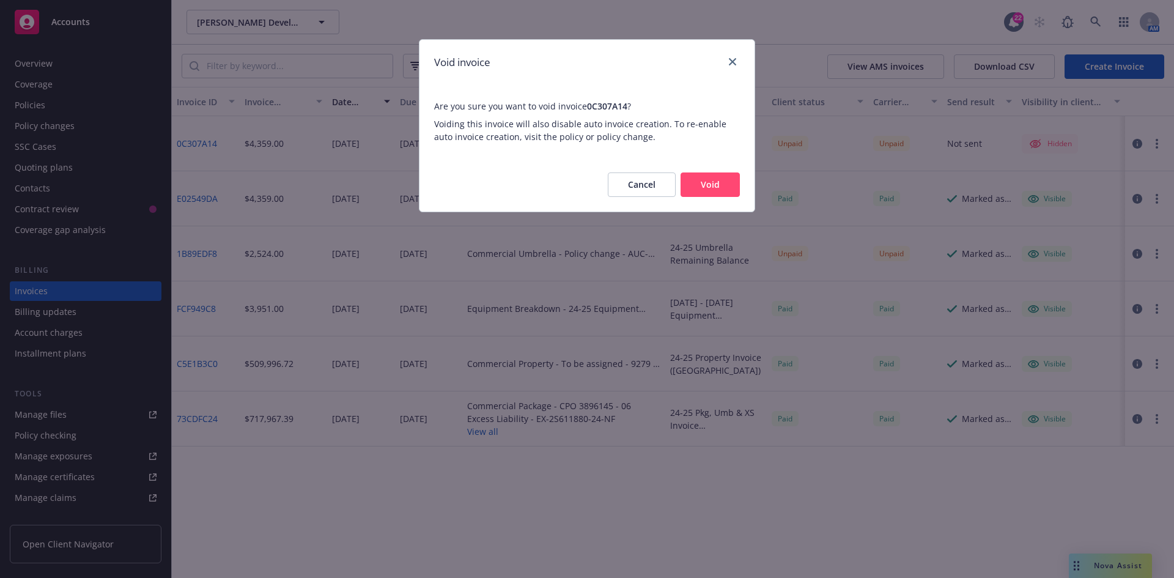
click at [712, 181] on button "Void" at bounding box center [709, 184] width 59 height 24
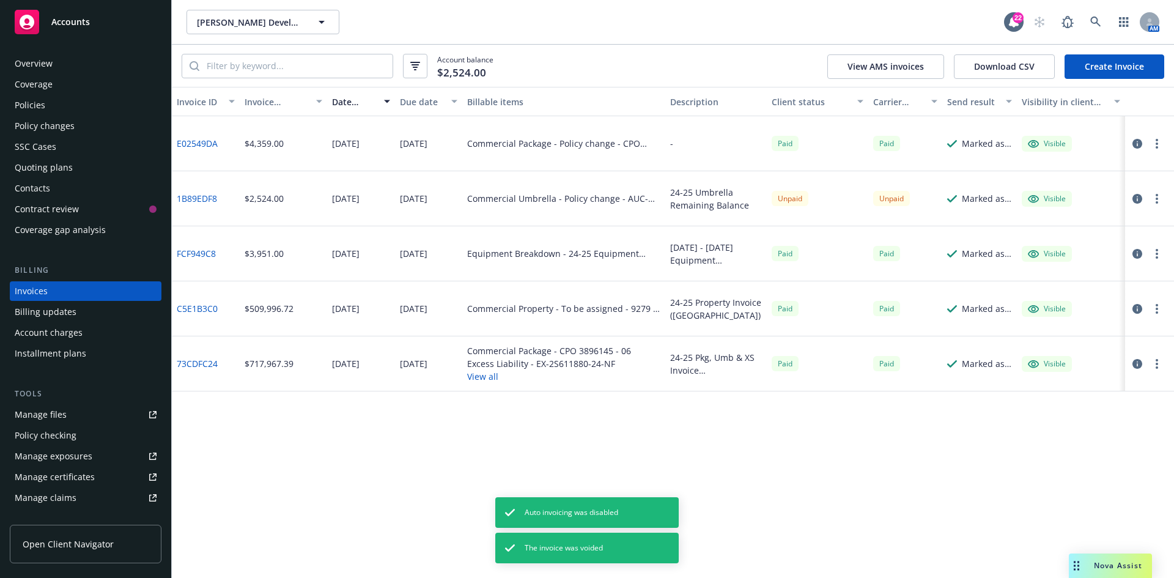
click at [1085, 70] on link "Create Invoice" at bounding box center [1114, 66] width 100 height 24
